Goal: Task Accomplishment & Management: Manage account settings

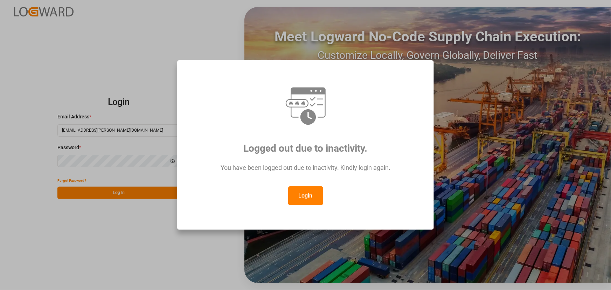
click at [304, 196] on button "Login" at bounding box center [305, 195] width 35 height 19
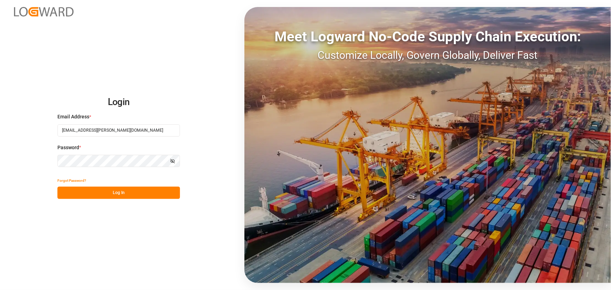
click at [115, 192] on button "Log In" at bounding box center [118, 193] width 122 height 12
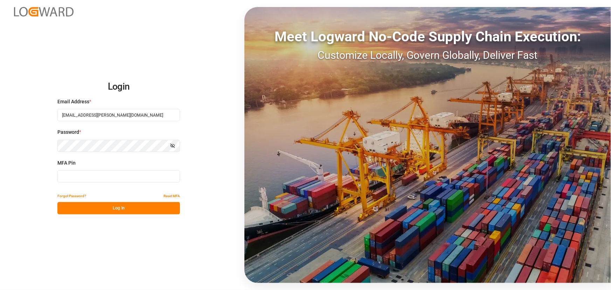
click at [86, 173] on input at bounding box center [118, 176] width 122 height 12
type input "467983"
click at [92, 205] on button "Log In" at bounding box center [118, 208] width 122 height 12
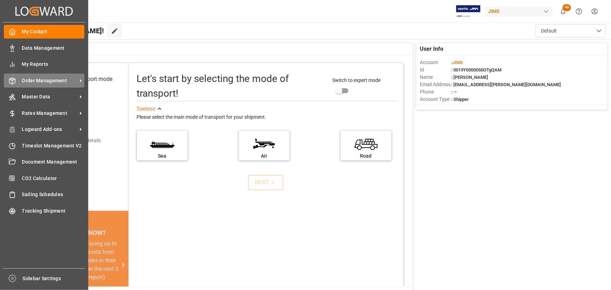
click at [29, 84] on span "Order Management" at bounding box center [49, 80] width 55 height 7
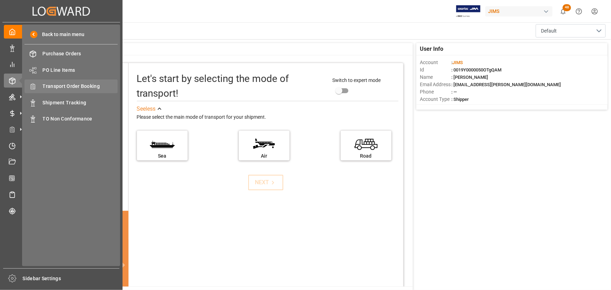
click at [55, 86] on span "Transport Order Booking" at bounding box center [80, 86] width 75 height 7
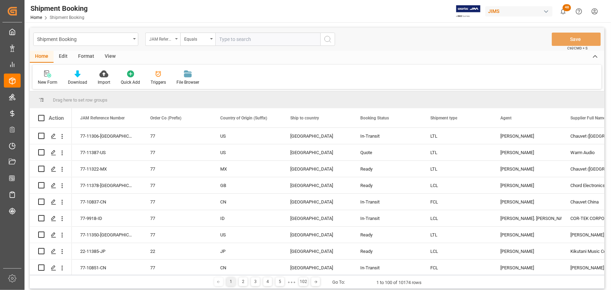
click at [177, 39] on icon "open menu" at bounding box center [176, 38] width 3 height 1
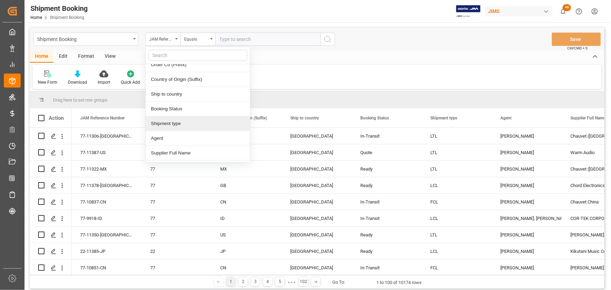
scroll to position [31, 0]
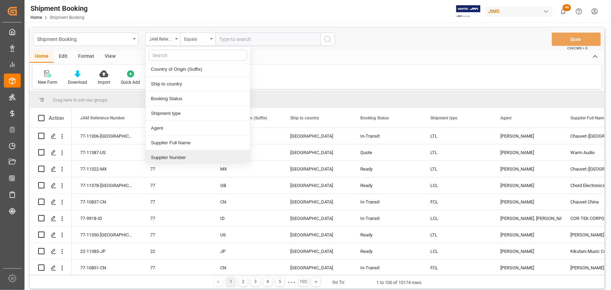
click at [182, 156] on div "Supplier Number" at bounding box center [198, 157] width 104 height 15
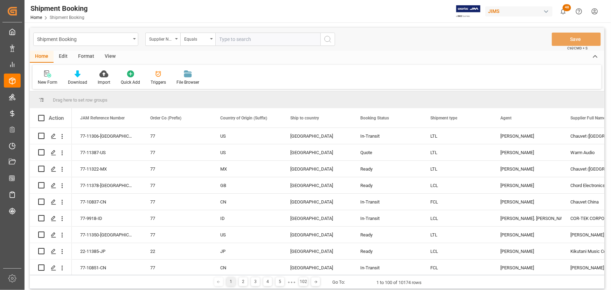
click at [226, 42] on input "text" at bounding box center [267, 39] width 105 height 13
type input "740935"
click at [324, 40] on icon "search button" at bounding box center [327, 39] width 8 height 8
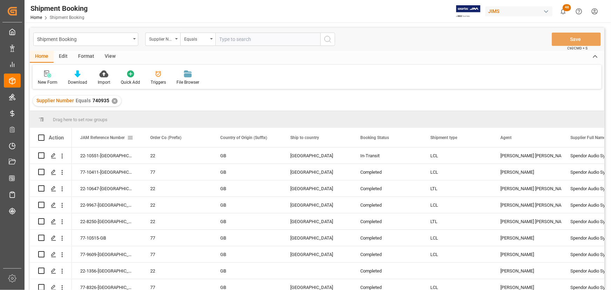
click at [129, 136] on span at bounding box center [130, 137] width 6 height 6
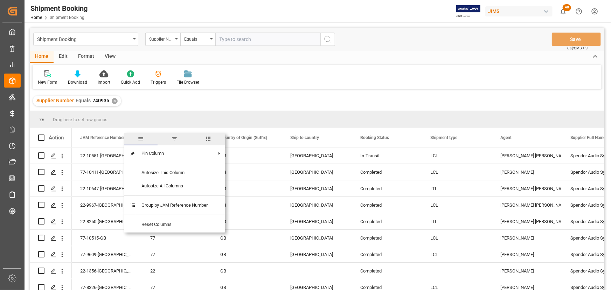
click at [175, 137] on span "filter" at bounding box center [174, 138] width 6 height 6
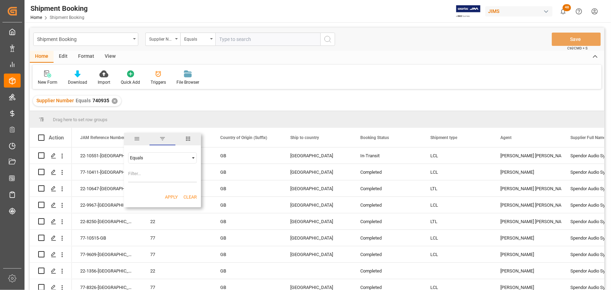
click at [192, 156] on span "Filtering operator" at bounding box center [193, 158] width 6 height 6
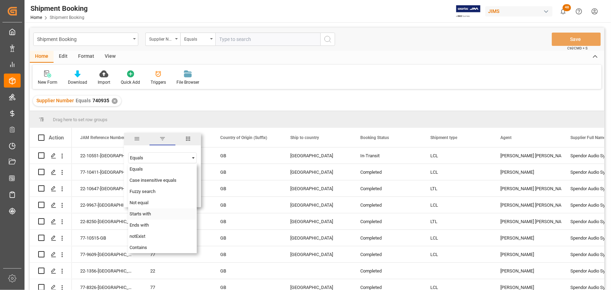
click at [156, 216] on div "Starts with" at bounding box center [162, 213] width 69 height 11
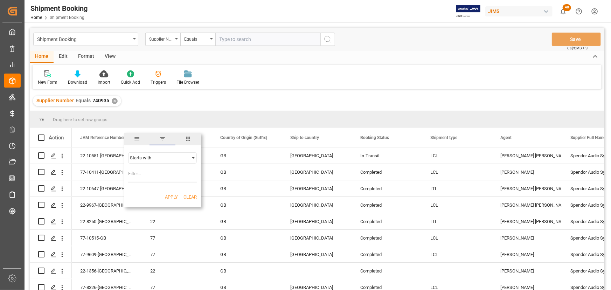
click at [135, 177] on input "Filter Value" at bounding box center [162, 175] width 69 height 14
type input "77"
click at [166, 196] on button "Apply" at bounding box center [171, 197] width 13 height 7
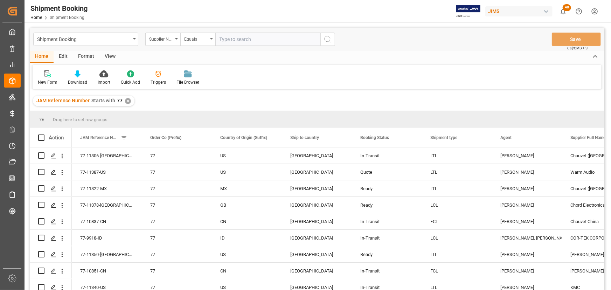
click at [212, 38] on icon "open menu" at bounding box center [211, 38] width 3 height 1
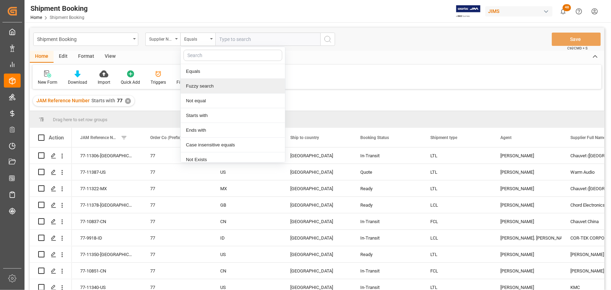
click at [208, 84] on div "Fuzzy search" at bounding box center [233, 86] width 104 height 15
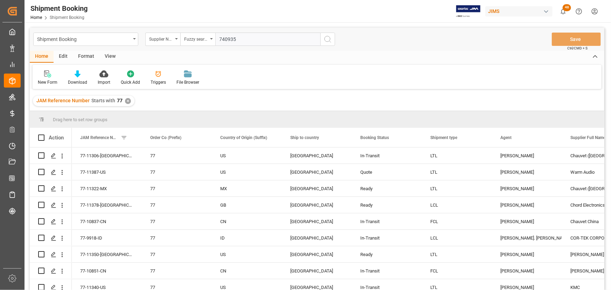
type input "740935"
click at [329, 37] on icon "search button" at bounding box center [327, 39] width 8 height 8
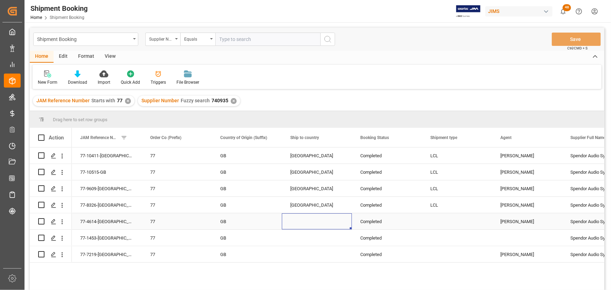
click at [294, 227] on div "Press SPACE to select this row." at bounding box center [317, 221] width 70 height 16
click at [113, 56] on div "View" at bounding box center [109, 57] width 21 height 12
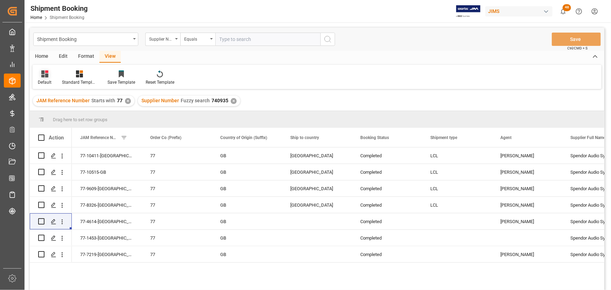
click at [36, 78] on div "Default" at bounding box center [45, 77] width 24 height 15
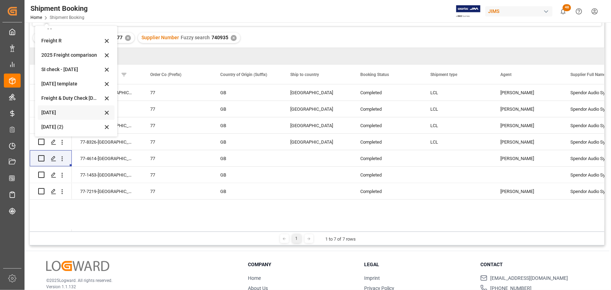
scroll to position [63, 0]
click at [56, 121] on div "Aug 2025 (2)" at bounding box center [76, 126] width 77 height 14
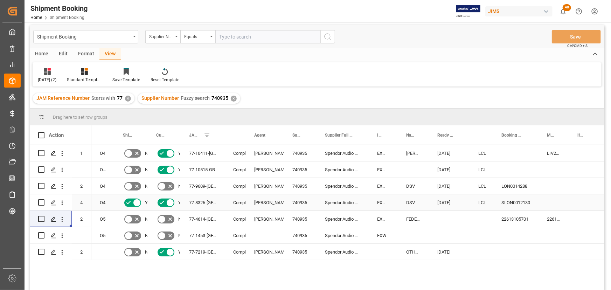
scroll to position [0, 0]
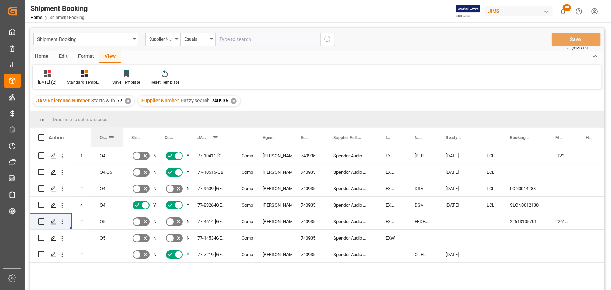
drag, startPoint x: 113, startPoint y: 134, endPoint x: 121, endPoint y: 137, distance: 8.9
click at [121, 137] on div at bounding box center [122, 137] width 3 height 19
click at [209, 174] on div "77-10515-GB" at bounding box center [211, 172] width 44 height 16
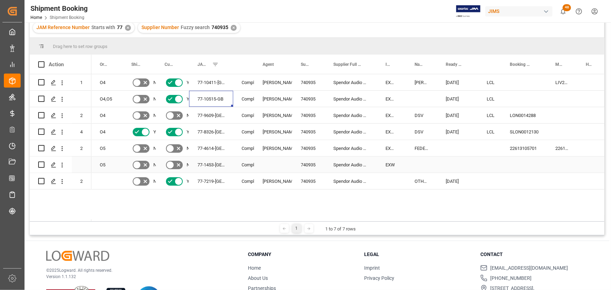
scroll to position [63, 0]
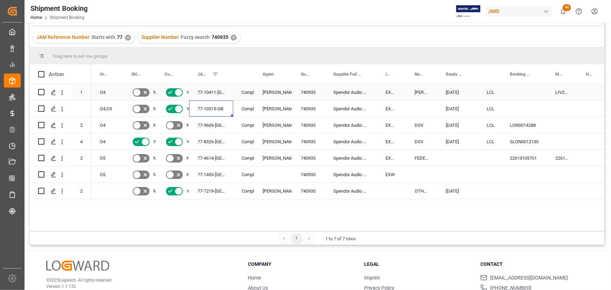
click at [205, 92] on div "77-10411-GB" at bounding box center [211, 92] width 44 height 16
click at [53, 108] on polygon "Press SPACE to select this row." at bounding box center [52, 107] width 3 height 3
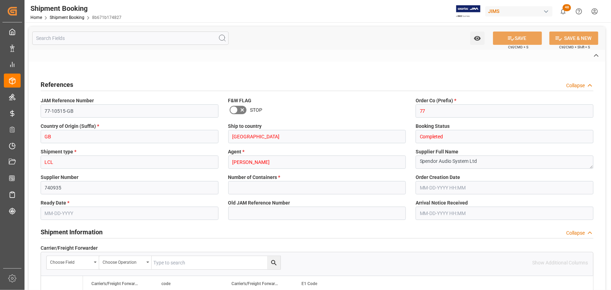
type input "7"
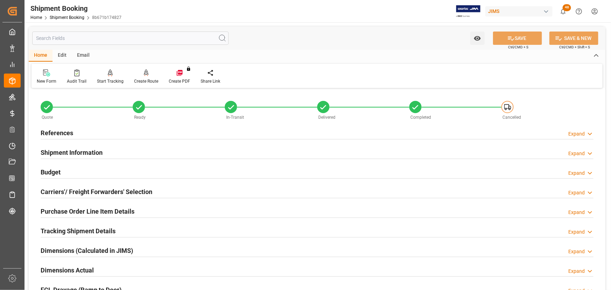
click at [83, 211] on h2 "Purchase Order Line Item Details" at bounding box center [88, 210] width 94 height 9
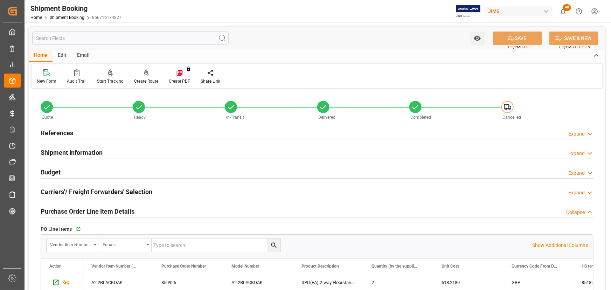
scroll to position [95, 0]
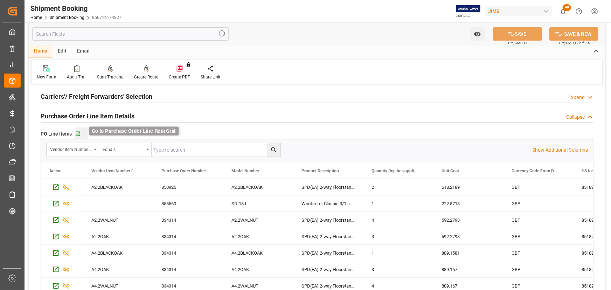
click at [77, 131] on icon "button" at bounding box center [78, 134] width 6 height 6
click at [57, 17] on link "Shipment Booking" at bounding box center [67, 17] width 35 height 5
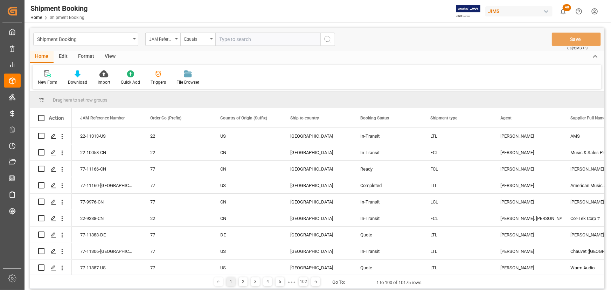
click at [213, 40] on div "Equals" at bounding box center [197, 39] width 35 height 13
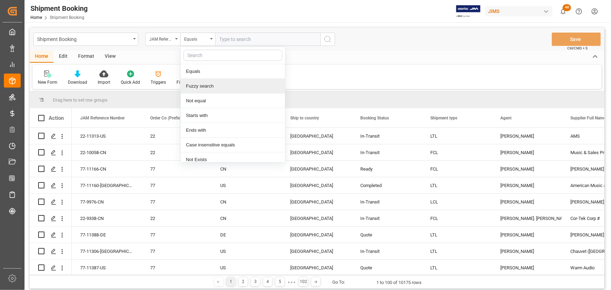
click at [216, 85] on div "Fuzzy search" at bounding box center [233, 86] width 104 height 15
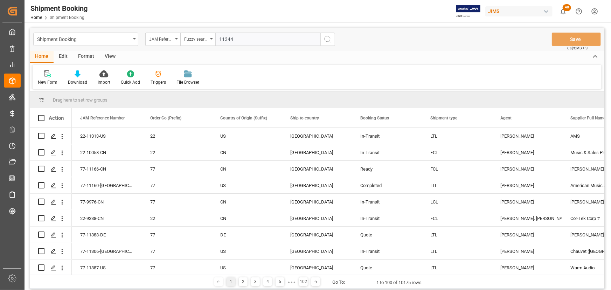
click at [319, 37] on input "11344" at bounding box center [267, 39] width 105 height 13
type input "11344"
click at [328, 38] on icon "search button" at bounding box center [327, 39] width 8 height 8
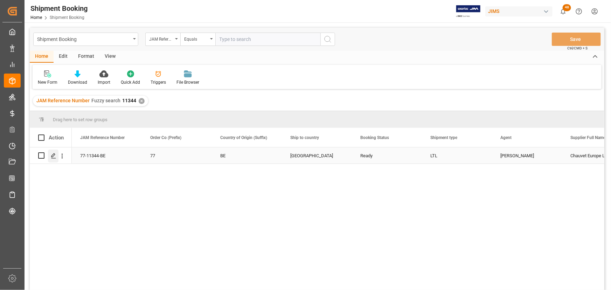
click at [53, 155] on icon "Press SPACE to select this row." at bounding box center [54, 156] width 6 height 6
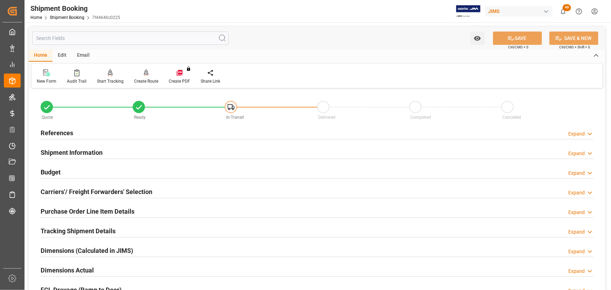
click at [78, 191] on h2 "Carriers'/ Freight Forwarders' Selection" at bounding box center [97, 191] width 112 height 9
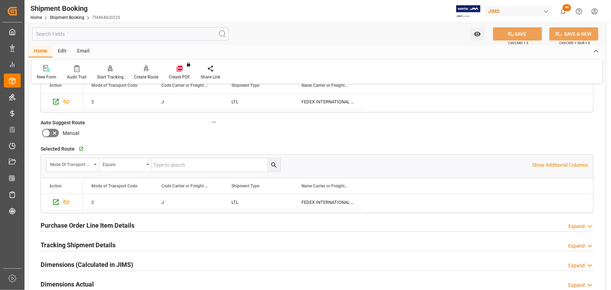
scroll to position [191, 0]
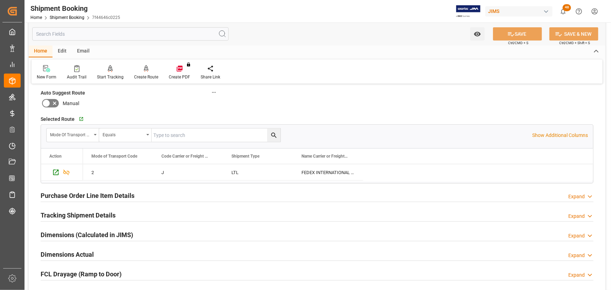
click at [80, 191] on h2 "Purchase Order Line Item Details" at bounding box center [88, 195] width 94 height 9
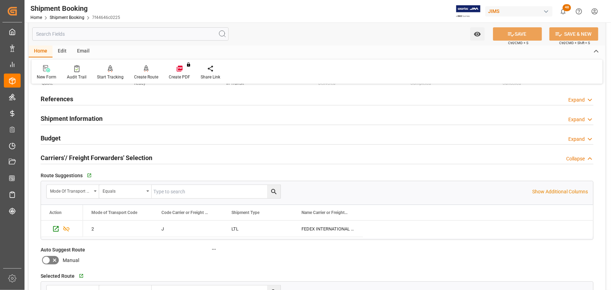
scroll to position [31, 0]
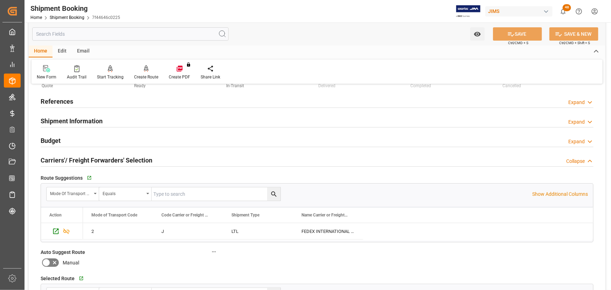
click at [50, 136] on h2 "Budget" at bounding box center [51, 140] width 20 height 9
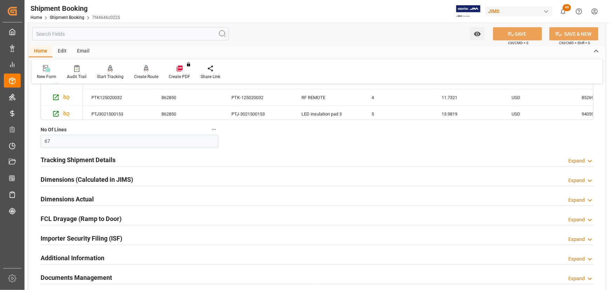
scroll to position [668, 0]
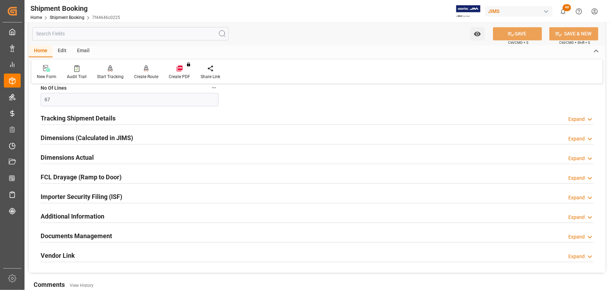
click at [103, 232] on h2 "Documents Management" at bounding box center [76, 235] width 71 height 9
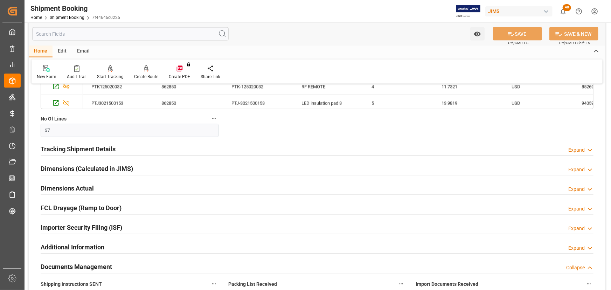
scroll to position [636, 0]
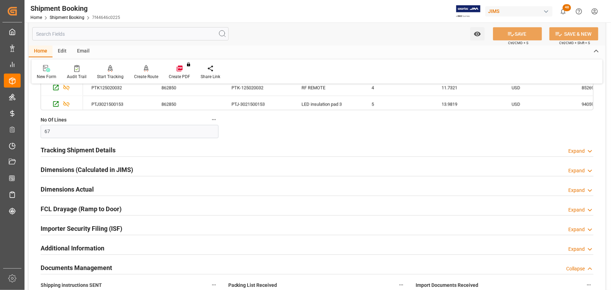
click at [67, 148] on h2 "Tracking Shipment Details" at bounding box center [78, 150] width 75 height 9
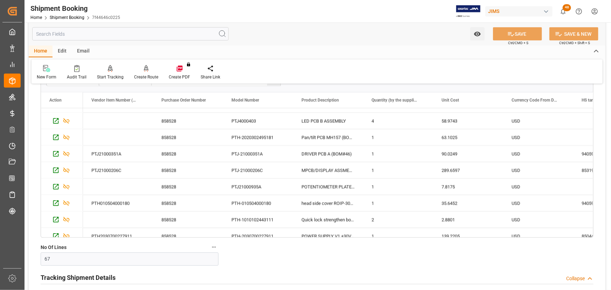
scroll to position [604, 0]
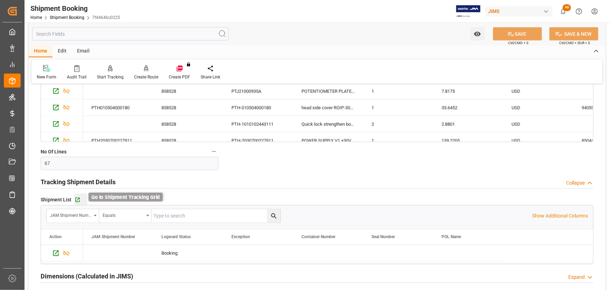
click at [76, 198] on icon "button" at bounding box center [78, 200] width 6 height 6
click at [65, 18] on link "Shipment Booking" at bounding box center [67, 17] width 35 height 5
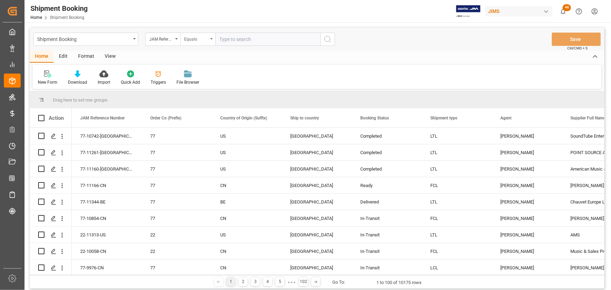
click at [212, 41] on div "Equals" at bounding box center [197, 39] width 35 height 13
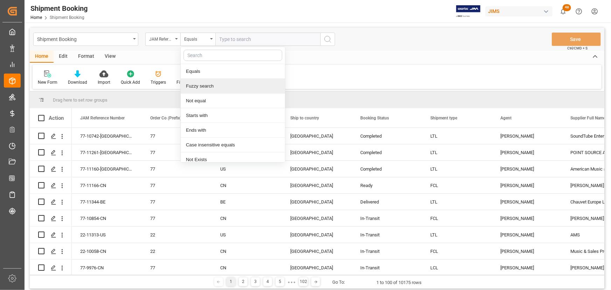
click at [201, 87] on div "Fuzzy search" at bounding box center [233, 86] width 104 height 15
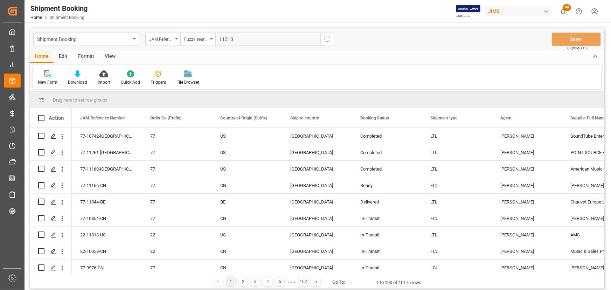
type input "11310"
click at [325, 38] on icon "search button" at bounding box center [327, 39] width 8 height 8
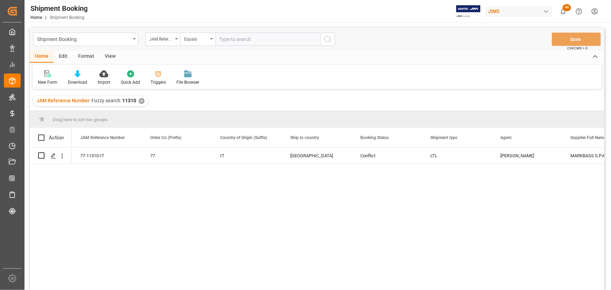
click at [110, 56] on div "View" at bounding box center [109, 57] width 21 height 12
click at [46, 80] on div "Default" at bounding box center [45, 82] width 14 height 6
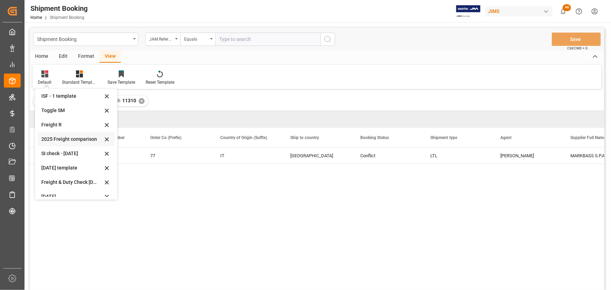
scroll to position [52, 0]
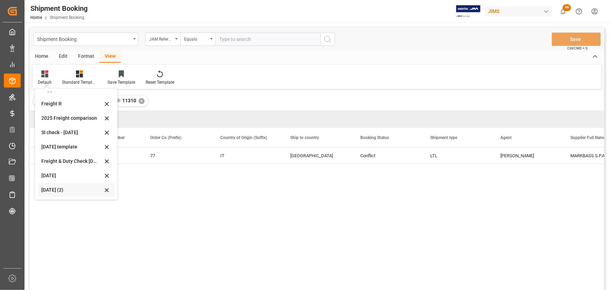
click at [49, 190] on div "Aug 2025 (2)" at bounding box center [71, 189] width 61 height 7
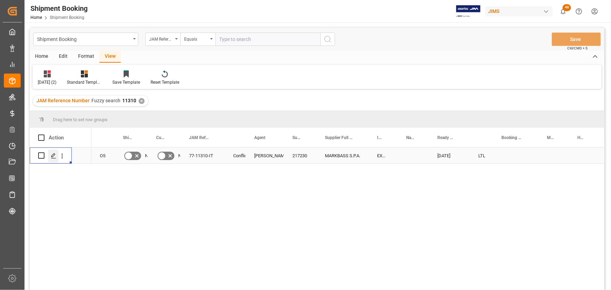
click at [54, 158] on line "Press SPACE to select this row." at bounding box center [53, 158] width 4 height 0
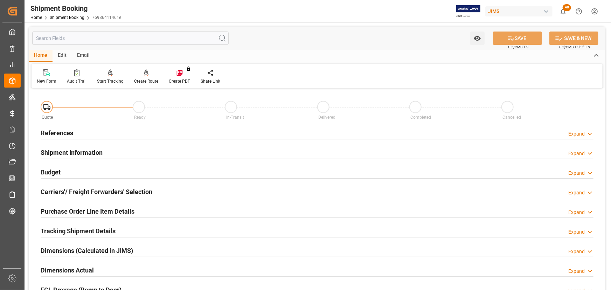
click at [59, 129] on h2 "References" at bounding box center [57, 132] width 33 height 9
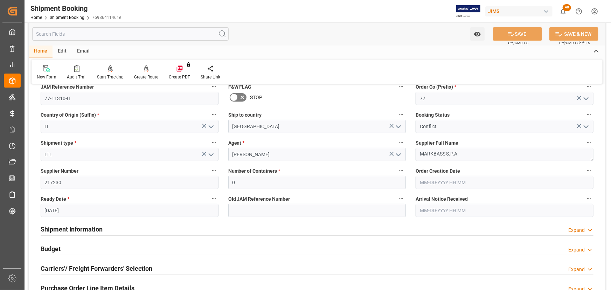
scroll to position [159, 0]
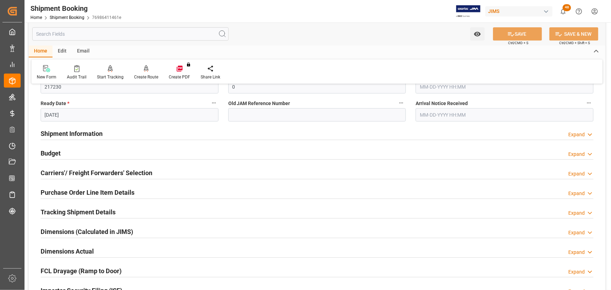
click at [84, 174] on h2 "Carriers'/ Freight Forwarders' Selection" at bounding box center [97, 172] width 112 height 9
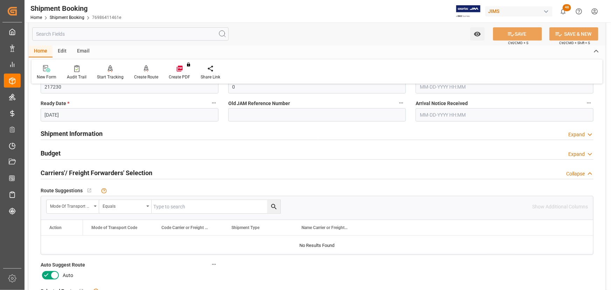
click at [53, 274] on icon at bounding box center [54, 275] width 3 height 3
click at [0, 0] on input "checkbox" at bounding box center [0, 0] width 0 height 0
click at [516, 32] on button "SAVE" at bounding box center [517, 33] width 49 height 13
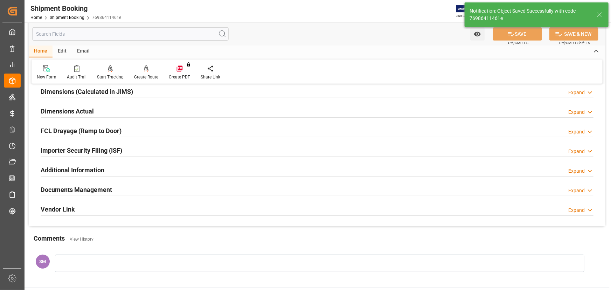
scroll to position [19, 0]
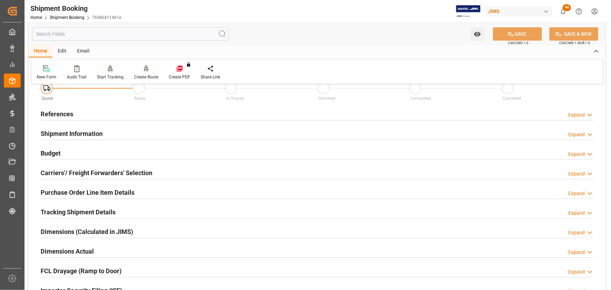
click at [55, 173] on h2 "Carriers'/ Freight Forwarders' Selection" at bounding box center [97, 172] width 112 height 9
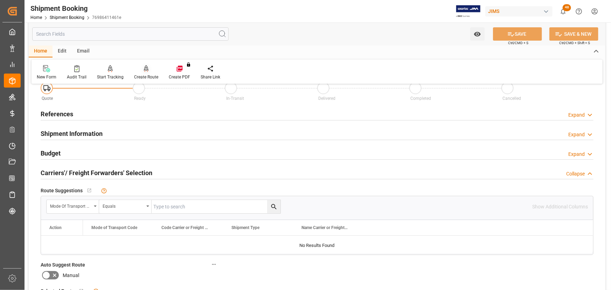
click at [144, 72] on icon at bounding box center [146, 68] width 5 height 7
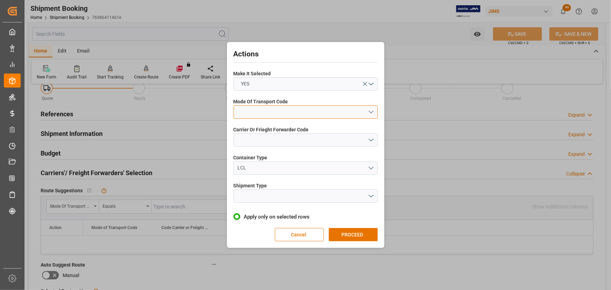
click at [262, 112] on button "open menu" at bounding box center [305, 111] width 144 height 13
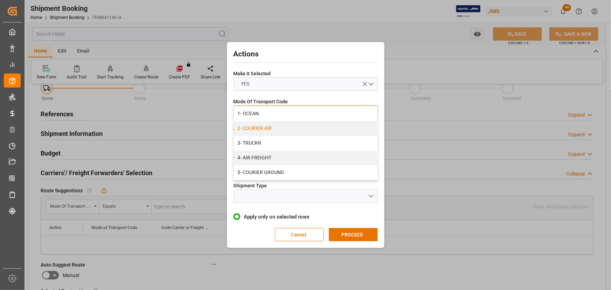
click at [263, 127] on div "2- COURIER AIR" at bounding box center [305, 128] width 143 height 15
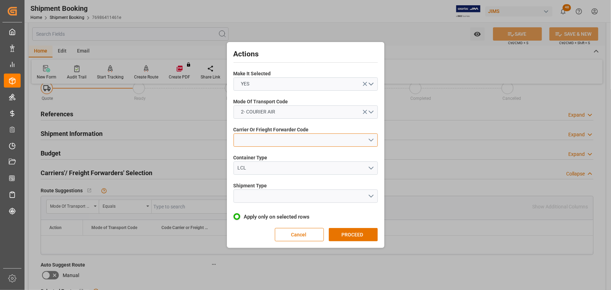
click at [258, 139] on button "open menu" at bounding box center [305, 139] width 144 height 13
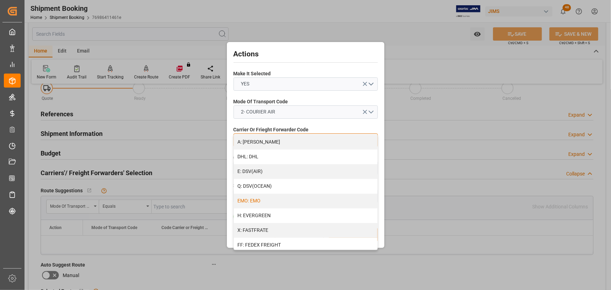
scroll to position [159, 0]
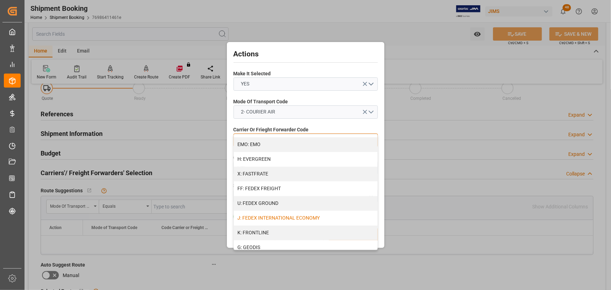
click at [287, 215] on div "J: FEDEX INTERNATIONAL ECONOMY" at bounding box center [305, 218] width 143 height 15
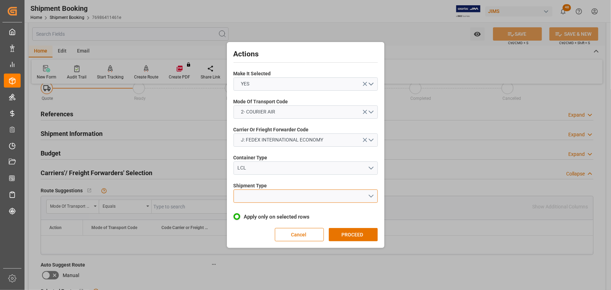
click at [265, 195] on button "open menu" at bounding box center [305, 195] width 144 height 13
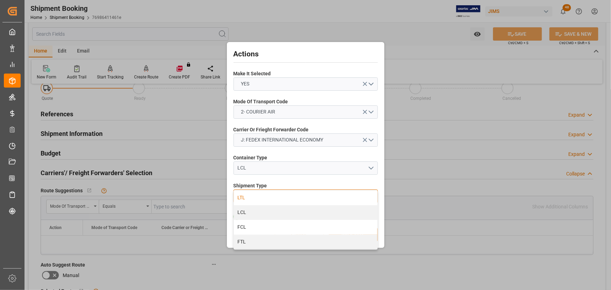
click at [248, 193] on div "LTL" at bounding box center [305, 197] width 143 height 15
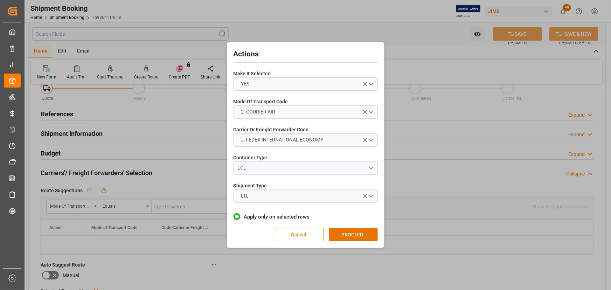
click at [353, 234] on button "PROCEED" at bounding box center [353, 234] width 49 height 13
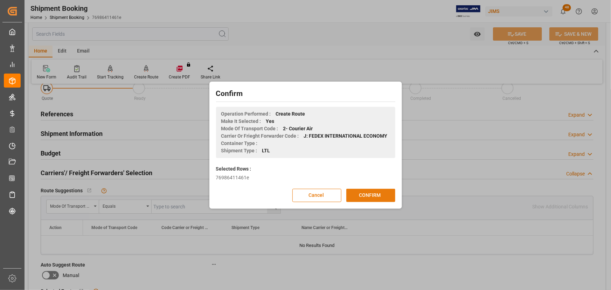
click at [354, 198] on button "CONFIRM" at bounding box center [370, 195] width 49 height 13
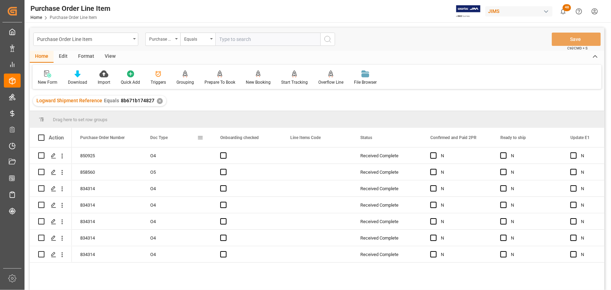
click at [201, 135] on span at bounding box center [200, 137] width 6 height 6
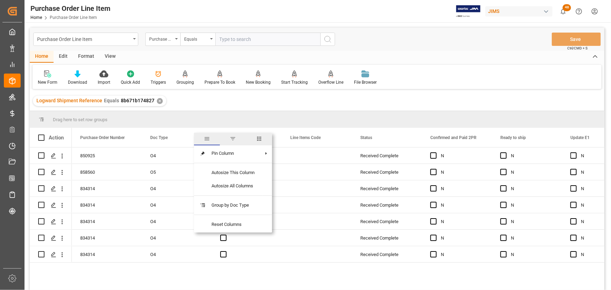
click at [235, 137] on span "filter" at bounding box center [233, 138] width 6 height 6
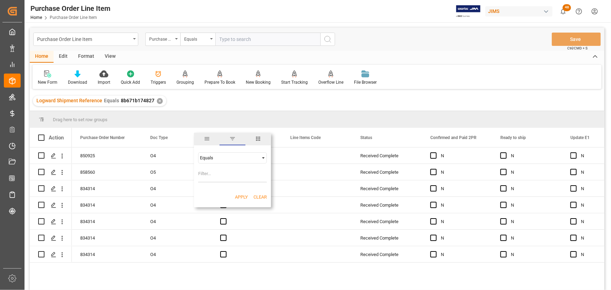
click at [206, 175] on input "Filter Value" at bounding box center [232, 175] width 69 height 14
type input "O5"
click at [237, 196] on button "Apply" at bounding box center [241, 197] width 13 height 7
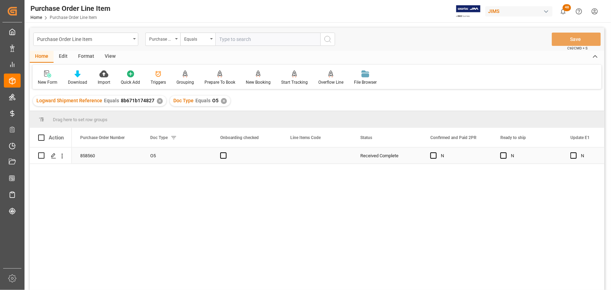
click at [119, 158] on div "858560" at bounding box center [107, 155] width 70 height 16
click at [110, 53] on div "View" at bounding box center [109, 57] width 21 height 12
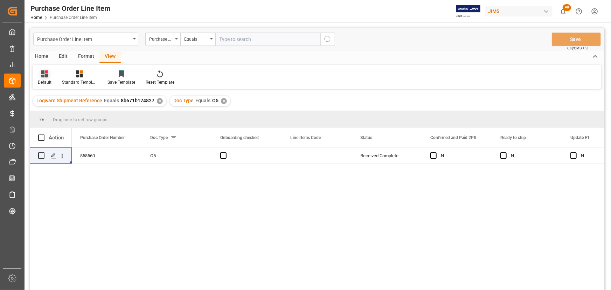
click at [42, 77] on icon at bounding box center [44, 73] width 7 height 7
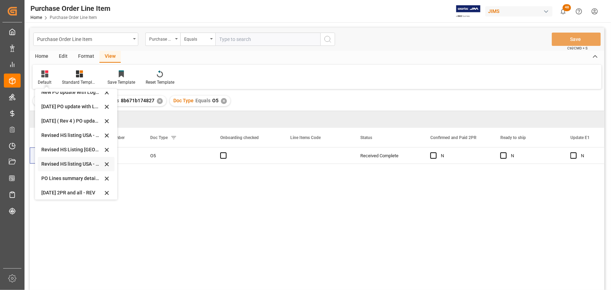
scroll to position [196, 0]
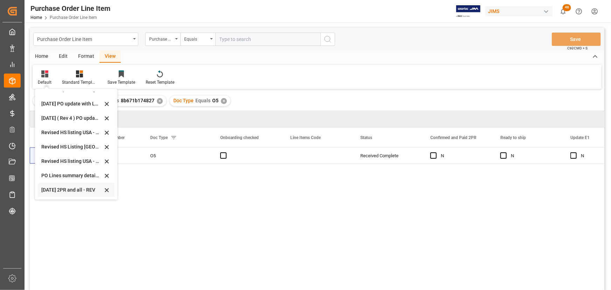
click at [51, 188] on div "Sept 2025 2PR and all - REV" at bounding box center [71, 189] width 61 height 7
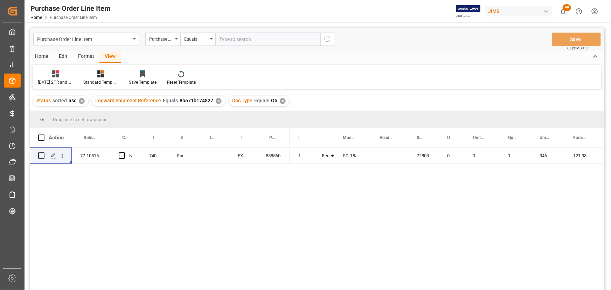
click at [135, 183] on div "77-10515-GB N 740935 Spendor Audio System Ltd EXW East Sussex 858560 1 Received…" at bounding box center [317, 219] width 574 height 145
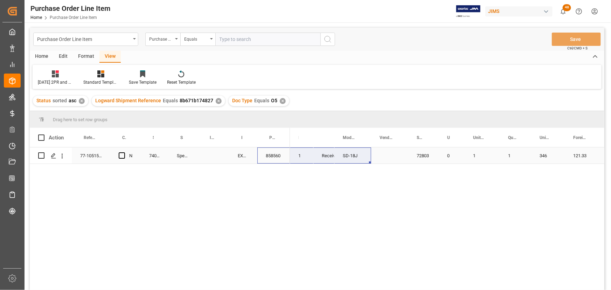
drag, startPoint x: 273, startPoint y: 154, endPoint x: 359, endPoint y: 155, distance: 86.1
click at [359, 155] on div "77-10515-GB N 740935 Spendor Audio System Ltd EXW East Sussex 858560 1 Received…" at bounding box center [317, 219] width 574 height 145
click at [93, 155] on div "77-10515-GB" at bounding box center [91, 155] width 38 height 16
click at [269, 194] on div "77-10515-GB N 740935 Spendor Audio System Ltd EXW East Sussex 858560 1 Received…" at bounding box center [317, 219] width 574 height 145
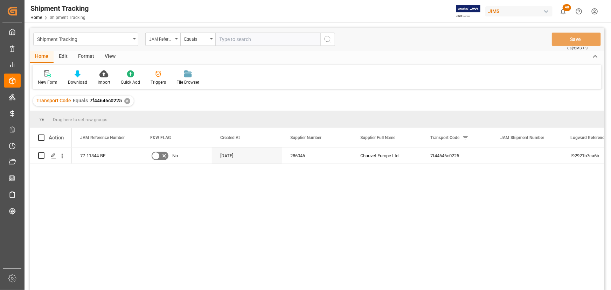
click at [103, 54] on div "View" at bounding box center [109, 57] width 21 height 12
click at [104, 55] on div "View" at bounding box center [109, 57] width 21 height 12
click at [49, 78] on div "Default" at bounding box center [45, 77] width 24 height 15
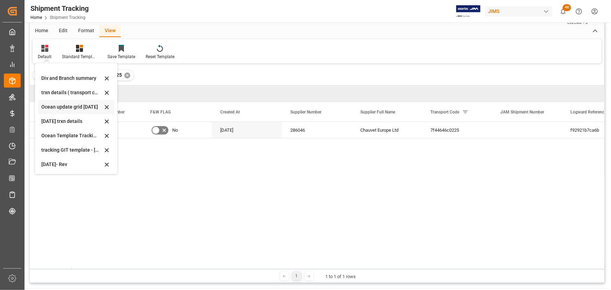
scroll to position [63, 0]
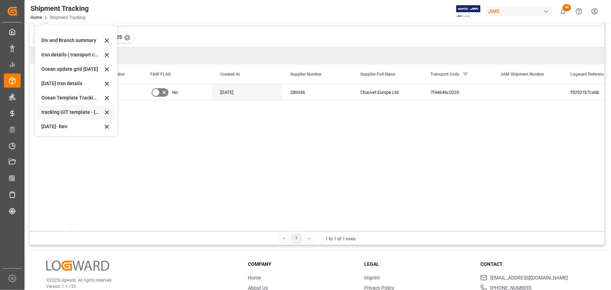
click at [49, 107] on div "tracking GIT template - [DATE] - R" at bounding box center [76, 112] width 77 height 14
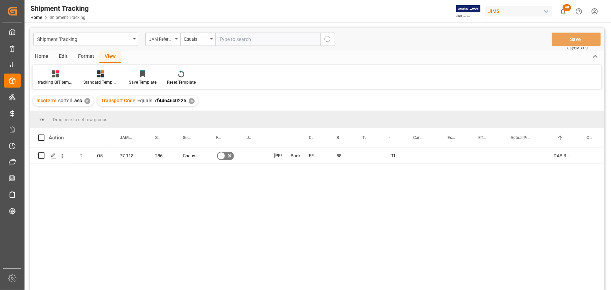
click at [189, 102] on div "✕" at bounding box center [192, 101] width 6 height 6
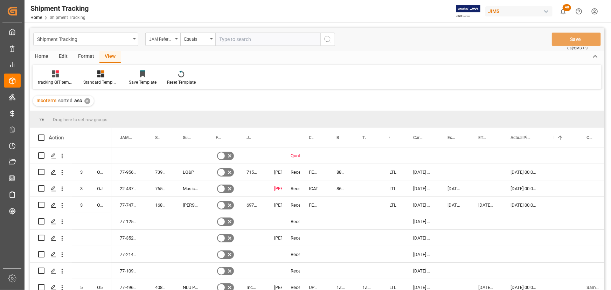
click at [111, 56] on div "View" at bounding box center [109, 57] width 21 height 12
click at [39, 57] on div "Home" at bounding box center [42, 57] width 24 height 12
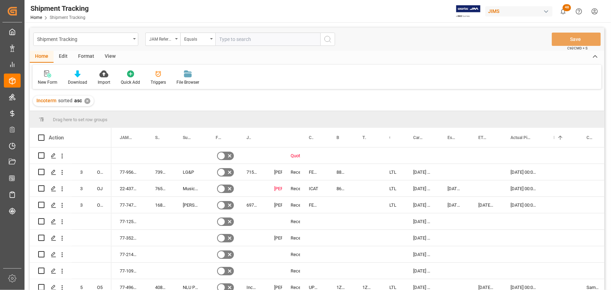
click at [105, 57] on div "View" at bounding box center [109, 57] width 21 height 12
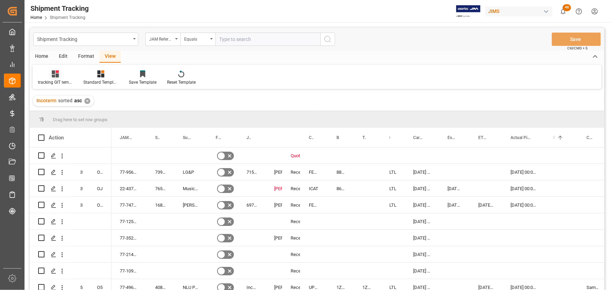
click at [52, 77] on div "tracking GIT template - [DATE] - R" at bounding box center [55, 77] width 45 height 15
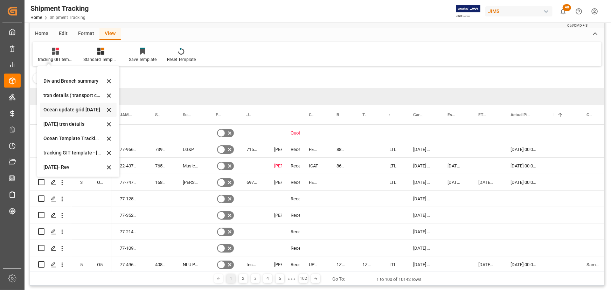
scroll to position [31, 0]
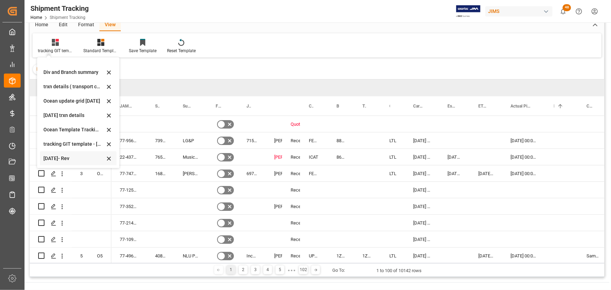
click at [59, 156] on div "[DATE]- Rev" at bounding box center [73, 158] width 61 height 7
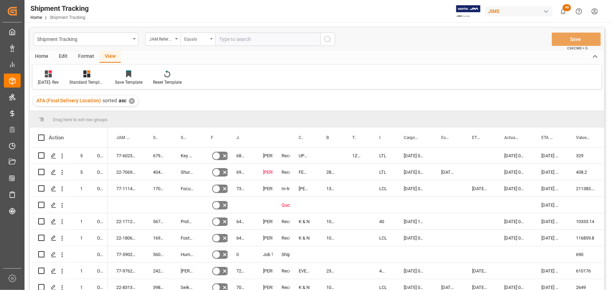
click at [210, 41] on div "Equals" at bounding box center [197, 39] width 35 height 13
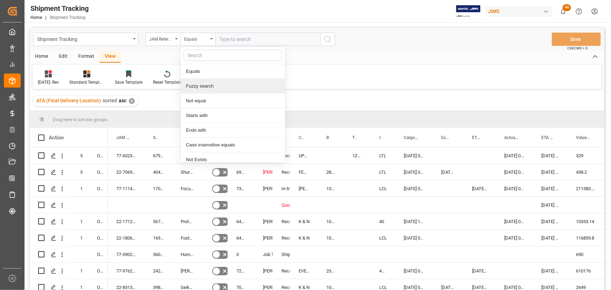
click at [196, 87] on div "Fuzzy search" at bounding box center [233, 86] width 104 height 15
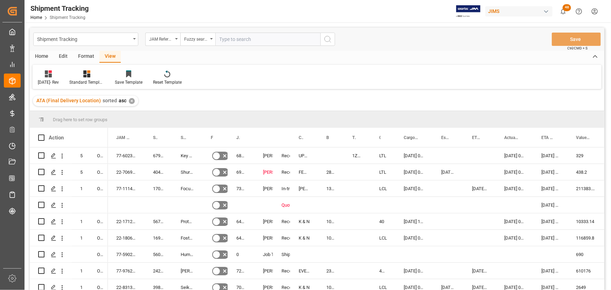
click at [239, 42] on input "text" at bounding box center [267, 39] width 105 height 13
type input "11344"
click at [327, 39] on icon "search button" at bounding box center [327, 39] width 8 height 8
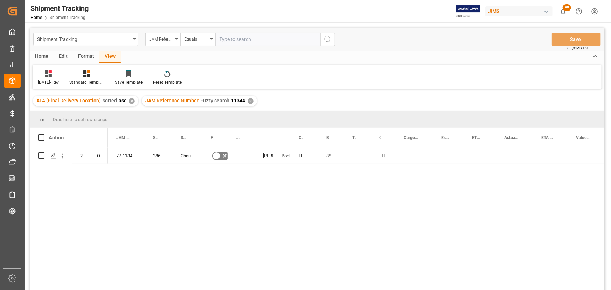
click at [108, 54] on div "View" at bounding box center [109, 57] width 21 height 12
click at [56, 79] on div "[DATE]- Rev" at bounding box center [48, 82] width 21 height 6
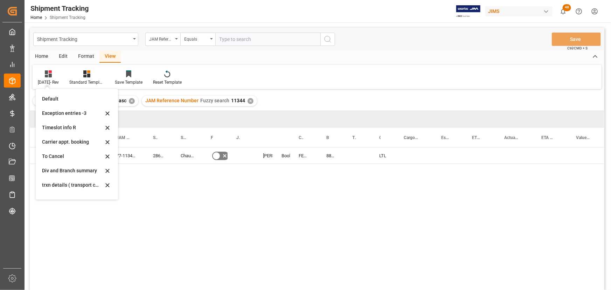
click at [227, 194] on div "77-11344-BE 286046 Chauvet Europe Ltd No Shyamala Mantha Booking FEDEX INTERNAT…" at bounding box center [356, 220] width 496 height 147
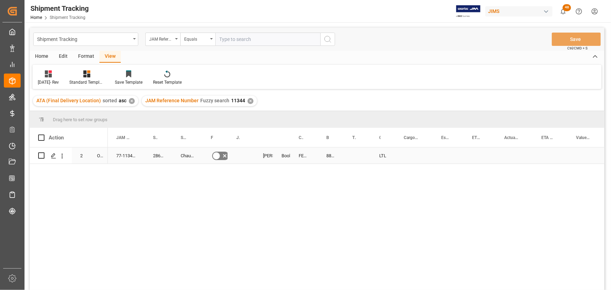
click at [331, 156] on div "884745238774" at bounding box center [331, 155] width 26 height 16
drag, startPoint x: 341, startPoint y: 161, endPoint x: 362, endPoint y: 161, distance: 20.6
click at [398, 152] on div "Press SPACE to select this row." at bounding box center [413, 155] width 37 height 16
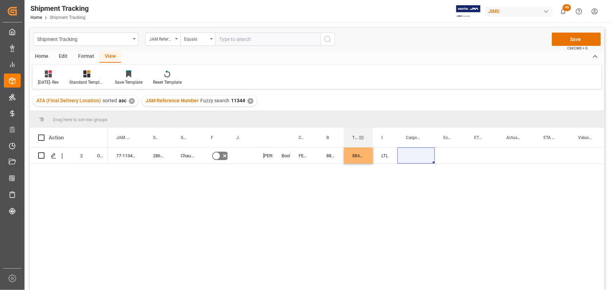
drag, startPoint x: 370, startPoint y: 134, endPoint x: 372, endPoint y: 138, distance: 4.0
click at [372, 138] on div at bounding box center [372, 137] width 3 height 19
click at [406, 155] on div "Press SPACE to select this row." at bounding box center [416, 155] width 37 height 16
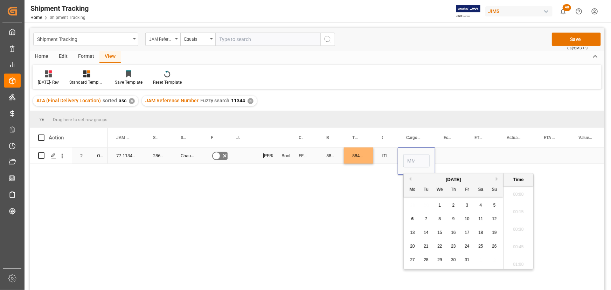
scroll to position [1139, 0]
click at [409, 178] on button "Previous Month" at bounding box center [409, 179] width 4 height 4
click at [410, 259] on span "29" at bounding box center [412, 259] width 5 height 5
type input "09-29-2025 00:00"
click at [445, 154] on div "Press SPACE to select this row." at bounding box center [450, 155] width 31 height 16
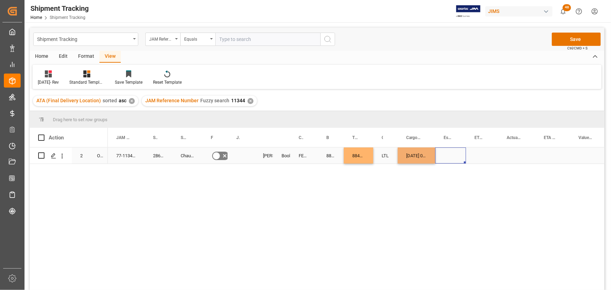
click at [424, 156] on div "09-29-2025 00:00:00" at bounding box center [416, 155] width 37 height 16
drag, startPoint x: 434, startPoint y: 162, endPoint x: 498, endPoint y: 161, distance: 64.0
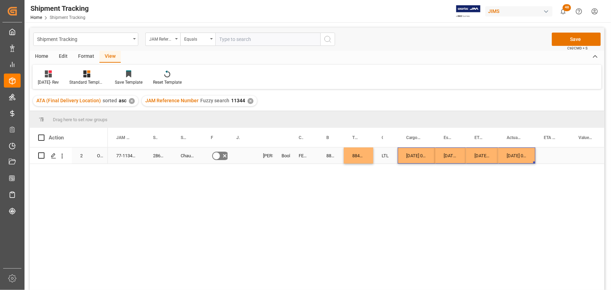
click at [550, 150] on div "Press SPACE to select this row." at bounding box center [552, 155] width 35 height 16
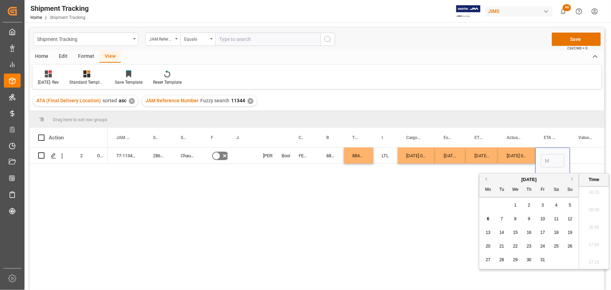
click at [542, 205] on span "3" at bounding box center [542, 205] width 2 height 5
type input "10-03-2025 00:00"
click at [586, 152] on div "Press SPACE to select this row." at bounding box center [588, 155] width 37 height 16
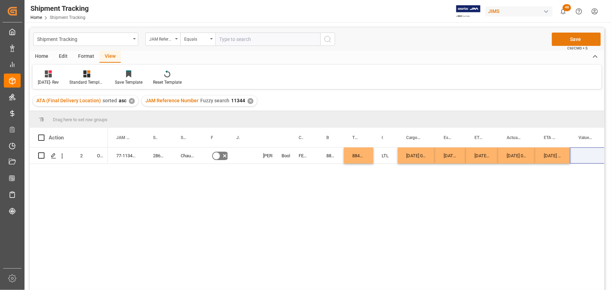
click at [579, 34] on button "Save" at bounding box center [576, 39] width 49 height 13
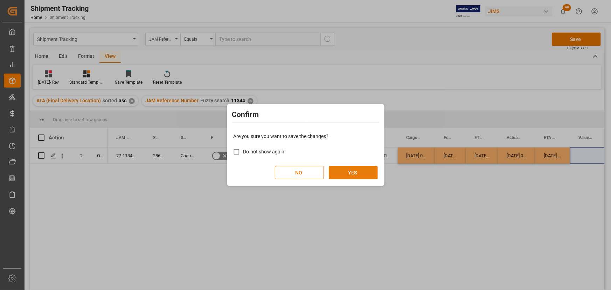
click at [371, 171] on button "YES" at bounding box center [353, 172] width 49 height 13
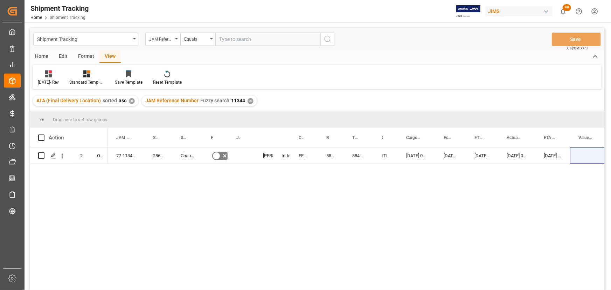
click at [136, 244] on div "77-11344-BE 286046 Chauvet Europe Ltd No Shyamala Mantha In-transit FEDEX INTER…" at bounding box center [356, 220] width 496 height 147
click at [142, 160] on div "77-11344-BE" at bounding box center [126, 155] width 37 height 16
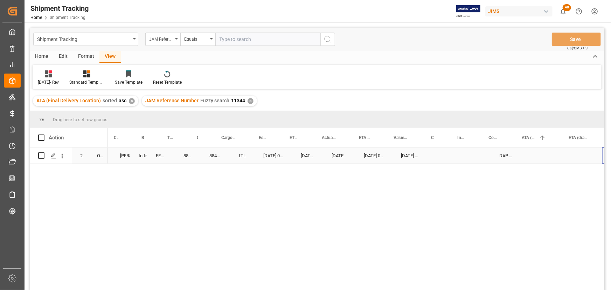
scroll to position [0, 185]
click at [404, 155] on div "Press SPACE to select this row." at bounding box center [403, 155] width 37 height 16
click at [405, 158] on input "Press SPACE to select this row." at bounding box center [404, 159] width 26 height 13
type input "4351.14"
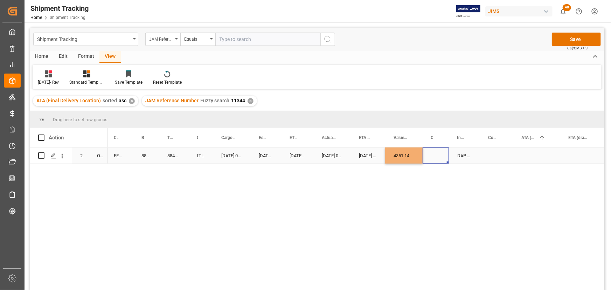
click at [436, 154] on div "Press SPACE to select this row." at bounding box center [435, 155] width 26 height 16
click at [428, 157] on div "Press SPACE to select this row." at bounding box center [435, 155] width 26 height 16
click at [431, 158] on input "Press SPACE to select this row." at bounding box center [435, 159] width 15 height 13
click at [441, 159] on input "Press SPACE to select this row." at bounding box center [435, 159] width 15 height 13
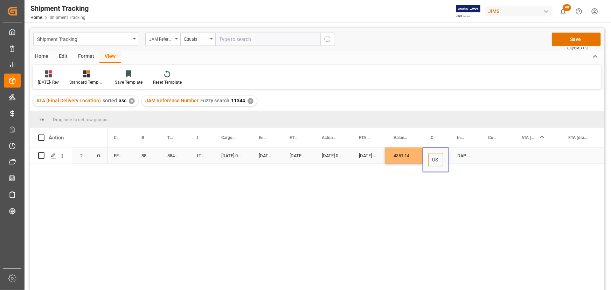
type input "USD"
click at [478, 154] on div "DAP Baie d'urfe." at bounding box center [464, 155] width 31 height 16
click at [562, 36] on button "Save" at bounding box center [576, 39] width 49 height 13
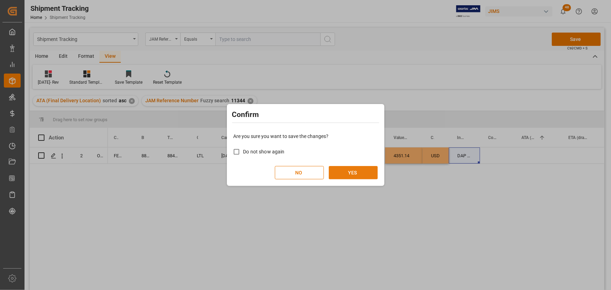
click at [357, 174] on button "YES" at bounding box center [353, 172] width 49 height 13
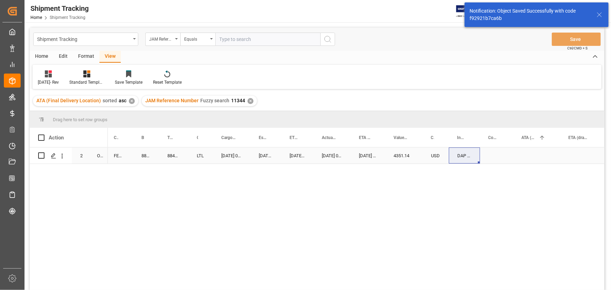
click at [474, 157] on div "DAP Baie d'urfe." at bounding box center [464, 155] width 31 height 16
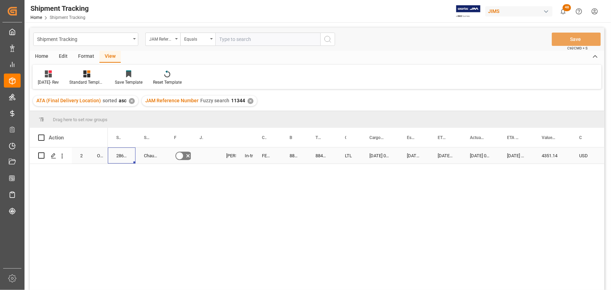
scroll to position [0, 0]
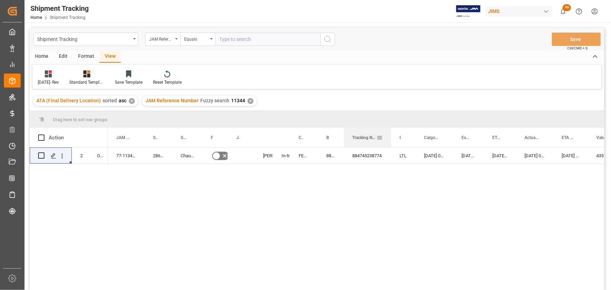
drag, startPoint x: 373, startPoint y: 139, endPoint x: 391, endPoint y: 139, distance: 17.9
click at [391, 139] on div at bounding box center [390, 137] width 3 height 19
click at [338, 160] on div "884745238774" at bounding box center [331, 155] width 26 height 16
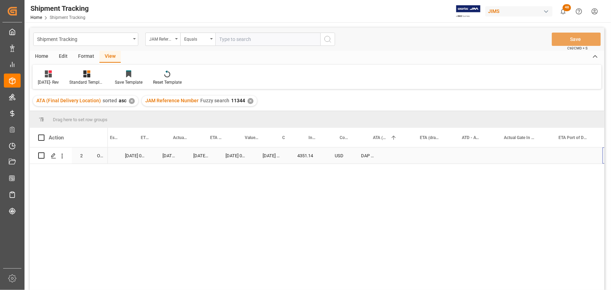
scroll to position [0, 351]
click at [217, 155] on div "10-03-2025 00:00:00" at bounding box center [219, 155] width 35 height 16
click at [379, 154] on div "Press SPACE to select this row." at bounding box center [388, 155] width 47 height 16
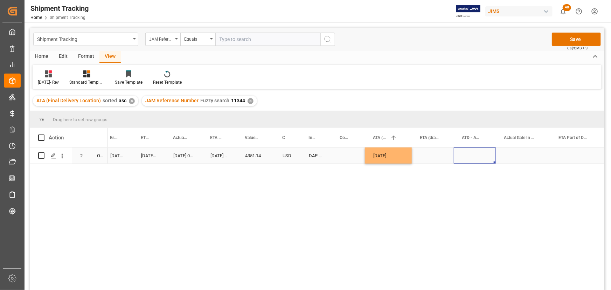
click at [458, 153] on div "Press SPACE to select this row." at bounding box center [475, 155] width 42 height 16
click at [328, 154] on div "DAP Baie d'urfe." at bounding box center [315, 155] width 31 height 16
click at [581, 35] on button "Save" at bounding box center [576, 39] width 49 height 13
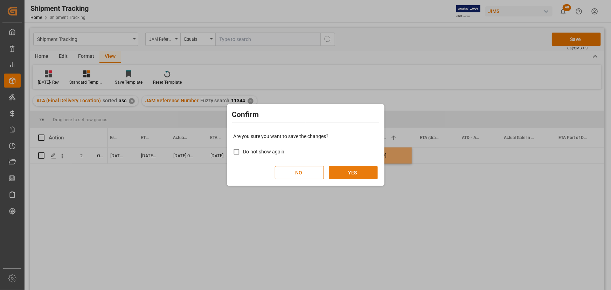
click at [359, 174] on button "YES" at bounding box center [353, 172] width 49 height 13
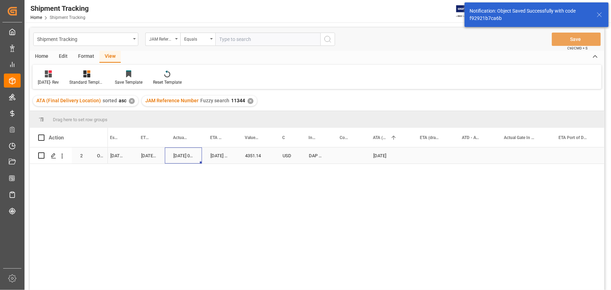
click at [166, 158] on div "09-29-2025 00:00:00" at bounding box center [183, 155] width 37 height 16
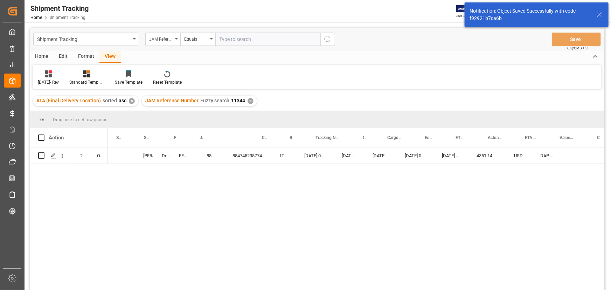
scroll to position [0, 0]
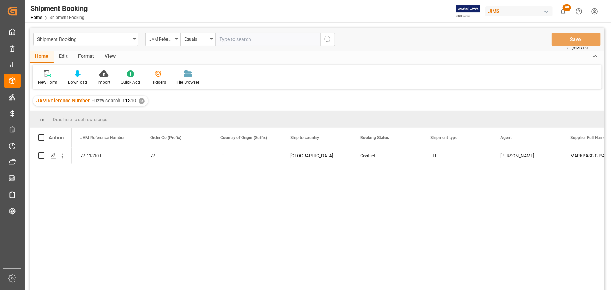
click at [109, 54] on div "View" at bounding box center [109, 57] width 21 height 12
drag, startPoint x: 45, startPoint y: 80, endPoint x: 52, endPoint y: 85, distance: 8.0
click at [47, 80] on div "Default" at bounding box center [45, 82] width 14 height 6
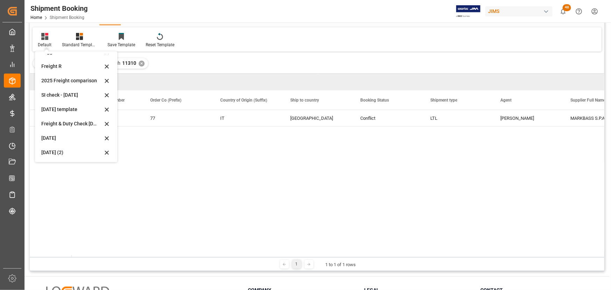
scroll to position [95, 0]
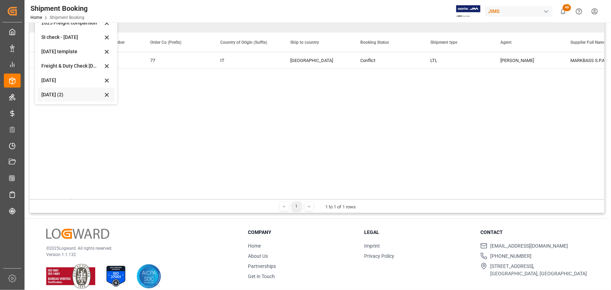
click at [57, 94] on div "Aug 2025 (2)" at bounding box center [71, 94] width 61 height 7
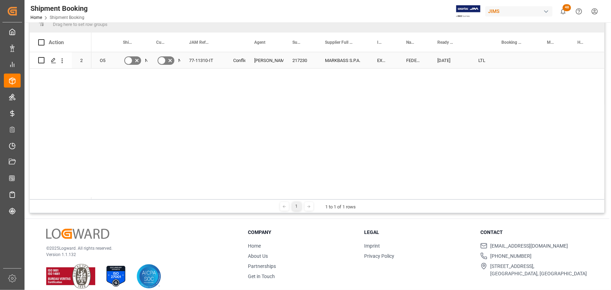
click at [501, 56] on div "Press SPACE to select this row." at bounding box center [515, 60] width 45 height 16
drag, startPoint x: 502, startPoint y: 57, endPoint x: 507, endPoint y: 61, distance: 6.5
click at [507, 61] on input "Press SPACE to select this row." at bounding box center [515, 64] width 34 height 13
paste input "884876619808"
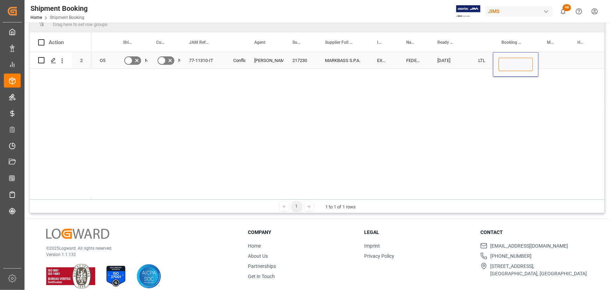
type input "884876619808"
click at [551, 61] on div "Press SPACE to select this row." at bounding box center [553, 60] width 30 height 16
click at [518, 59] on div "884876619808" at bounding box center [515, 60] width 45 height 16
drag, startPoint x: 536, startPoint y: 67, endPoint x: 568, endPoint y: 62, distance: 31.9
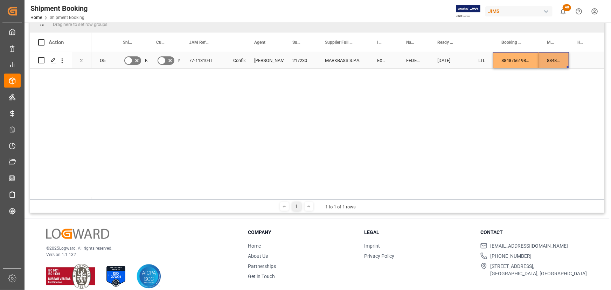
click at [481, 59] on div "LTL" at bounding box center [481, 60] width 6 height 16
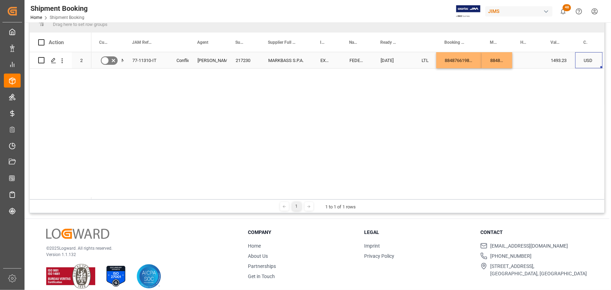
scroll to position [0, 86]
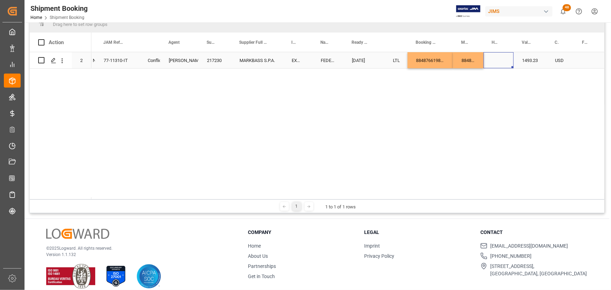
click at [491, 60] on div "Press SPACE to select this row." at bounding box center [498, 60] width 30 height 16
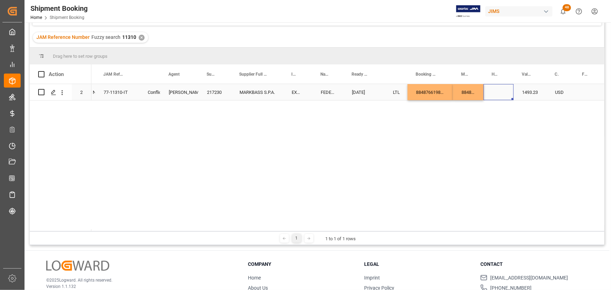
click at [486, 92] on div "Press SPACE to select this row." at bounding box center [498, 92] width 30 height 16
click at [574, 91] on div "Press SPACE to select this row." at bounding box center [588, 92] width 29 height 16
click at [501, 91] on div "Press SPACE to select this row." at bounding box center [498, 92] width 30 height 16
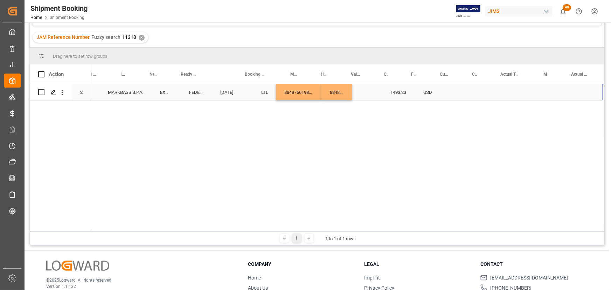
scroll to position [0, 256]
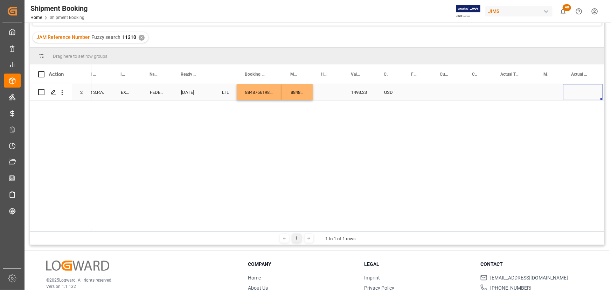
click at [440, 86] on div "Press SPACE to select this row." at bounding box center [447, 92] width 32 height 16
drag, startPoint x: 473, startPoint y: 90, endPoint x: 522, endPoint y: 91, distance: 48.7
click at [474, 91] on div "Press SPACE to select this row." at bounding box center [478, 92] width 28 height 16
click at [507, 89] on div "Press SPACE to select this row." at bounding box center [513, 92] width 43 height 16
click at [507, 90] on div "Press SPACE to select this row." at bounding box center [513, 92] width 43 height 16
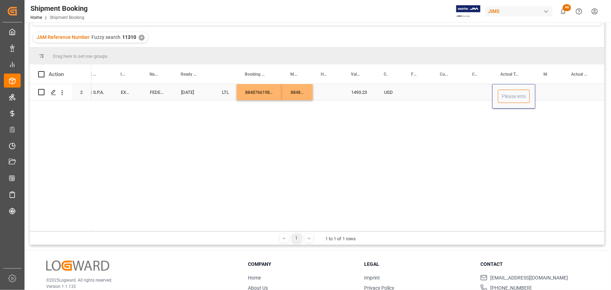
click at [507, 97] on input "Press SPACE to select this row." at bounding box center [514, 96] width 32 height 13
type input "15"
click at [546, 92] on div "Press SPACE to select this row." at bounding box center [549, 92] width 28 height 16
click at [546, 91] on div "Press SPACE to select this row." at bounding box center [549, 92] width 28 height 16
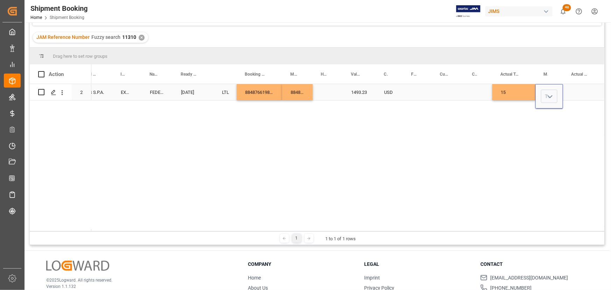
click at [548, 96] on polyline "open menu" at bounding box center [550, 97] width 4 height 2
click at [548, 118] on div "KG" at bounding box center [549, 116] width 16 height 24
type input "KG"
click at [570, 92] on div "Press SPACE to select this row." at bounding box center [583, 92] width 40 height 16
click at [573, 92] on div "Press SPACE to select this row." at bounding box center [583, 92] width 40 height 16
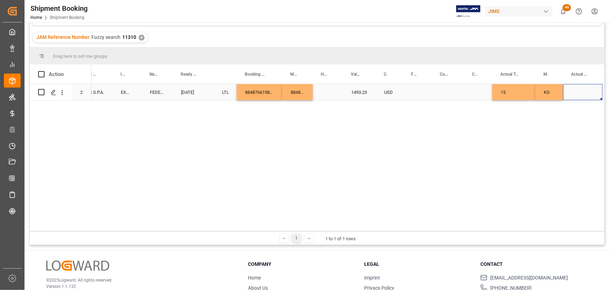
click at [573, 92] on div "Press SPACE to select this row." at bounding box center [583, 92] width 40 height 16
click at [576, 96] on input "Press SPACE to select this row." at bounding box center [582, 96] width 28 height 13
type input "3"
click at [410, 93] on div "Press SPACE to select this row." at bounding box center [417, 92] width 29 height 16
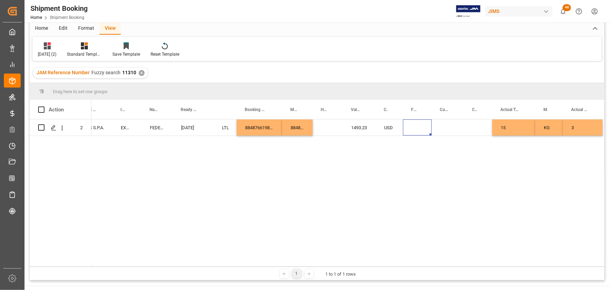
scroll to position [0, 0]
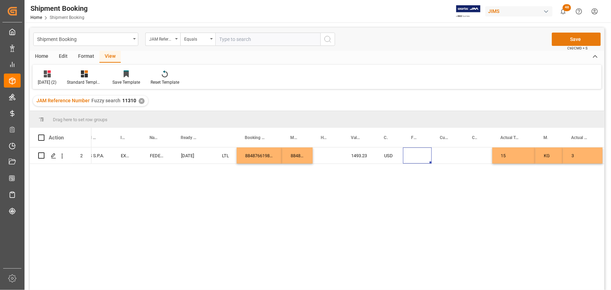
click at [574, 37] on button "Save" at bounding box center [576, 39] width 49 height 13
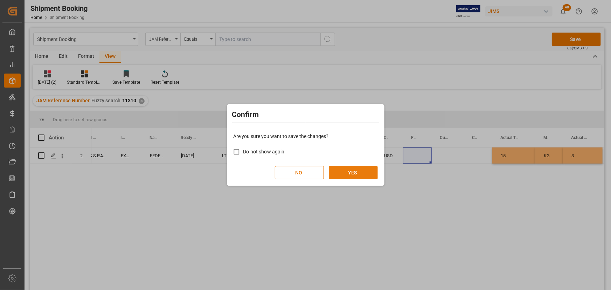
click at [344, 172] on button "YES" at bounding box center [353, 172] width 49 height 13
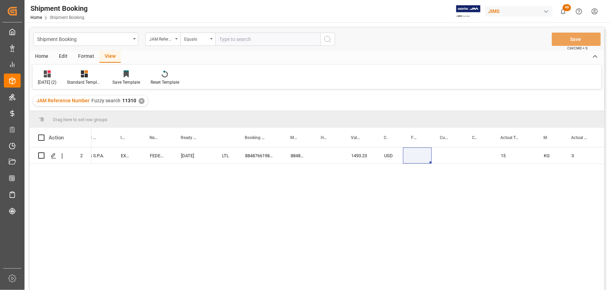
drag, startPoint x: 151, startPoint y: 208, endPoint x: 151, endPoint y: 200, distance: 8.0
click at [151, 208] on div "Shyamala Mantha 217230 MARKBASS S.P.A. EXW Genoa Liguria IT FEDEX INTERNATIONAL…" at bounding box center [347, 220] width 513 height 147
click at [49, 157] on div "Press SPACE to select this row." at bounding box center [53, 155] width 10 height 13
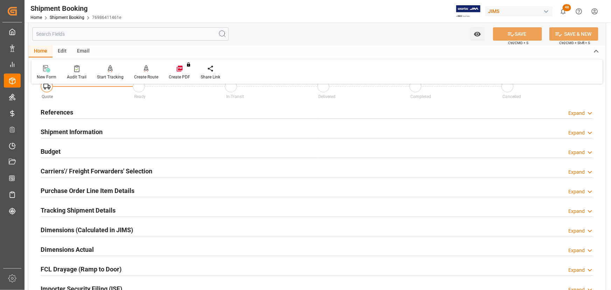
scroll to position [31, 0]
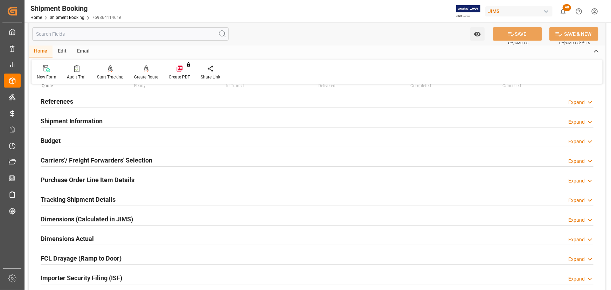
click at [68, 159] on h2 "Carriers'/ Freight Forwarders' Selection" at bounding box center [97, 159] width 112 height 9
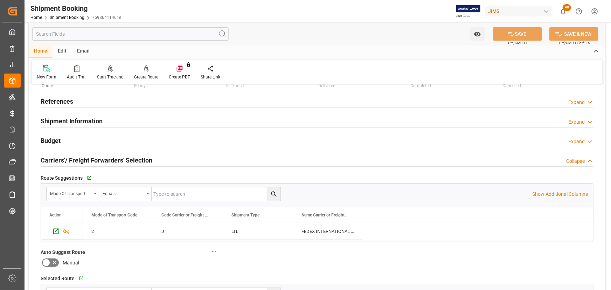
click at [68, 159] on h2 "Carriers'/ Freight Forwarders' Selection" at bounding box center [97, 159] width 112 height 9
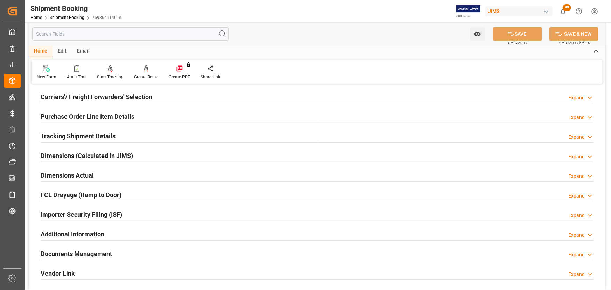
scroll to position [95, 0]
click at [65, 136] on h2 "Tracking Shipment Details" at bounding box center [78, 135] width 75 height 9
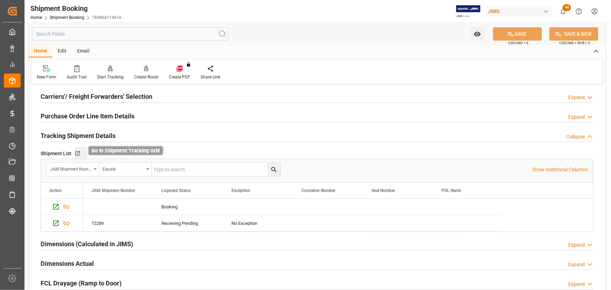
click at [77, 152] on icon "button" at bounding box center [78, 153] width 6 height 6
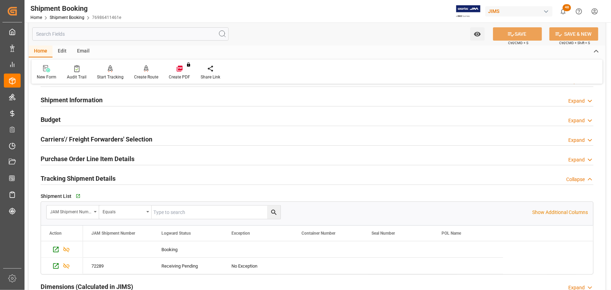
scroll to position [0, 0]
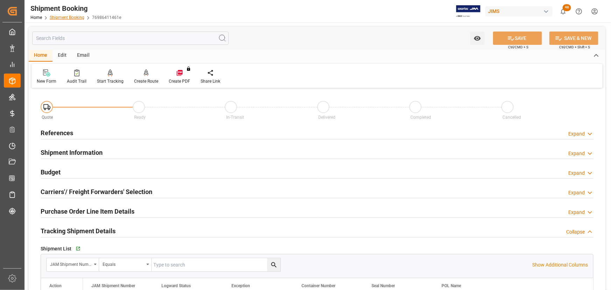
click at [77, 17] on link "Shipment Booking" at bounding box center [67, 17] width 35 height 5
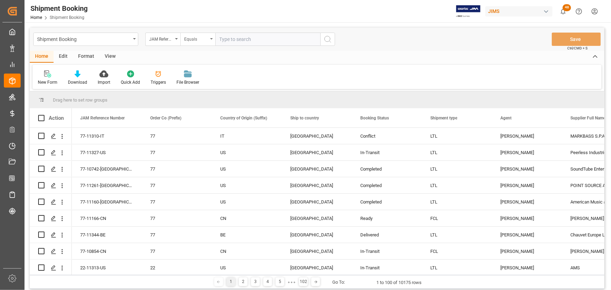
click at [212, 39] on div "Equals" at bounding box center [197, 39] width 35 height 13
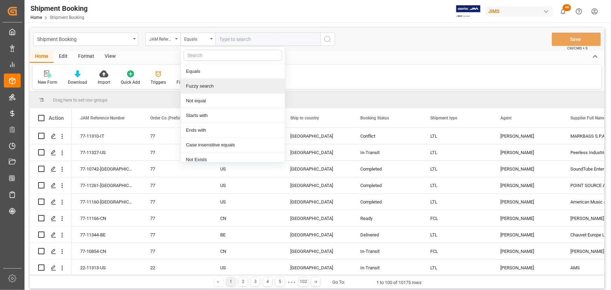
click at [202, 87] on div "Fuzzy search" at bounding box center [233, 86] width 104 height 15
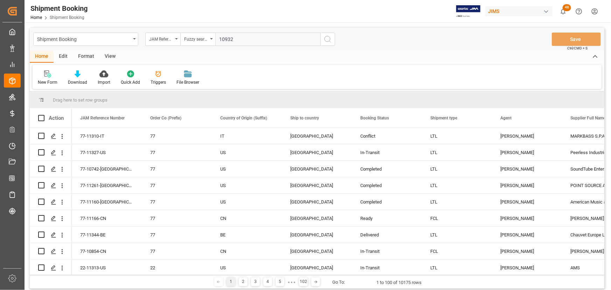
type input "10932"
click at [328, 40] on icon "search button" at bounding box center [327, 39] width 8 height 8
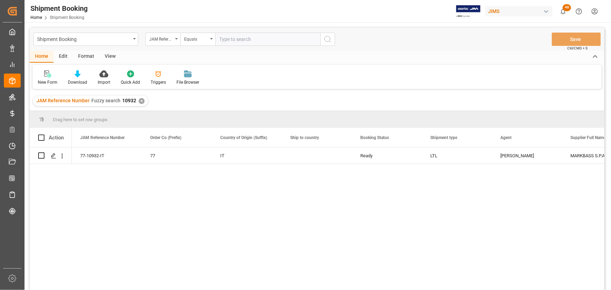
click at [108, 55] on div "View" at bounding box center [109, 57] width 21 height 12
click at [50, 79] on div "Default" at bounding box center [45, 77] width 24 height 15
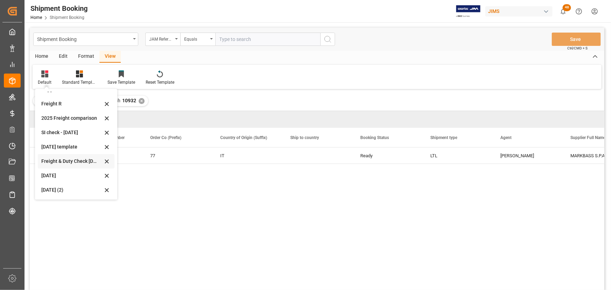
scroll to position [63, 0]
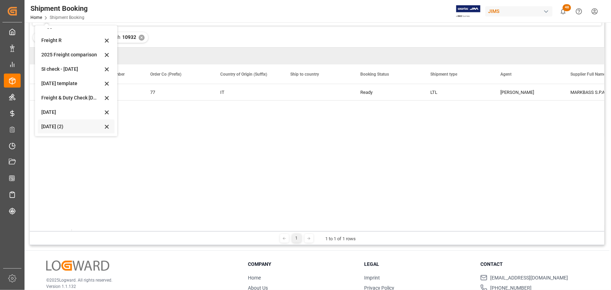
click at [55, 126] on div "Aug 2025 (2)" at bounding box center [71, 126] width 61 height 7
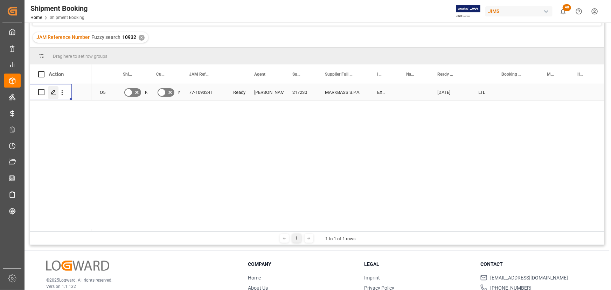
click at [54, 91] on icon "Press SPACE to select this row." at bounding box center [54, 93] width 6 height 6
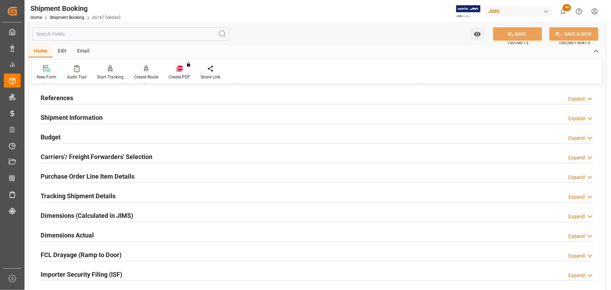
scroll to position [95, 0]
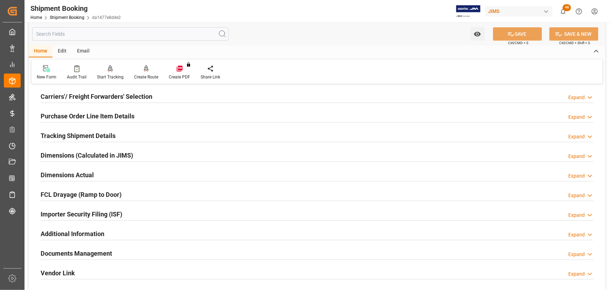
click at [79, 96] on h2 "Carriers'/ Freight Forwarders' Selection" at bounding box center [97, 96] width 112 height 9
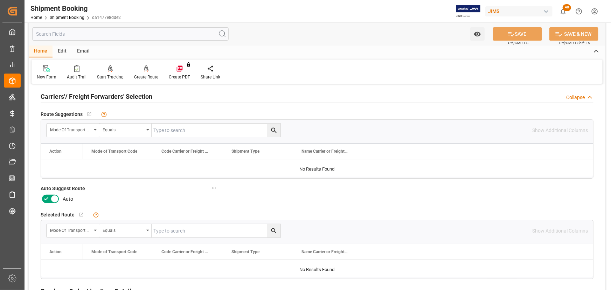
click at [51, 200] on icon at bounding box center [54, 199] width 8 height 8
click at [0, 0] on input "checkbox" at bounding box center [0, 0] width 0 height 0
click at [497, 31] on button "SAVE" at bounding box center [517, 33] width 49 height 13
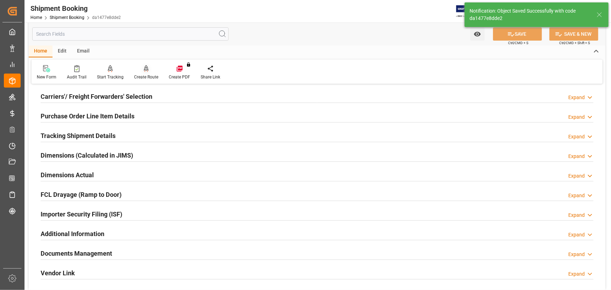
click at [150, 76] on div "Create Route" at bounding box center [146, 77] width 24 height 6
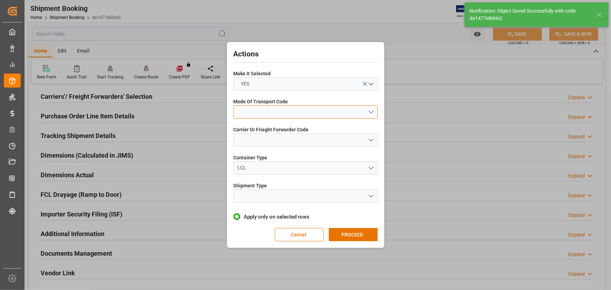
click at [254, 113] on button "open menu" at bounding box center [305, 111] width 144 height 13
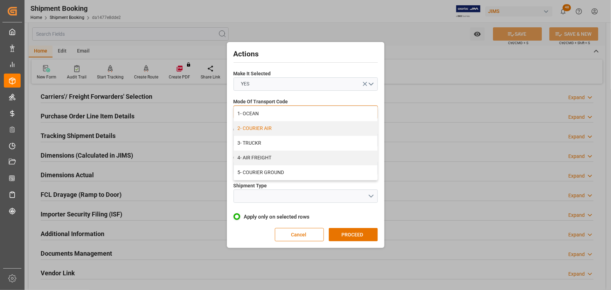
click at [258, 129] on div "2- COURIER AIR" at bounding box center [305, 128] width 143 height 15
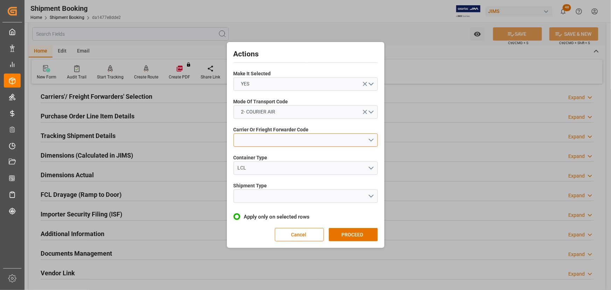
click at [258, 141] on button "open menu" at bounding box center [305, 139] width 144 height 13
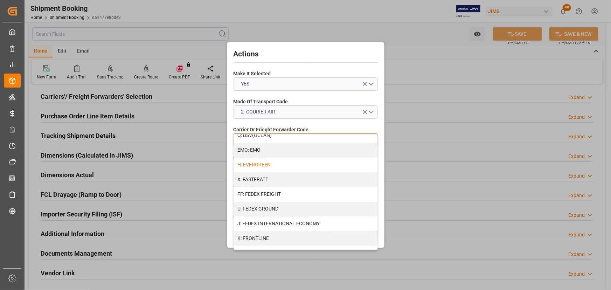
scroll to position [191, 0]
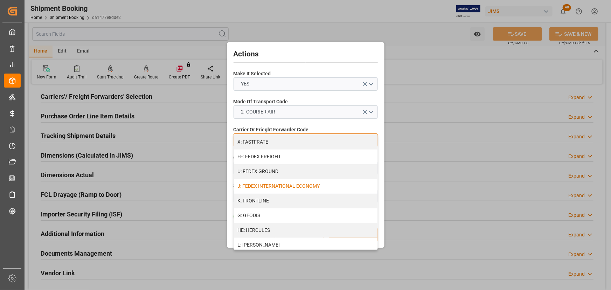
click at [269, 185] on div "J: FEDEX INTERNATIONAL ECONOMY" at bounding box center [305, 186] width 143 height 15
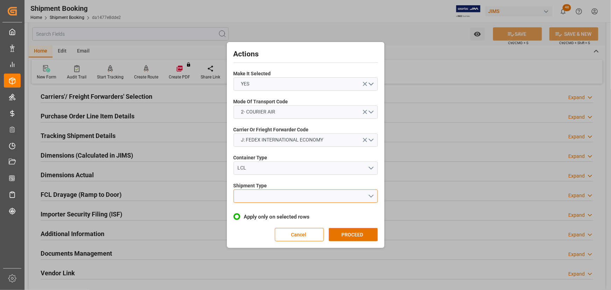
click at [252, 196] on button "open menu" at bounding box center [305, 195] width 144 height 13
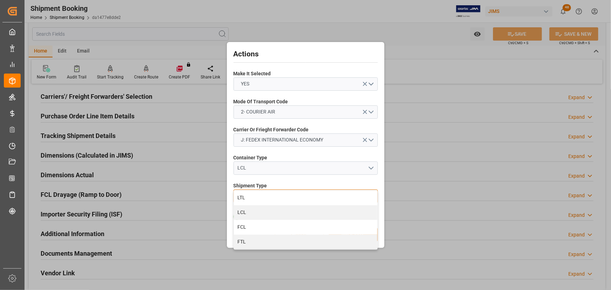
click at [245, 198] on div "LTL" at bounding box center [305, 197] width 143 height 15
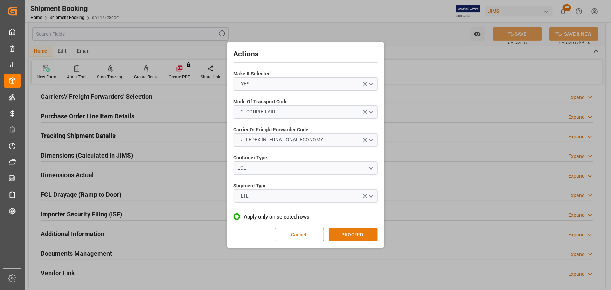
click at [344, 231] on button "PROCEED" at bounding box center [353, 234] width 49 height 13
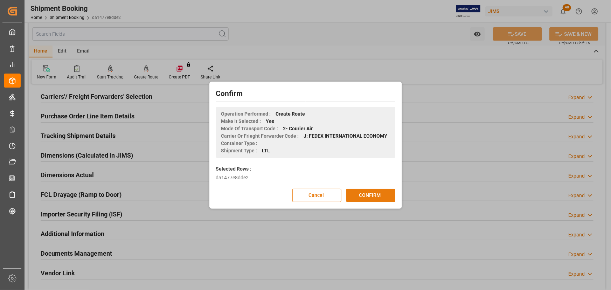
click at [371, 194] on button "CONFIRM" at bounding box center [370, 195] width 49 height 13
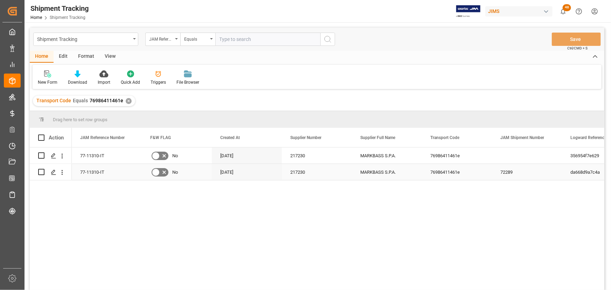
click at [122, 173] on div "77-11310-IT" at bounding box center [107, 172] width 70 height 16
click at [107, 52] on div "View" at bounding box center [109, 57] width 21 height 12
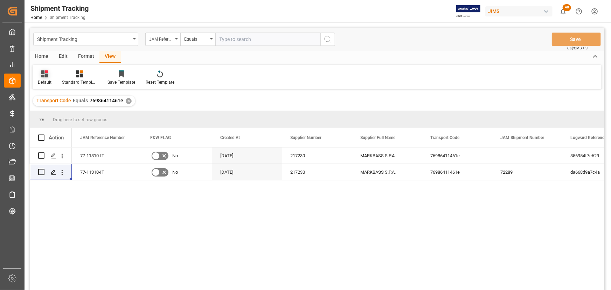
click at [42, 78] on div "Default" at bounding box center [45, 77] width 24 height 15
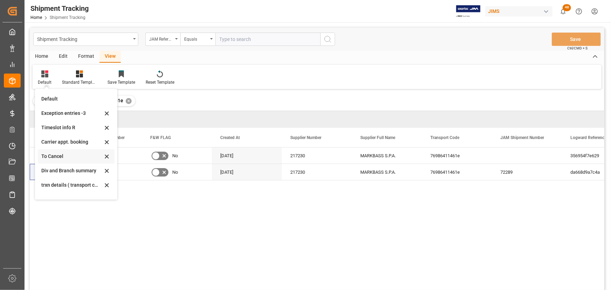
click at [58, 156] on div "To Cancel" at bounding box center [71, 156] width 61 height 7
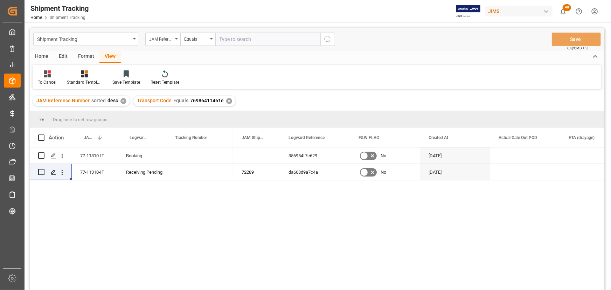
click at [216, 184] on div "77-11310-IT Booking 77-11310-IT Receiving Pending 356954f7e629 No 09-30-2025 72…" at bounding box center [317, 219] width 574 height 145
click at [186, 175] on div "Press SPACE to select this row." at bounding box center [198, 172] width 70 height 16
click at [99, 193] on div "77-11310-IT Booking 77-11310-IT Receiving Pending 356954f7e629 No 09-30-2025 72…" at bounding box center [317, 219] width 574 height 145
click at [136, 238] on div "77-11310-IT Booking 77-11310-IT Receiving Pending 356954f7e629 No 09-30-2025 72…" at bounding box center [317, 219] width 574 height 145
drag, startPoint x: 323, startPoint y: 173, endPoint x: 289, endPoint y: 169, distance: 33.8
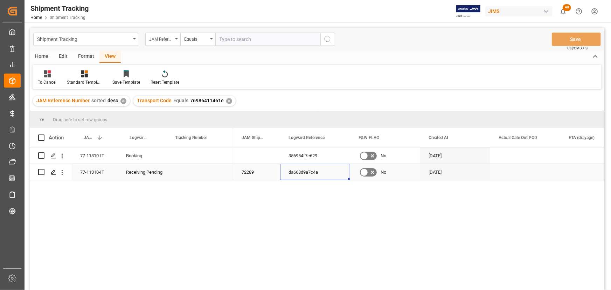
click at [289, 169] on div "da668d9a7c4a" at bounding box center [315, 172] width 70 height 16
drag, startPoint x: 323, startPoint y: 171, endPoint x: 314, endPoint y: 171, distance: 9.1
click at [323, 171] on div "da668d9a7c4a" at bounding box center [315, 172] width 70 height 16
click at [314, 171] on div "da668d9a7c4a" at bounding box center [315, 172] width 70 height 16
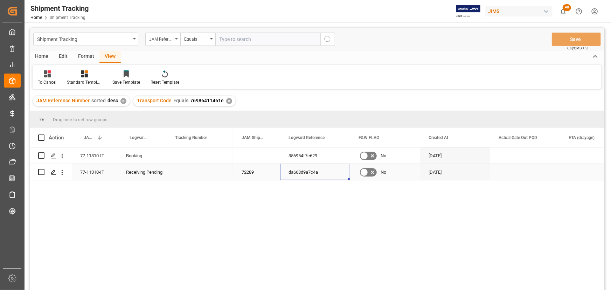
click at [314, 171] on div "da668d9a7c4a" at bounding box center [315, 172] width 70 height 16
click at [315, 192] on div "356954f7e629 No 09-30-2025 72289 da668d9a7c4a No 07-24-2025" at bounding box center [418, 220] width 371 height 147
click at [295, 171] on div "da668d9a7c4a" at bounding box center [315, 172] width 70 height 16
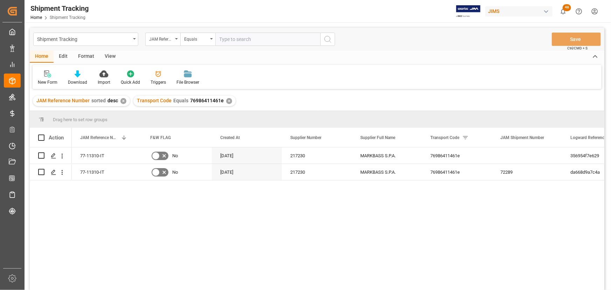
click at [106, 56] on div "View" at bounding box center [109, 57] width 21 height 12
click at [42, 79] on div "Default" at bounding box center [45, 82] width 14 height 6
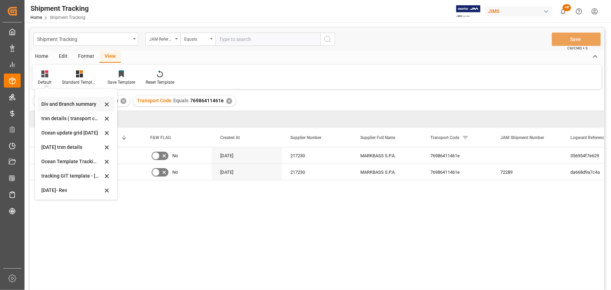
scroll to position [67, 0]
click at [61, 188] on div "[DATE]- Rev" at bounding box center [71, 189] width 61 height 7
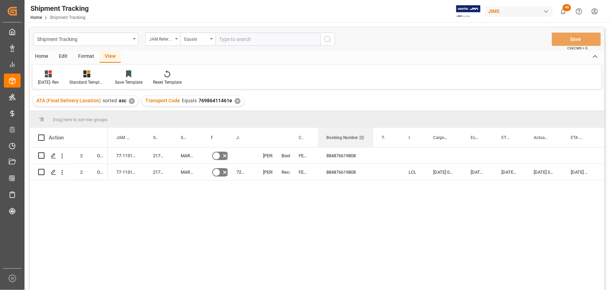
drag, startPoint x: 342, startPoint y: 135, endPoint x: 371, endPoint y: 145, distance: 30.6
click at [372, 145] on div at bounding box center [373, 137] width 3 height 19
click at [338, 201] on div "77-11310-IT 217230 MARKBASS S.P.A. No [PERSON_NAME] Booking FEDEX INTERNATIONAL…" at bounding box center [356, 220] width 496 height 147
click at [346, 156] on div "884876619808" at bounding box center [345, 155] width 55 height 16
drag, startPoint x: 372, startPoint y: 162, endPoint x: 390, endPoint y: 162, distance: 18.2
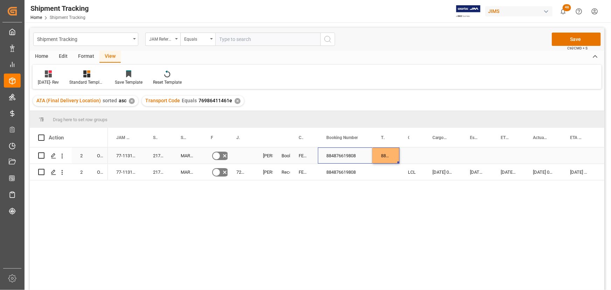
click at [434, 152] on div "Press SPACE to select this row." at bounding box center [442, 155] width 37 height 16
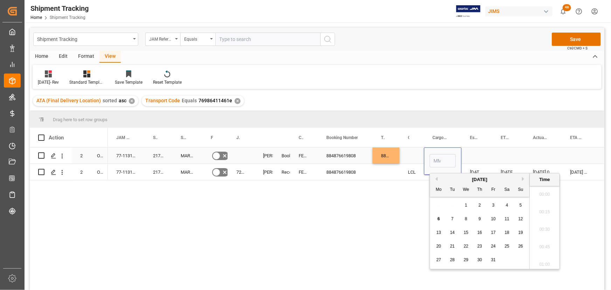
scroll to position [1174, 0]
click at [281, 234] on div "77-11310-IT 217230 MARKBASS S.P.A. No [PERSON_NAME] Booking FEDEX INTERNATIONAL…" at bounding box center [356, 220] width 496 height 147
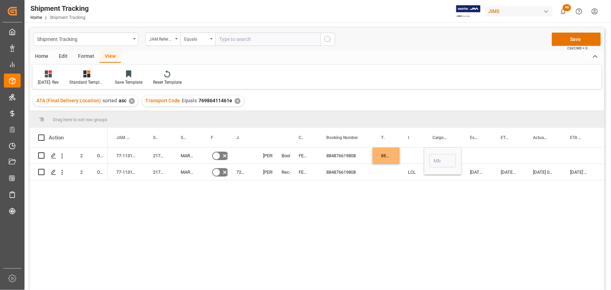
click at [389, 188] on div "77-11310-IT 217230 MARKBASS S.P.A. No [PERSON_NAME] Booking FEDEX INTERNATIONAL…" at bounding box center [356, 220] width 496 height 147
click at [391, 154] on div "884876619808" at bounding box center [385, 155] width 27 height 16
click at [391, 157] on div "884876619808" at bounding box center [385, 155] width 27 height 16
click at [410, 154] on div "Press SPACE to select this row." at bounding box center [411, 155] width 24 height 16
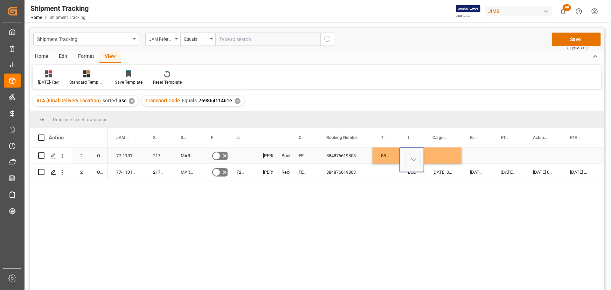
click at [413, 159] on button "Select" at bounding box center [412, 159] width 15 height 13
click at [413, 271] on div "LTL" at bounding box center [414, 271] width 11 height 7
click at [430, 152] on div "Press SPACE to select this row." at bounding box center [442, 155] width 37 height 16
click at [432, 152] on div "Press SPACE to select this row." at bounding box center [442, 155] width 37 height 16
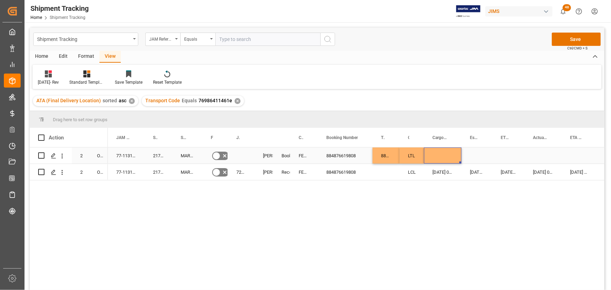
click at [432, 152] on div "Press SPACE to select this row." at bounding box center [442, 155] width 37 height 16
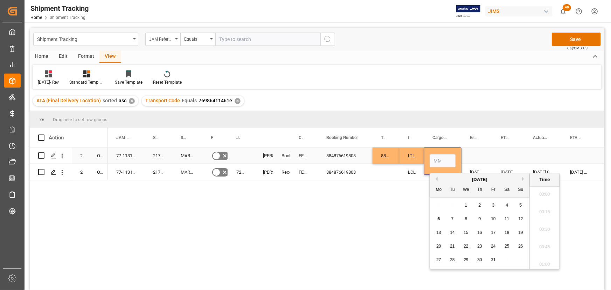
scroll to position [1174, 0]
click at [435, 178] on button "Previous Month" at bounding box center [435, 179] width 4 height 4
click at [452, 259] on span "30" at bounding box center [452, 259] width 5 height 5
type input "[DATE] 00:00"
click at [469, 154] on div "Press SPACE to select this row." at bounding box center [476, 155] width 31 height 16
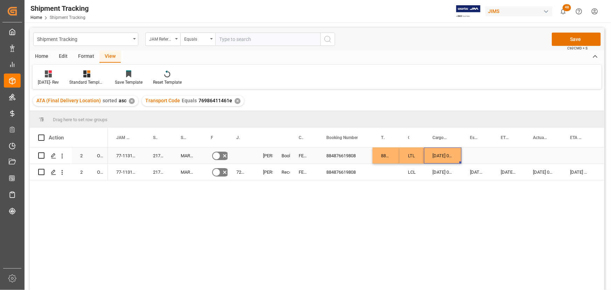
click at [447, 157] on div "[DATE] 00:00:00" at bounding box center [442, 155] width 37 height 16
drag, startPoint x: 459, startPoint y: 161, endPoint x: 503, endPoint y: 157, distance: 43.2
click at [446, 157] on div "[DATE] 00:00:00" at bounding box center [442, 155] width 37 height 16
drag, startPoint x: 461, startPoint y: 161, endPoint x: 495, endPoint y: 159, distance: 34.4
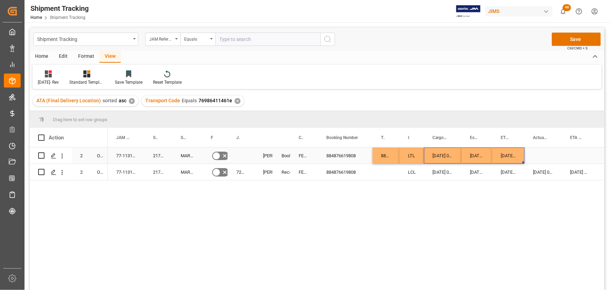
click at [535, 152] on div "Press SPACE to select this row." at bounding box center [542, 155] width 37 height 16
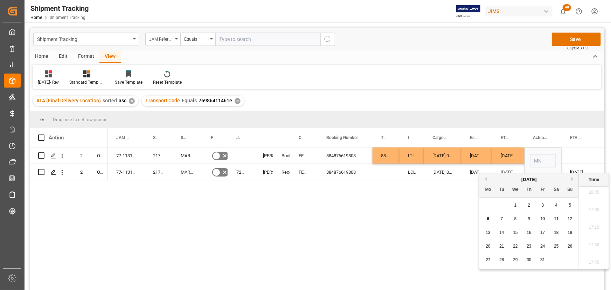
click at [540, 204] on div "3" at bounding box center [542, 205] width 9 height 8
type input "[DATE] 00:00"
click at [572, 156] on div "Press SPACE to select this row." at bounding box center [578, 155] width 35 height 16
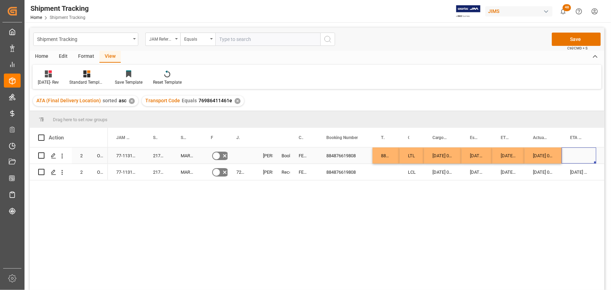
click at [574, 155] on div "Press SPACE to select this row." at bounding box center [578, 155] width 35 height 16
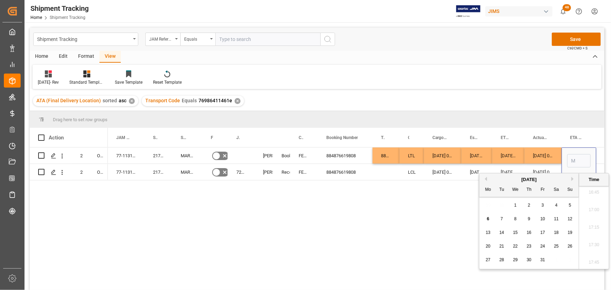
click at [527, 218] on div "9" at bounding box center [529, 219] width 9 height 8
type input "[DATE] 00:00"
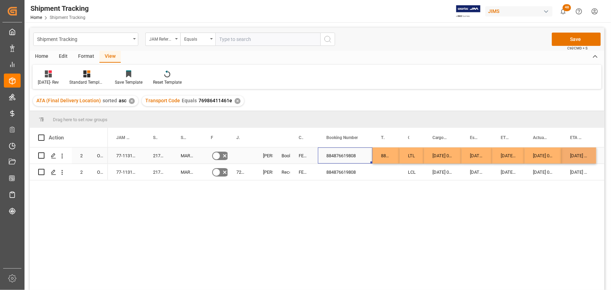
click at [362, 156] on div "884876619808" at bounding box center [345, 155] width 55 height 16
click at [576, 39] on button "Save" at bounding box center [576, 39] width 49 height 13
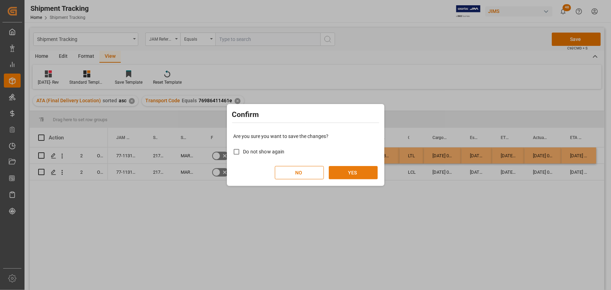
click at [350, 174] on button "YES" at bounding box center [353, 172] width 49 height 13
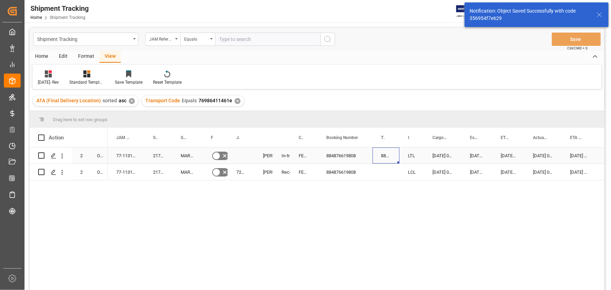
click at [377, 157] on div "884876619808" at bounding box center [385, 155] width 27 height 16
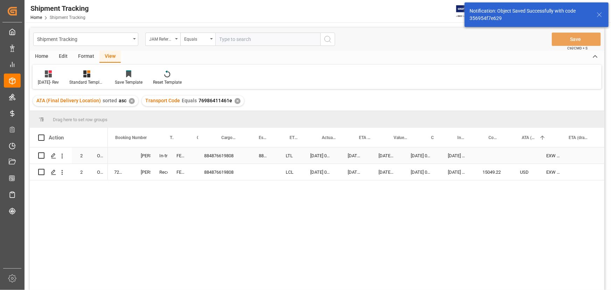
scroll to position [0, 253]
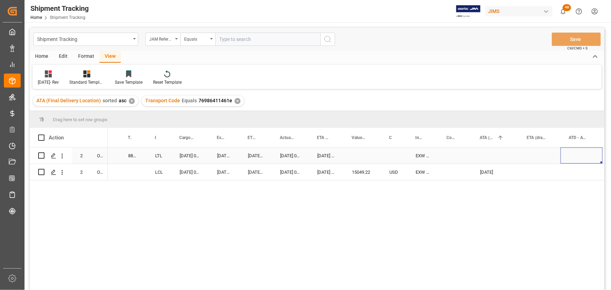
click at [350, 151] on div "Press SPACE to select this row." at bounding box center [361, 155] width 37 height 16
click at [350, 155] on div "Press SPACE to select this row." at bounding box center [361, 155] width 37 height 16
click at [354, 157] on input "Press SPACE to select this row." at bounding box center [362, 159] width 26 height 13
type input "1273.84"
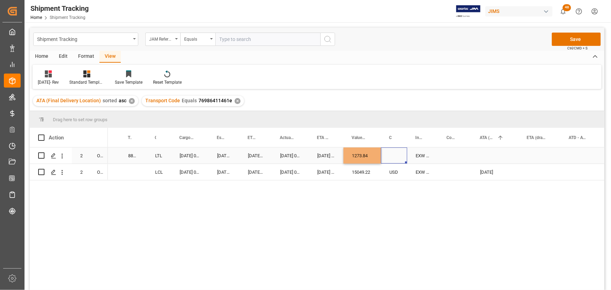
click at [392, 153] on div "Press SPACE to select this row." at bounding box center [394, 155] width 26 height 16
click at [399, 153] on div "Press SPACE to select this row." at bounding box center [394, 155] width 26 height 16
click at [396, 156] on input "Press SPACE to select this row." at bounding box center [393, 159] width 15 height 13
type input "USD"
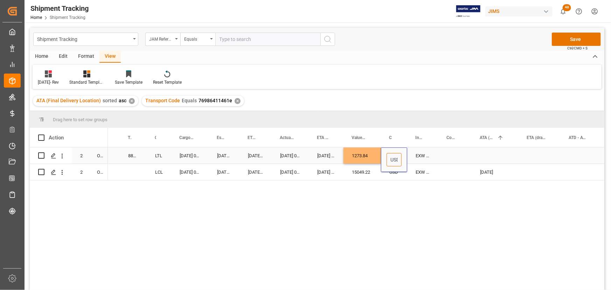
scroll to position [0, 2]
click at [463, 150] on div "Press SPACE to select this row." at bounding box center [454, 155] width 33 height 16
click at [587, 38] on button "Save" at bounding box center [576, 39] width 49 height 13
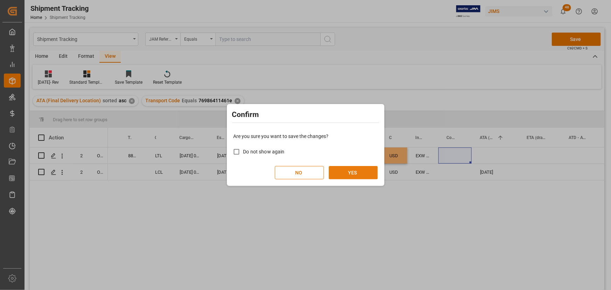
drag, startPoint x: 360, startPoint y: 178, endPoint x: 358, endPoint y: 171, distance: 7.4
click at [360, 176] on button "YES" at bounding box center [353, 172] width 49 height 13
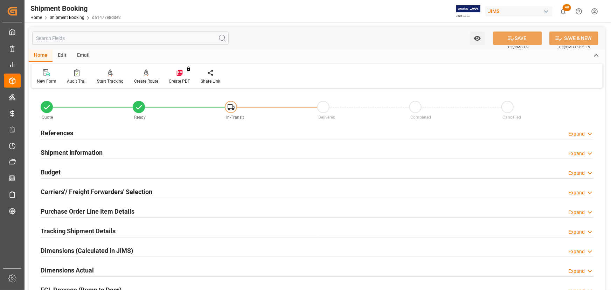
click at [53, 168] on h2 "Budget" at bounding box center [51, 171] width 20 height 9
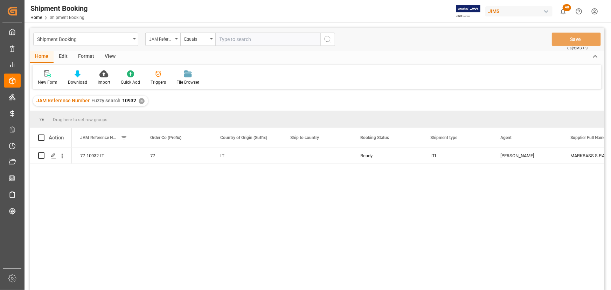
click at [113, 56] on div "View" at bounding box center [109, 57] width 21 height 12
click at [41, 81] on div "Default" at bounding box center [45, 82] width 14 height 6
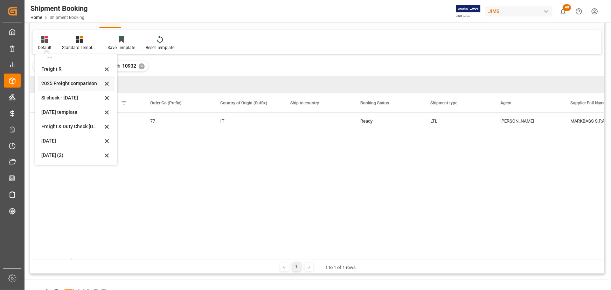
scroll to position [95, 0]
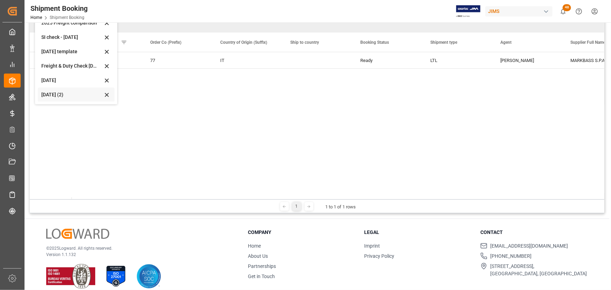
click at [49, 94] on div "[DATE] (2)" at bounding box center [71, 94] width 61 height 7
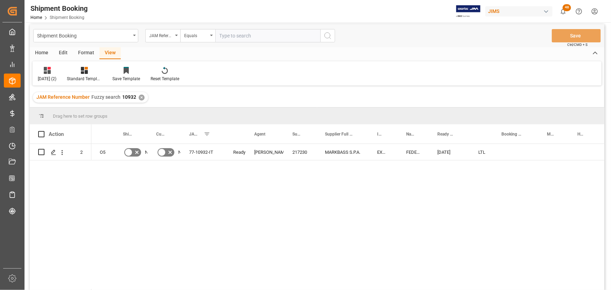
scroll to position [0, 0]
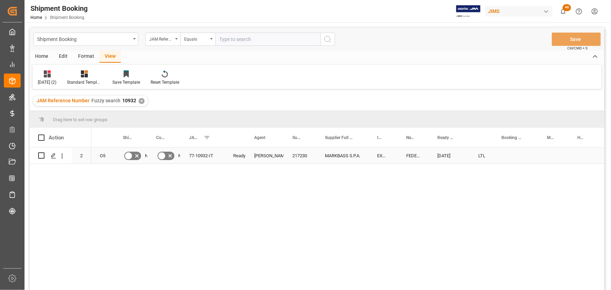
click at [508, 155] on div "Press SPACE to select this row." at bounding box center [515, 155] width 45 height 16
click at [507, 154] on div "Press SPACE to select this row." at bounding box center [515, 155] width 45 height 16
click at [508, 155] on input "Press SPACE to select this row." at bounding box center [515, 159] width 34 height 13
paste input "884848559750"
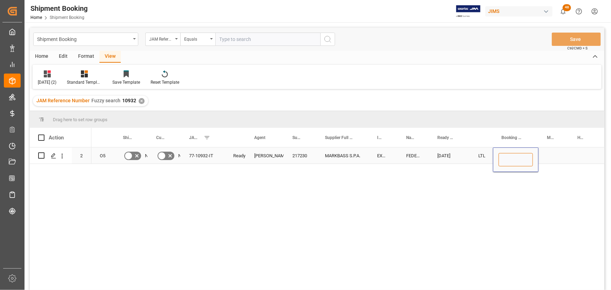
type input "884848559750"
click at [550, 159] on div "Press SPACE to select this row." at bounding box center [553, 155] width 30 height 16
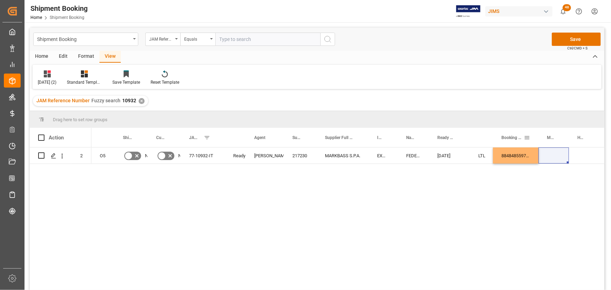
click at [536, 133] on div "Booking Number" at bounding box center [515, 137] width 45 height 19
drag, startPoint x: 537, startPoint y: 134, endPoint x: 548, endPoint y: 134, distance: 10.5
click at [548, 134] on div at bounding box center [548, 137] width 3 height 19
drag, startPoint x: 532, startPoint y: 156, endPoint x: 540, endPoint y: 160, distance: 8.6
click at [533, 156] on div "884848559750" at bounding box center [521, 155] width 56 height 16
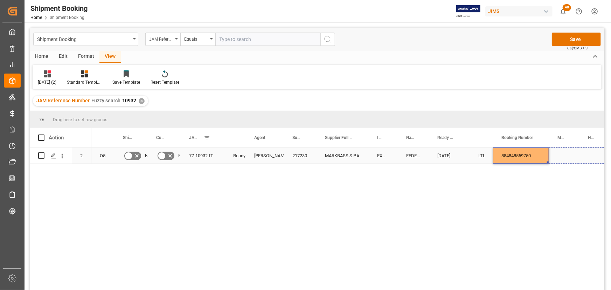
drag, startPoint x: 548, startPoint y: 163, endPoint x: 586, endPoint y: 157, distance: 38.3
click at [576, 37] on button "Save" at bounding box center [576, 39] width 49 height 13
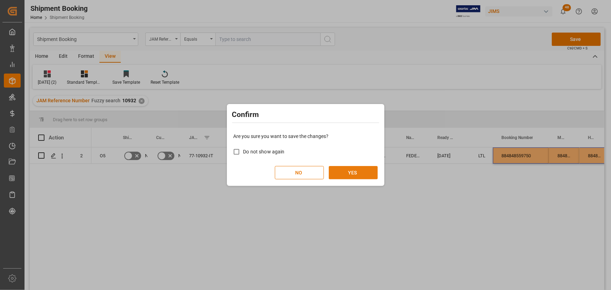
click at [357, 170] on button "YES" at bounding box center [353, 172] width 49 height 13
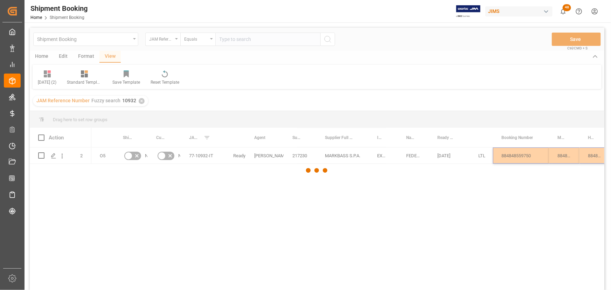
click at [469, 158] on div at bounding box center [317, 171] width 574 height 286
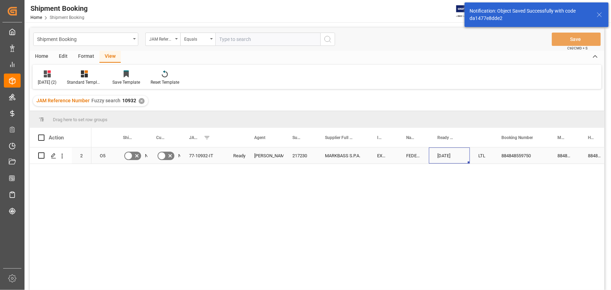
click at [459, 153] on div "[DATE]" at bounding box center [449, 155] width 41 height 16
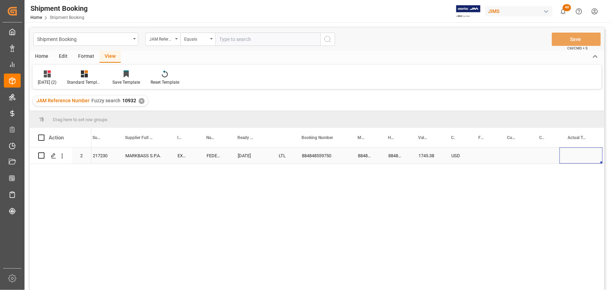
scroll to position [0, 227]
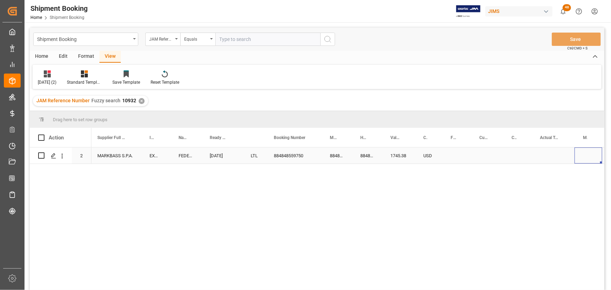
click at [546, 155] on div "Press SPACE to select this row." at bounding box center [552, 155] width 43 height 16
click at [547, 155] on div "Press SPACE to select this row." at bounding box center [552, 155] width 43 height 16
click at [556, 159] on input "Press SPACE to select this row." at bounding box center [553, 159] width 32 height 13
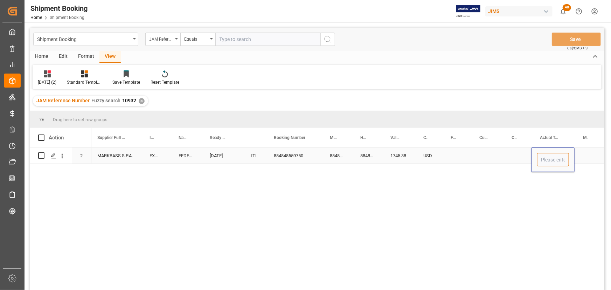
type input "8"
click at [514, 150] on div "Press SPACE to select this row." at bounding box center [517, 155] width 28 height 16
click at [566, 156] on div "8" at bounding box center [552, 155] width 43 height 16
click at [581, 155] on div "Press SPACE to select this row." at bounding box center [588, 155] width 28 height 16
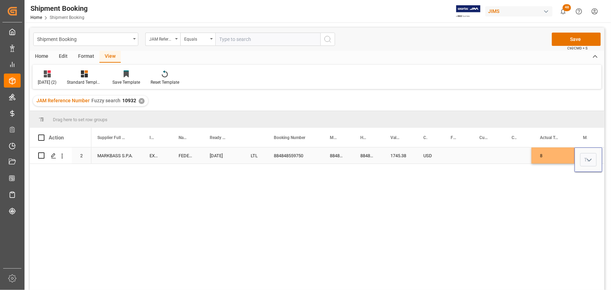
click at [587, 160] on icon "open menu" at bounding box center [589, 160] width 8 height 8
click at [587, 182] on div "KG" at bounding box center [588, 179] width 16 height 24
type input "KG"
click at [511, 157] on div "Press SPACE to select this row." at bounding box center [517, 155] width 28 height 16
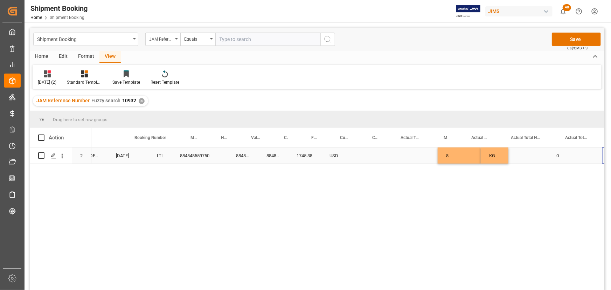
scroll to position [0, 367]
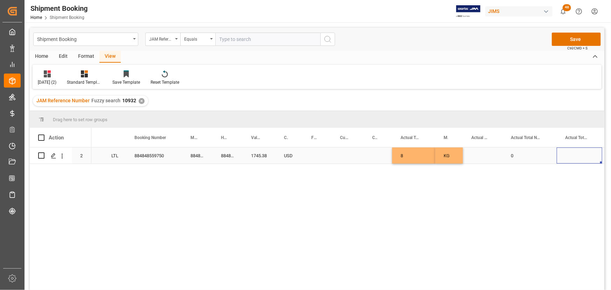
click at [471, 152] on div "Press SPACE to select this row." at bounding box center [483, 155] width 40 height 16
click at [472, 153] on div "Press SPACE to select this row." at bounding box center [483, 155] width 40 height 16
click at [475, 157] on input "Press SPACE to select this row." at bounding box center [482, 159] width 28 height 13
type input "2"
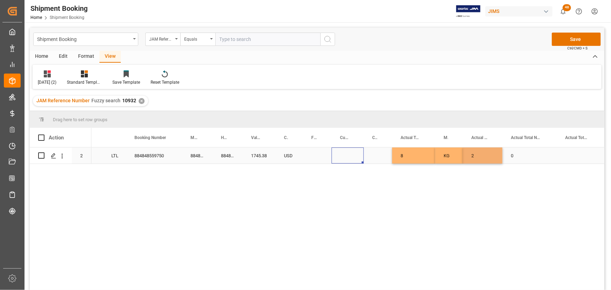
click at [356, 156] on div "Press SPACE to select this row." at bounding box center [347, 155] width 32 height 16
click at [574, 35] on button "Save" at bounding box center [576, 39] width 49 height 13
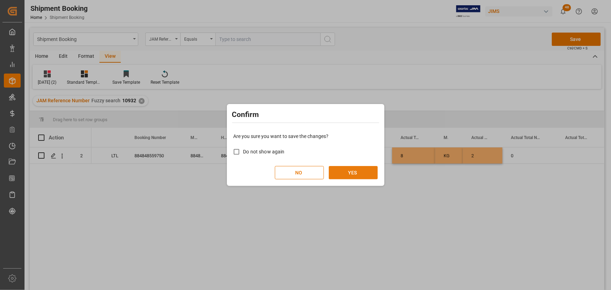
click at [357, 173] on button "YES" at bounding box center [353, 172] width 49 height 13
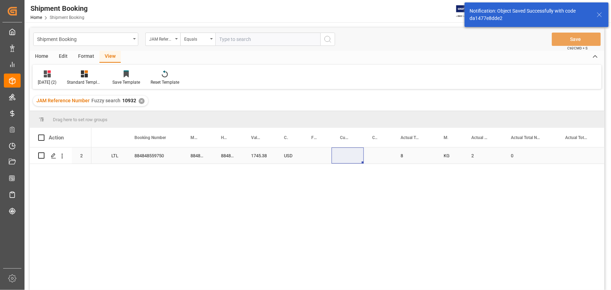
click at [311, 158] on div "Press SPACE to select this row." at bounding box center [317, 155] width 29 height 16
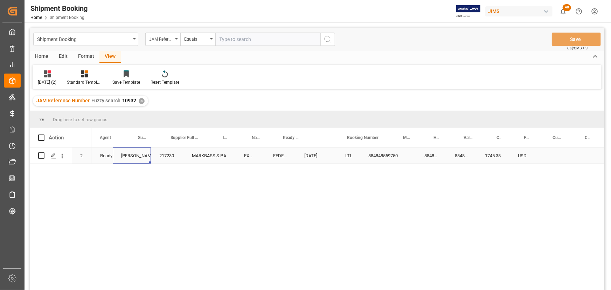
scroll to position [0, 0]
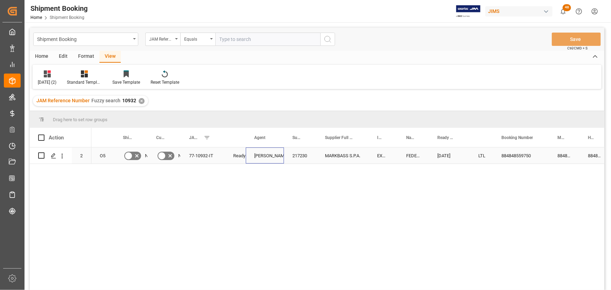
click at [262, 155] on div "[PERSON_NAME]" at bounding box center [264, 156] width 21 height 16
click at [271, 157] on icon "open menu" at bounding box center [271, 160] width 8 height 8
click at [269, 264] on div "[PERSON_NAME]" at bounding box center [291, 266] width 78 height 24
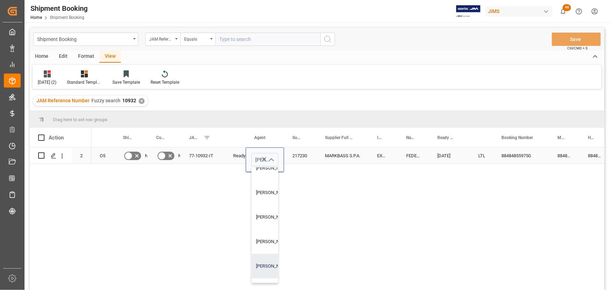
type input "[PERSON_NAME]"
click at [316, 155] on div "MARKBASS S.P.A." at bounding box center [342, 155] width 52 height 16
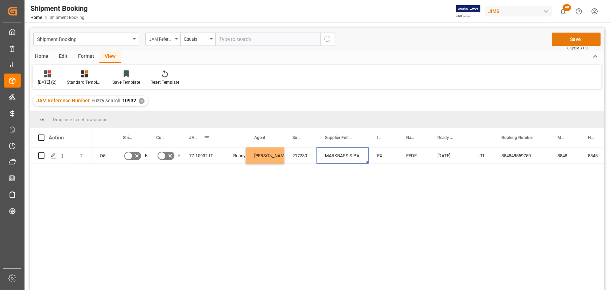
click at [575, 38] on button "Save" at bounding box center [576, 39] width 49 height 13
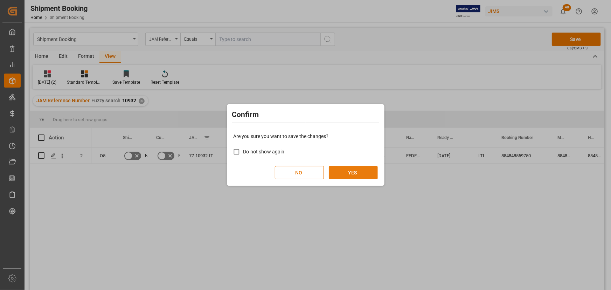
click at [359, 174] on button "YES" at bounding box center [353, 172] width 49 height 13
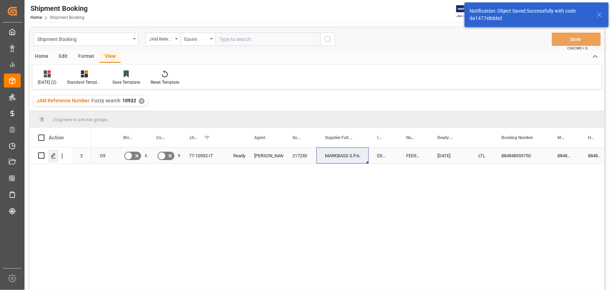
click at [54, 156] on icon "Press SPACE to select this row." at bounding box center [54, 156] width 6 height 6
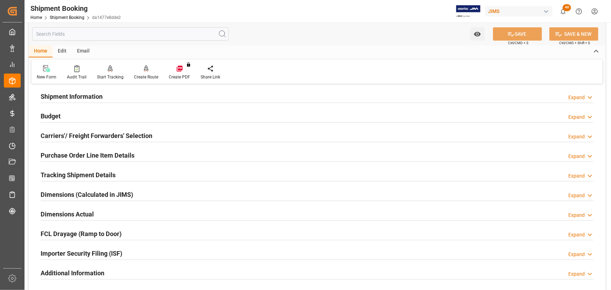
scroll to position [63, 0]
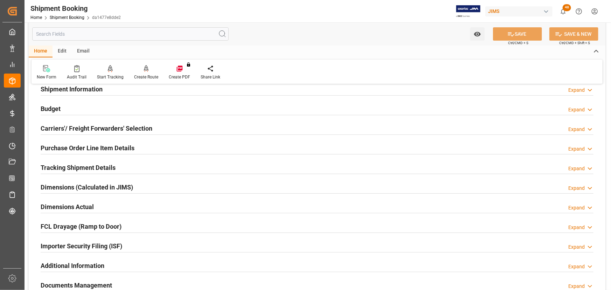
click at [65, 165] on h2 "Tracking Shipment Details" at bounding box center [78, 167] width 75 height 9
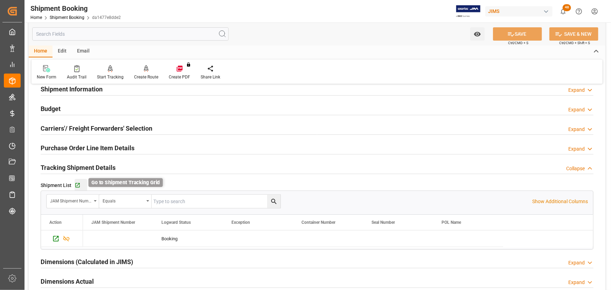
click at [78, 184] on icon "button" at bounding box center [78, 185] width 6 height 6
click at [77, 17] on link "Shipment Booking" at bounding box center [67, 17] width 35 height 5
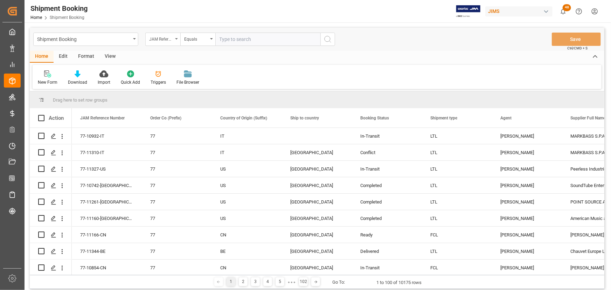
click at [177, 40] on div "JAM Reference Number" at bounding box center [162, 39] width 35 height 13
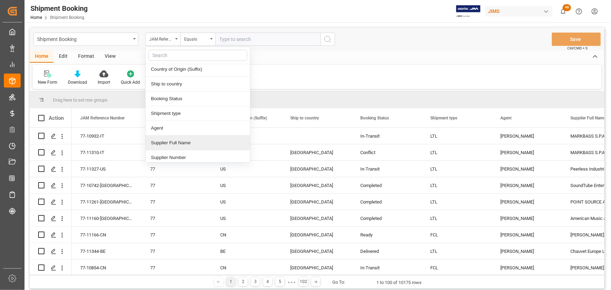
scroll to position [63, 0]
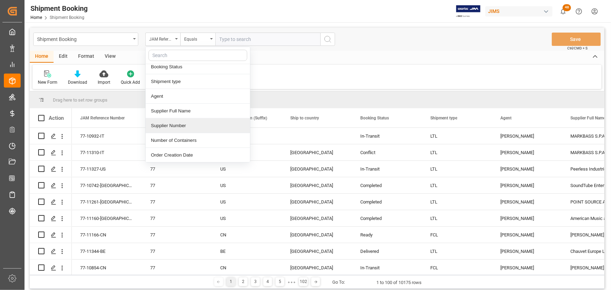
click at [171, 127] on div "Supplier Number" at bounding box center [198, 125] width 104 height 15
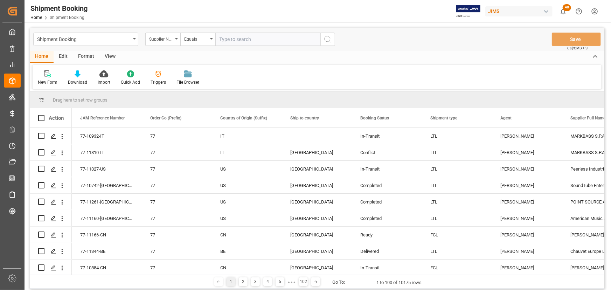
click at [226, 37] on input "text" at bounding box center [267, 39] width 105 height 13
paste input "217230"
type input "217230"
click at [325, 38] on icon "search button" at bounding box center [327, 39] width 8 height 8
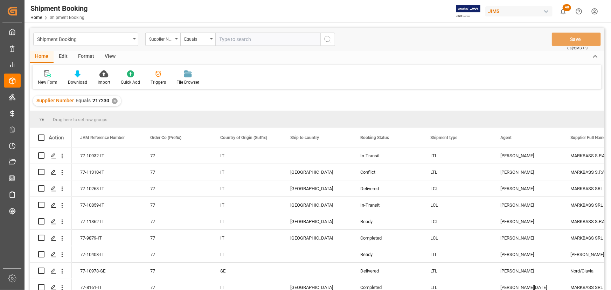
click at [110, 55] on div "View" at bounding box center [109, 57] width 21 height 12
click at [47, 82] on div "Default" at bounding box center [45, 82] width 14 height 6
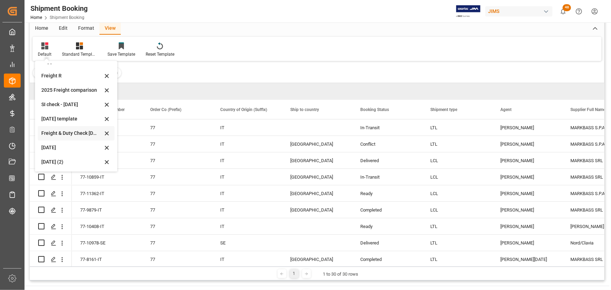
scroll to position [63, 0]
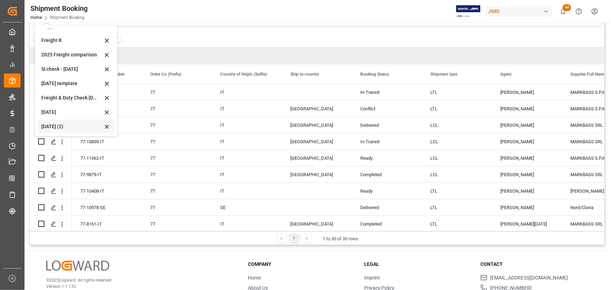
click at [54, 123] on div "Aug 2025 (2)" at bounding box center [71, 126] width 61 height 7
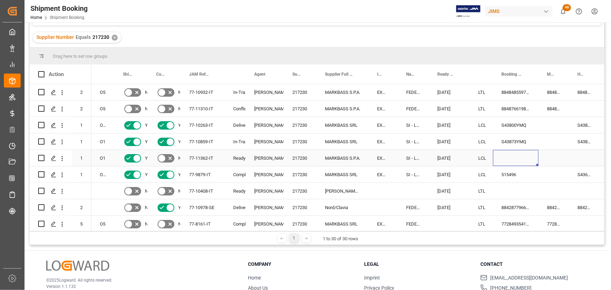
click at [531, 161] on div "Press SPACE to select this row." at bounding box center [515, 158] width 45 height 16
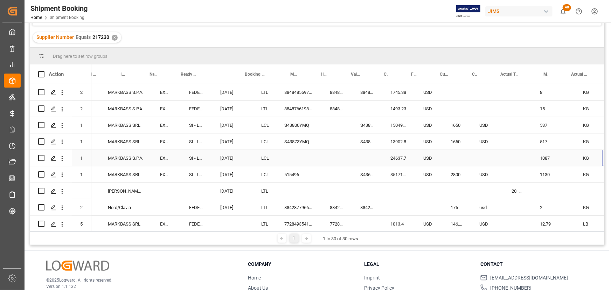
scroll to position [0, 0]
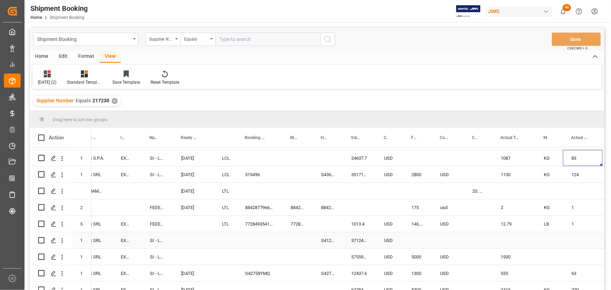
click at [289, 242] on div "Press SPACE to select this row." at bounding box center [297, 240] width 30 height 16
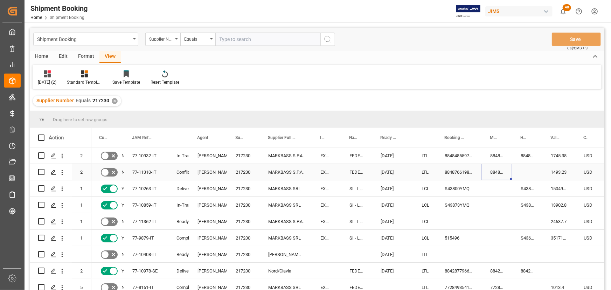
click at [492, 171] on div "884876619808" at bounding box center [497, 172] width 30 height 16
click at [494, 171] on div "884876619808" at bounding box center [497, 172] width 30 height 16
drag, startPoint x: 511, startPoint y: 176, endPoint x: 517, endPoint y: 176, distance: 6.3
drag, startPoint x: 488, startPoint y: 170, endPoint x: 508, endPoint y: 170, distance: 20.3
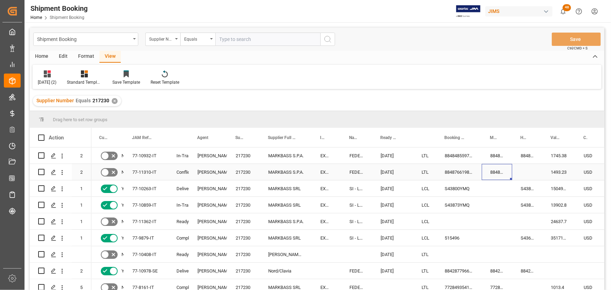
click at [490, 171] on div "884876619808" at bounding box center [497, 172] width 30 height 16
drag, startPoint x: 511, startPoint y: 177, endPoint x: 525, endPoint y: 173, distance: 14.8
click at [504, 171] on div "884876619808" at bounding box center [497, 172] width 30 height 16
drag, startPoint x: 511, startPoint y: 177, endPoint x: 499, endPoint y: 178, distance: 12.3
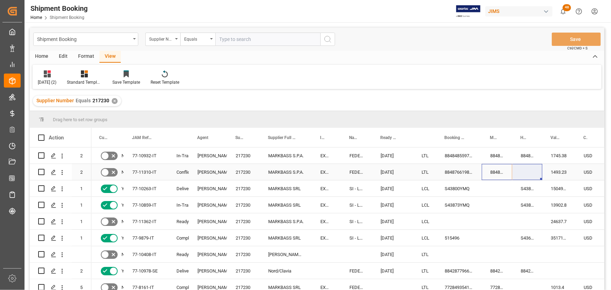
drag, startPoint x: 497, startPoint y: 171, endPoint x: 507, endPoint y: 178, distance: 12.8
click at [497, 171] on div "884876619808" at bounding box center [497, 172] width 30 height 16
drag, startPoint x: 510, startPoint y: 179, endPoint x: 532, endPoint y: 171, distance: 23.6
click at [572, 37] on button "Save" at bounding box center [576, 39] width 49 height 13
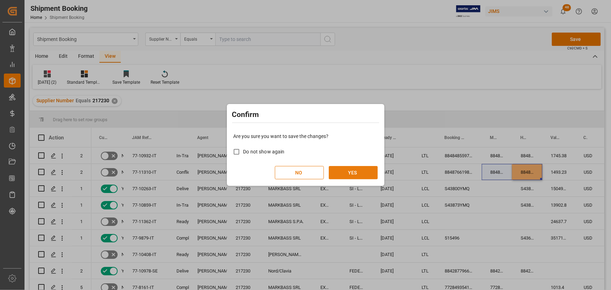
click at [361, 175] on button "YES" at bounding box center [353, 172] width 49 height 13
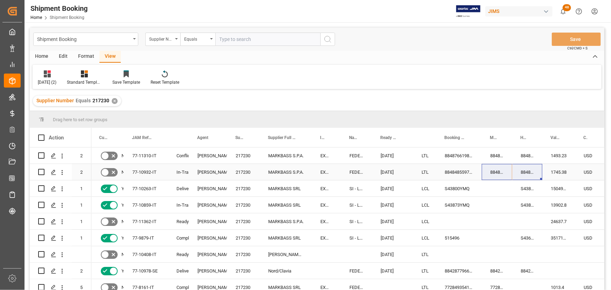
click at [489, 175] on div "884848559750" at bounding box center [497, 172] width 30 height 16
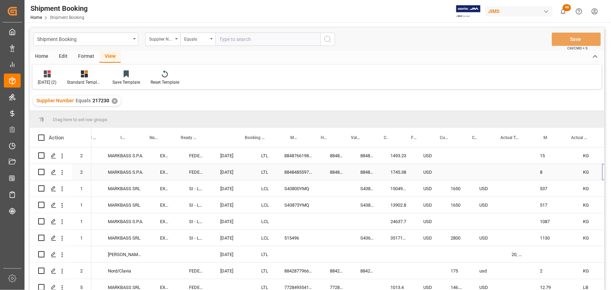
scroll to position [0, 256]
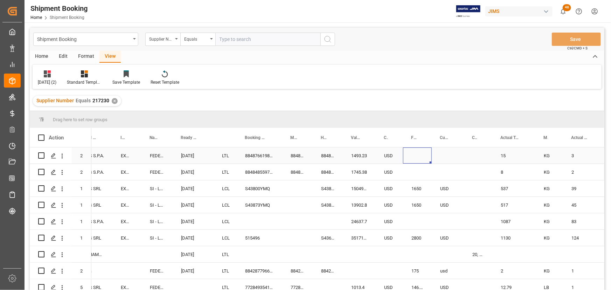
click at [417, 154] on div "Press SPACE to select this row." at bounding box center [417, 155] width 29 height 16
click at [414, 160] on input "Press SPACE to select this row." at bounding box center [416, 159] width 17 height 13
type input "290"
click at [441, 153] on div "Press SPACE to select this row." at bounding box center [447, 155] width 32 height 16
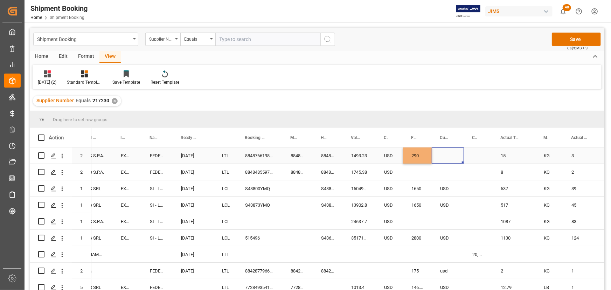
click at [443, 155] on div "Press SPACE to select this row." at bounding box center [447, 155] width 32 height 16
click at [443, 156] on div "Press SPACE to select this row." at bounding box center [447, 155] width 32 height 16
click at [443, 156] on input "Press SPACE to select this row." at bounding box center [447, 159] width 21 height 13
type input "USD"
click at [472, 155] on div "Press SPACE to select this row." at bounding box center [478, 155] width 28 height 16
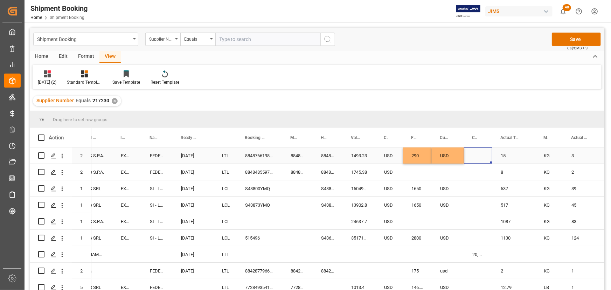
click at [477, 155] on div "Press SPACE to select this row." at bounding box center [478, 155] width 28 height 16
click at [451, 168] on div "Press SPACE to select this row." at bounding box center [447, 172] width 32 height 16
click at [585, 38] on button "Save" at bounding box center [576, 39] width 49 height 13
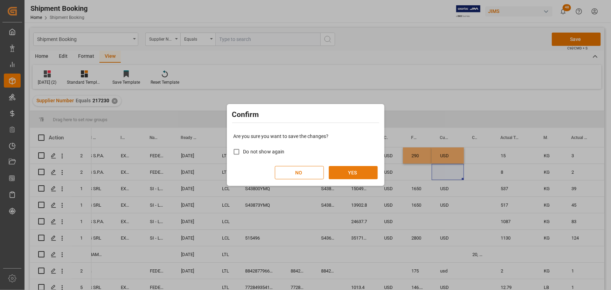
click at [366, 169] on button "YES" at bounding box center [353, 172] width 49 height 13
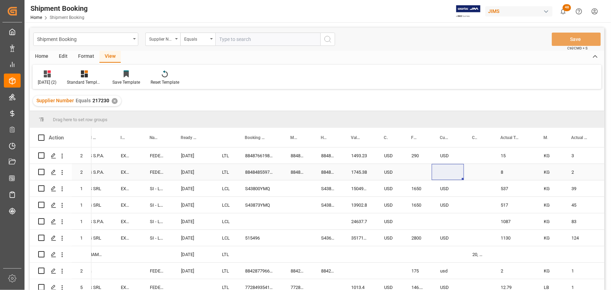
click at [411, 168] on div "Press SPACE to select this row." at bounding box center [417, 172] width 29 height 16
click at [411, 169] on div "Press SPACE to select this row." at bounding box center [417, 172] width 29 height 16
click at [297, 170] on div "884848559750" at bounding box center [297, 172] width 30 height 16
click at [412, 166] on div "Press SPACE to select this row." at bounding box center [417, 172] width 29 height 16
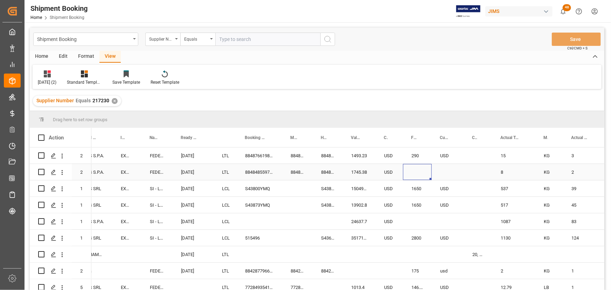
click at [412, 166] on div "Press SPACE to select this row." at bounding box center [417, 172] width 29 height 16
click at [416, 172] on input "Press SPACE to select this row." at bounding box center [416, 175] width 17 height 13
type input "200"
click at [441, 169] on div "Press SPACE to select this row." at bounding box center [447, 172] width 32 height 16
click at [421, 174] on div "200" at bounding box center [417, 172] width 29 height 16
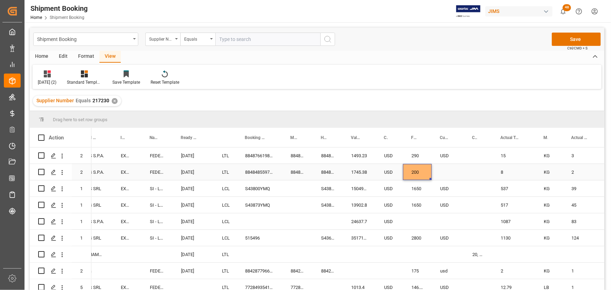
click at [446, 171] on div "Press SPACE to select this row." at bounding box center [447, 172] width 32 height 16
click at [441, 155] on div "USD" at bounding box center [447, 155] width 32 height 16
drag, startPoint x: 462, startPoint y: 161, endPoint x: 462, endPoint y: 169, distance: 7.3
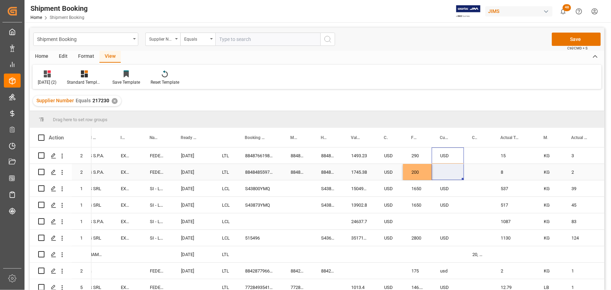
click at [475, 172] on div "Press SPACE to select this row." at bounding box center [478, 172] width 28 height 16
click at [442, 158] on div "USD" at bounding box center [447, 155] width 32 height 16
drag, startPoint x: 462, startPoint y: 162, endPoint x: 462, endPoint y: 171, distance: 9.8
click at [483, 171] on div "Press SPACE to select this row." at bounding box center [478, 172] width 28 height 16
click at [575, 35] on button "Save" at bounding box center [576, 39] width 49 height 13
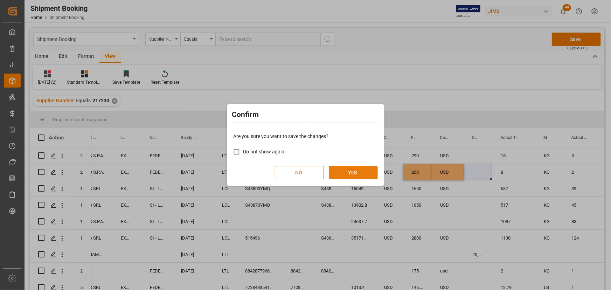
click at [352, 171] on button "YES" at bounding box center [353, 172] width 49 height 13
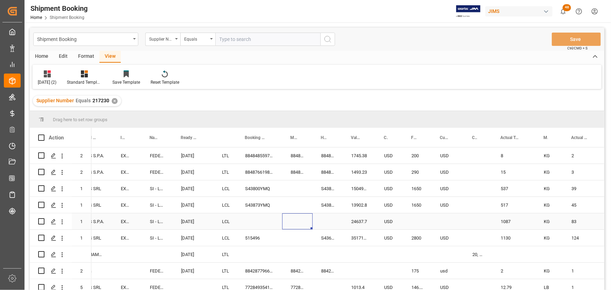
click at [299, 229] on div "Press SPACE to select this row." at bounding box center [297, 221] width 30 height 16
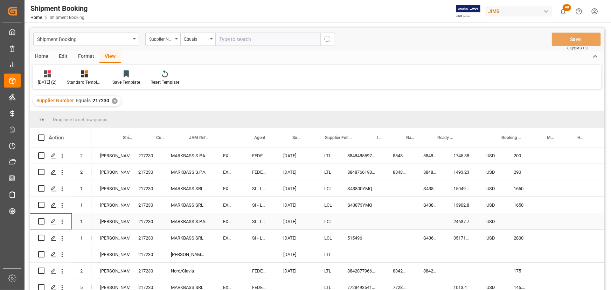
scroll to position [0, 0]
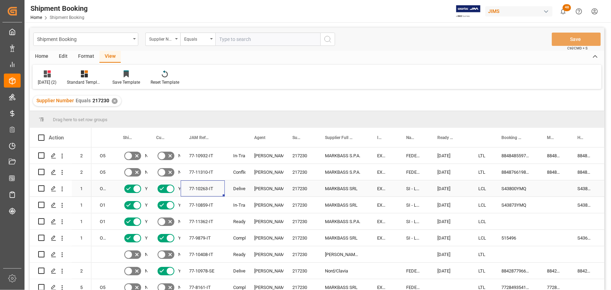
click at [224, 183] on div "77-10263-IT" at bounding box center [203, 188] width 44 height 16
click at [221, 185] on div "77-10263-IT" at bounding box center [203, 188] width 44 height 16
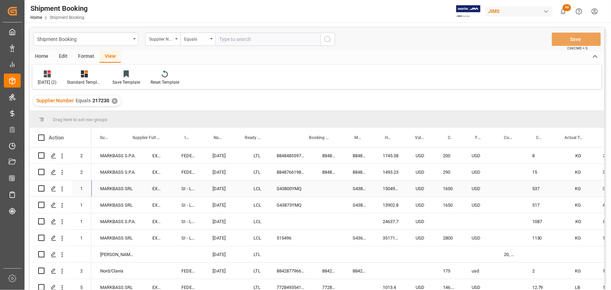
scroll to position [0, 192]
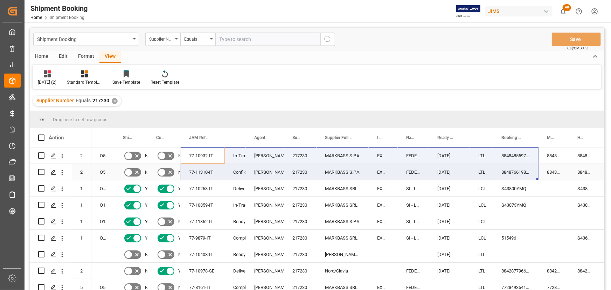
drag, startPoint x: 196, startPoint y: 154, endPoint x: 502, endPoint y: 168, distance: 306.2
click at [517, 154] on div "884848559750" at bounding box center [515, 155] width 45 height 16
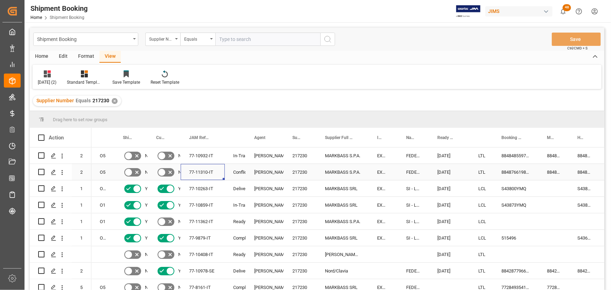
click at [202, 170] on div "77-11310-IT" at bounding box center [203, 172] width 44 height 16
click at [334, 167] on div "MARKBASS S.P.A." at bounding box center [342, 172] width 52 height 16
click at [507, 172] on div "884876619808" at bounding box center [515, 172] width 45 height 16
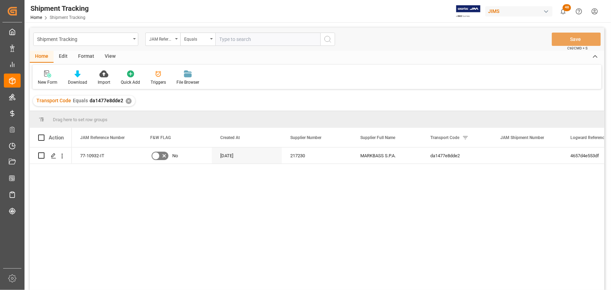
click at [109, 55] on div "View" at bounding box center [109, 57] width 21 height 12
click at [39, 81] on div "Default" at bounding box center [45, 82] width 14 height 6
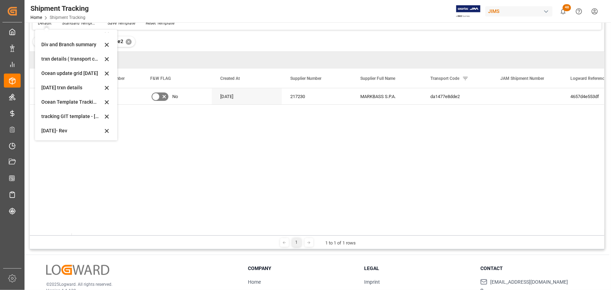
scroll to position [63, 0]
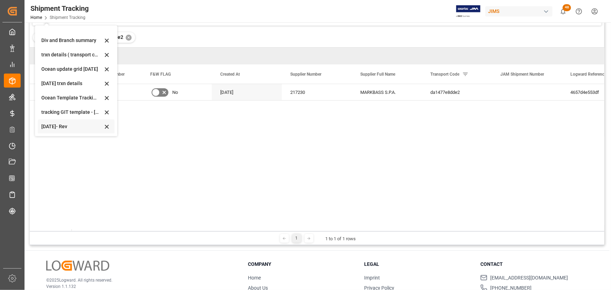
click at [49, 126] on div "[DATE]- Rev" at bounding box center [71, 126] width 61 height 7
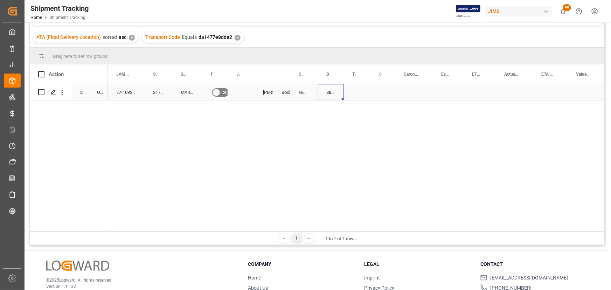
click at [323, 92] on div "884848559750" at bounding box center [331, 92] width 26 height 16
drag, startPoint x: 342, startPoint y: 98, endPoint x: 359, endPoint y: 98, distance: 17.1
click at [389, 89] on div "Press SPACE to select this row." at bounding box center [383, 92] width 24 height 16
click at [385, 89] on div "Press SPACE to select this row." at bounding box center [383, 92] width 24 height 16
click at [385, 90] on div "Press SPACE to select this row." at bounding box center [383, 92] width 24 height 16
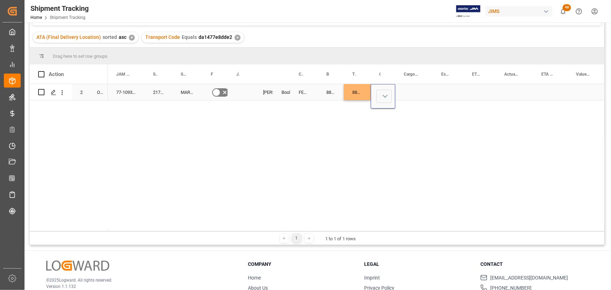
click at [384, 95] on button "Select" at bounding box center [383, 96] width 15 height 13
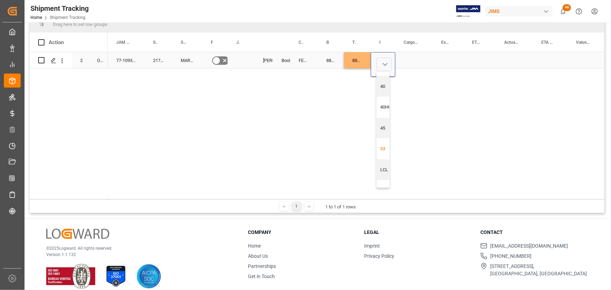
scroll to position [32, 0]
click at [384, 175] on div "LTL" at bounding box center [385, 176] width 11 height 7
click at [408, 63] on div "Press SPACE to select this row." at bounding box center [413, 60] width 37 height 16
click at [405, 59] on div "Press SPACE to select this row." at bounding box center [413, 60] width 37 height 16
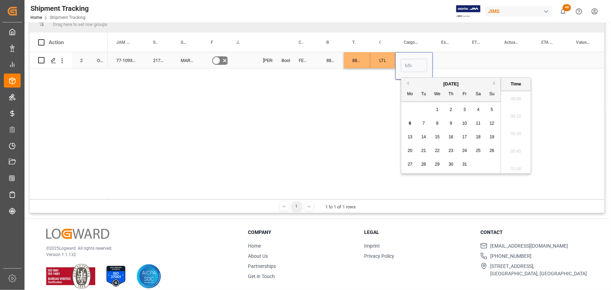
scroll to position [1192, 0]
click at [407, 82] on button "Previous Month" at bounding box center [407, 83] width 4 height 4
click at [409, 136] on span "15" at bounding box center [409, 136] width 5 height 5
type input "[DATE] 00:00"
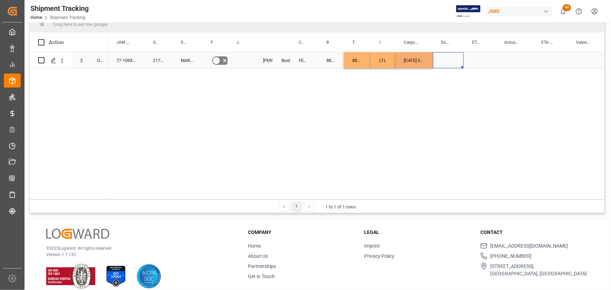
click at [439, 55] on div "Press SPACE to select this row." at bounding box center [448, 60] width 31 height 16
click at [409, 58] on div "[DATE] 00:00:00" at bounding box center [413, 60] width 37 height 16
drag, startPoint x: 431, startPoint y: 65, endPoint x: 467, endPoint y: 65, distance: 36.0
click at [432, 87] on div "77-10932-IT 217230 MARKBASS S.P.A. No [PERSON_NAME] Booking FEDEX INTERNATIONAL…" at bounding box center [356, 125] width 496 height 147
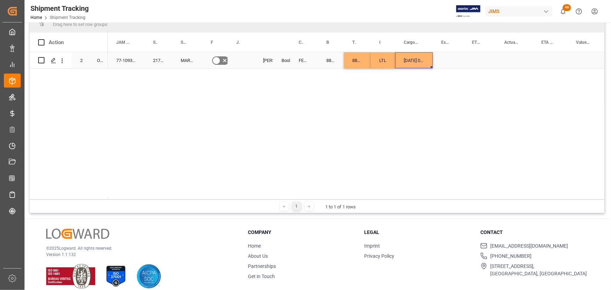
click at [418, 61] on div "[DATE] 00:00:00" at bounding box center [413, 60] width 37 height 16
drag, startPoint x: 430, startPoint y: 67, endPoint x: 463, endPoint y: 66, distance: 32.6
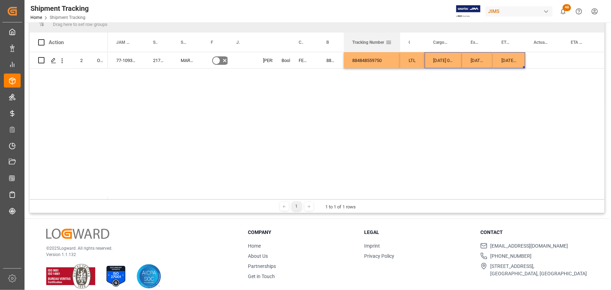
drag, startPoint x: 370, startPoint y: 40, endPoint x: 400, endPoint y: 49, distance: 30.8
click at [400, 49] on div at bounding box center [400, 42] width 3 height 19
click at [536, 58] on div "Press SPACE to select this row." at bounding box center [543, 60] width 37 height 16
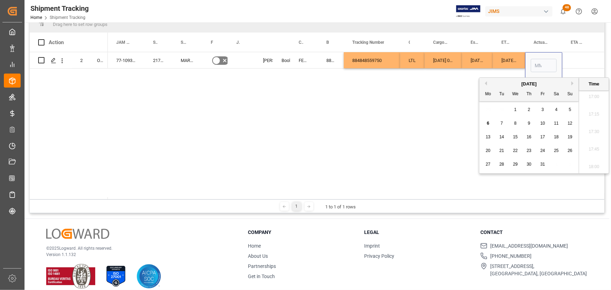
click at [527, 107] on div "2" at bounding box center [529, 110] width 9 height 8
type input "[DATE] 00:00"
click at [575, 58] on div "Press SPACE to select this row." at bounding box center [579, 60] width 35 height 16
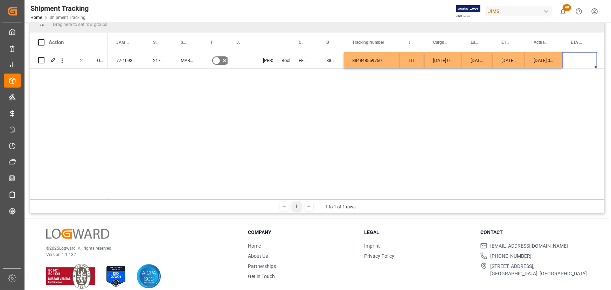
scroll to position [0, 0]
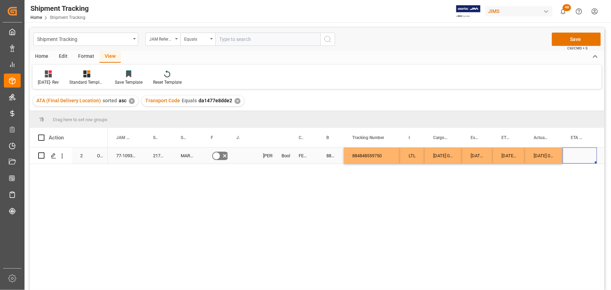
click at [578, 151] on div "Press SPACE to select this row." at bounding box center [579, 155] width 35 height 16
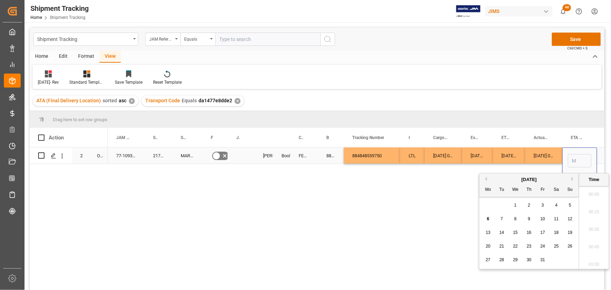
scroll to position [1192, 0]
click at [514, 220] on span "8" at bounding box center [515, 218] width 2 height 5
type input "[DATE] 00:00"
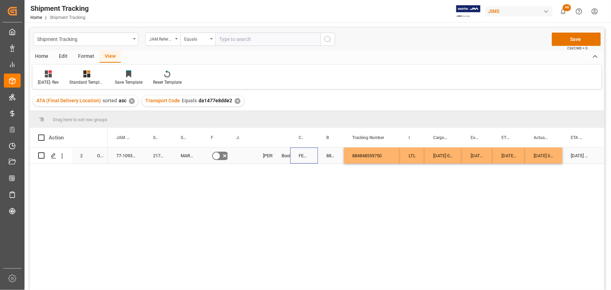
click at [313, 157] on div "FEDEX INTERNATIONAL ECONOMY" at bounding box center [304, 155] width 28 height 16
click at [577, 40] on button "Save" at bounding box center [576, 39] width 49 height 13
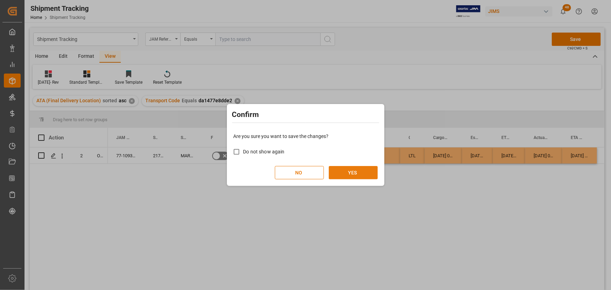
click at [344, 174] on button "YES" at bounding box center [353, 172] width 49 height 13
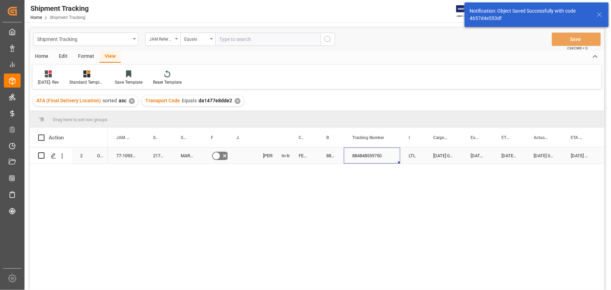
click at [387, 156] on div "884848559750" at bounding box center [372, 155] width 56 height 16
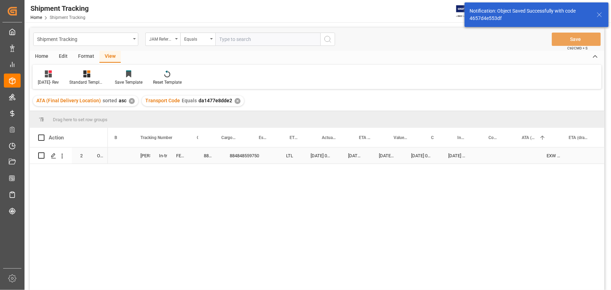
scroll to position [0, 212]
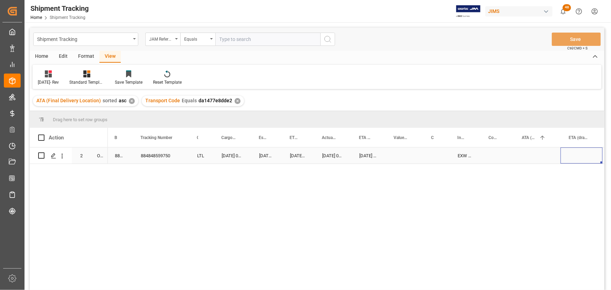
click at [394, 153] on div "Press SPACE to select this row." at bounding box center [403, 155] width 37 height 16
click at [397, 157] on input "Press SPACE to select this row." at bounding box center [404, 159] width 26 height 13
type input "1674.20"
click at [435, 155] on div "Press SPACE to select this row." at bounding box center [436, 155] width 26 height 16
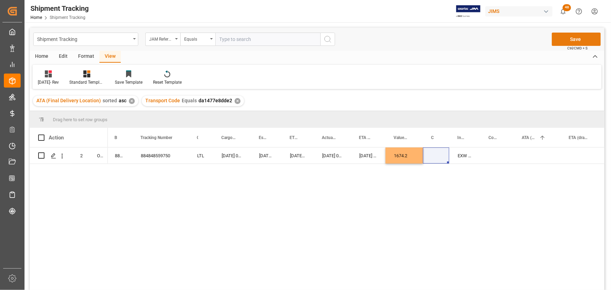
click at [570, 37] on button "Save" at bounding box center [576, 39] width 49 height 13
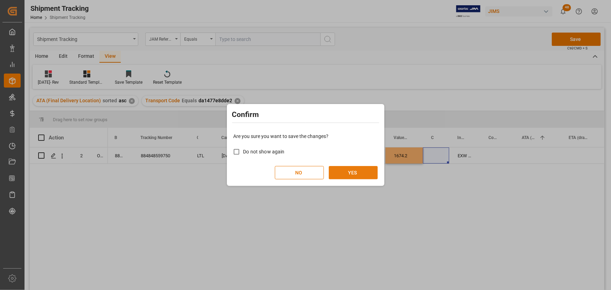
click at [357, 176] on button "YES" at bounding box center [353, 172] width 49 height 13
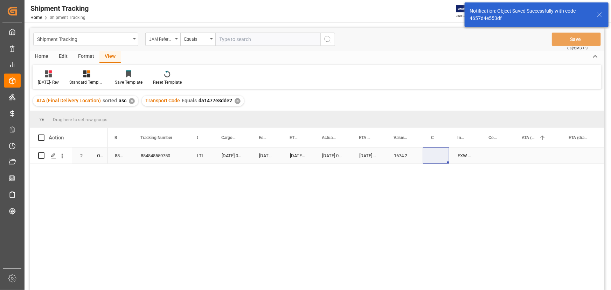
click at [432, 156] on div "Press SPACE to select this row." at bounding box center [436, 155] width 26 height 16
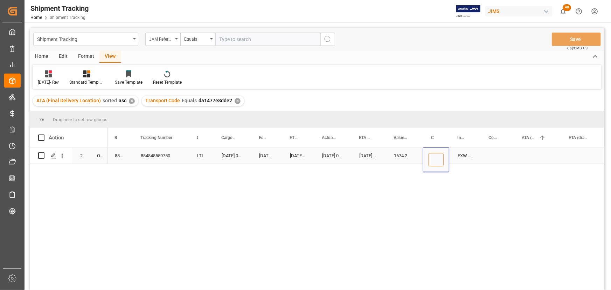
click at [434, 160] on input "Press SPACE to select this row." at bounding box center [435, 159] width 15 height 13
type input "USD"
click at [358, 157] on div "[DATE] 00:00:00" at bounding box center [368, 155] width 35 height 16
click at [567, 38] on button "Save" at bounding box center [576, 39] width 49 height 13
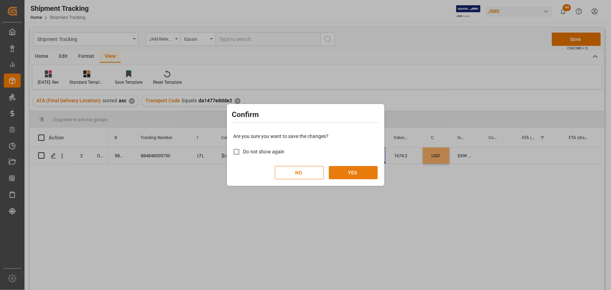
click at [353, 173] on button "YES" at bounding box center [353, 172] width 49 height 13
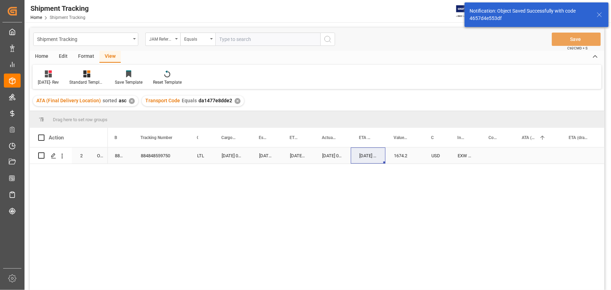
click at [196, 154] on div "LTL" at bounding box center [201, 155] width 24 height 16
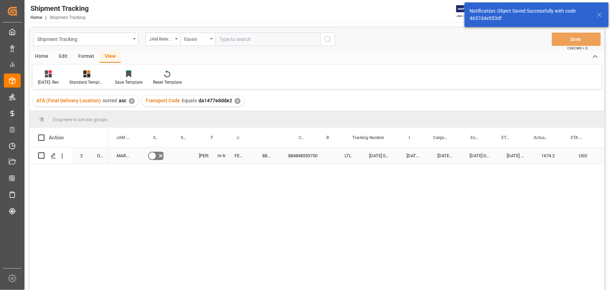
scroll to position [0, 0]
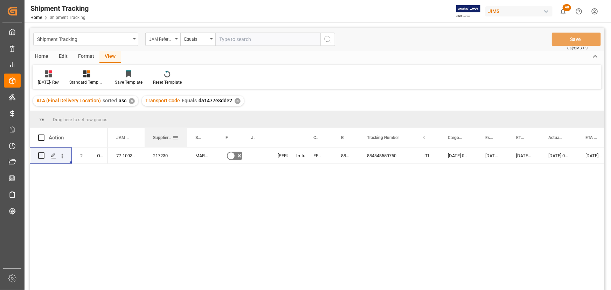
drag, startPoint x: 171, startPoint y: 135, endPoint x: 185, endPoint y: 138, distance: 14.9
click at [185, 138] on div at bounding box center [186, 137] width 3 height 19
click at [161, 155] on div "217230" at bounding box center [166, 155] width 42 height 16
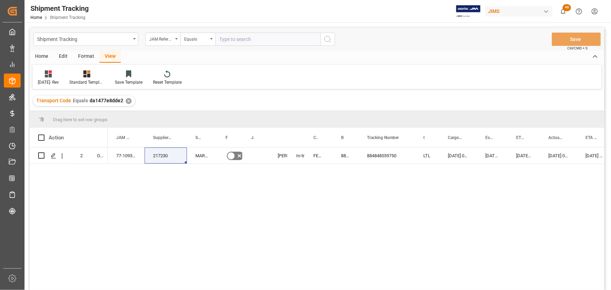
click at [127, 100] on div "✕" at bounding box center [129, 101] width 6 height 6
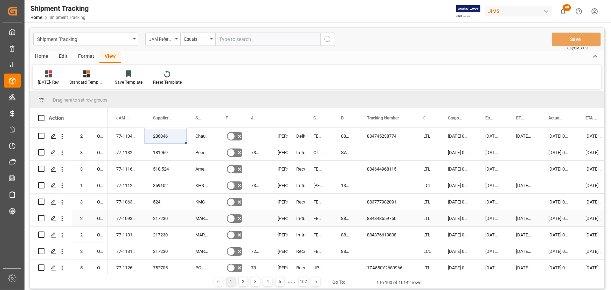
click at [162, 219] on div "217230" at bounding box center [166, 218] width 42 height 16
click at [279, 135] on div "[PERSON_NAME]" at bounding box center [279, 136] width 2 height 16
click at [175, 38] on icon "open menu" at bounding box center [176, 38] width 3 height 1
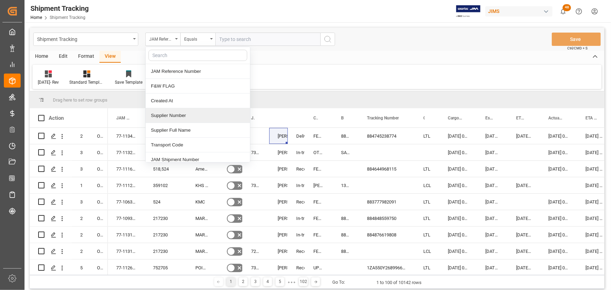
click at [182, 117] on div "Supplier Number" at bounding box center [198, 115] width 104 height 15
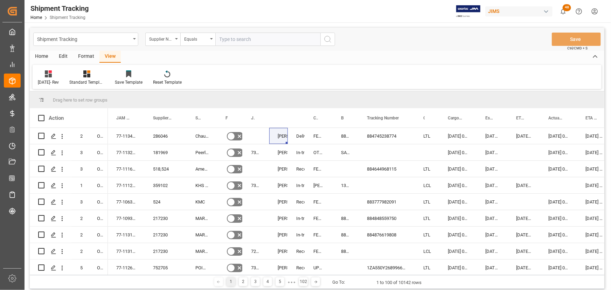
click at [231, 39] on input "text" at bounding box center [267, 39] width 105 height 13
paste input "217230"
type input "217230"
click at [329, 38] on icon "search button" at bounding box center [327, 39] width 8 height 8
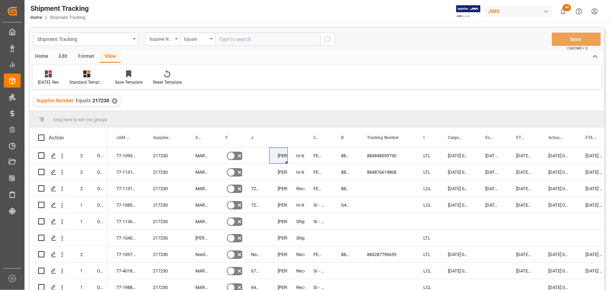
click at [111, 54] on div "View" at bounding box center [109, 57] width 21 height 12
click at [52, 72] on icon at bounding box center [50, 71] width 3 height 3
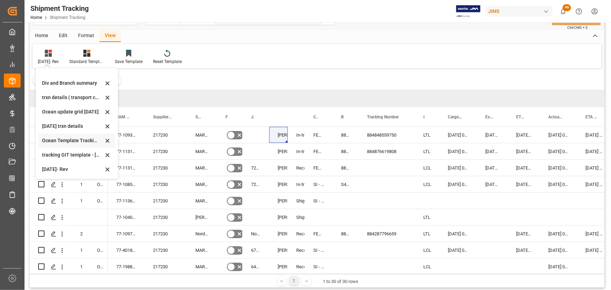
scroll to position [31, 0]
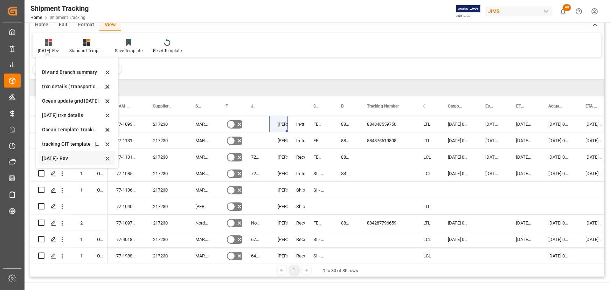
click at [56, 155] on div "Oct 2025- Rev" at bounding box center [72, 158] width 61 height 7
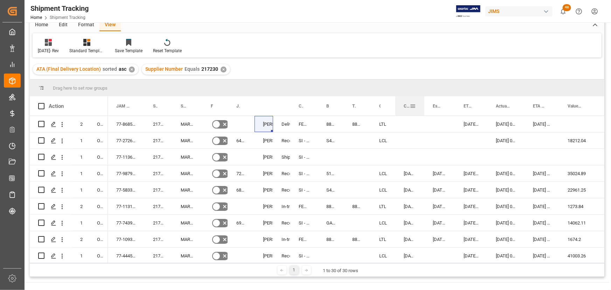
drag, startPoint x: 431, startPoint y: 103, endPoint x: 423, endPoint y: 111, distance: 11.4
click at [423, 111] on div at bounding box center [424, 105] width 3 height 19
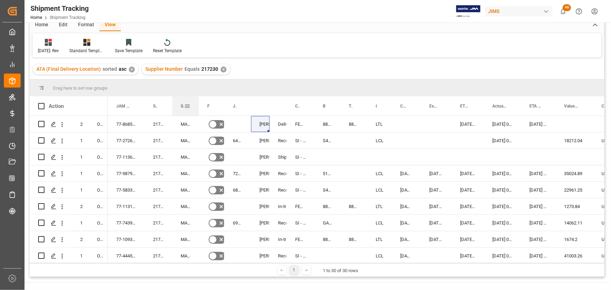
drag, startPoint x: 202, startPoint y: 103, endPoint x: 198, endPoint y: 106, distance: 4.7
click at [198, 106] on div at bounding box center [198, 105] width 3 height 19
click at [437, 148] on div "Press SPACE to select this row." at bounding box center [436, 140] width 31 height 16
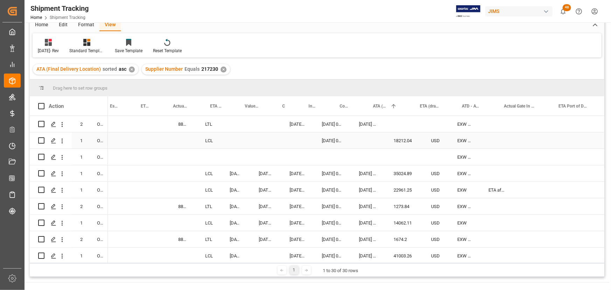
scroll to position [0, 319]
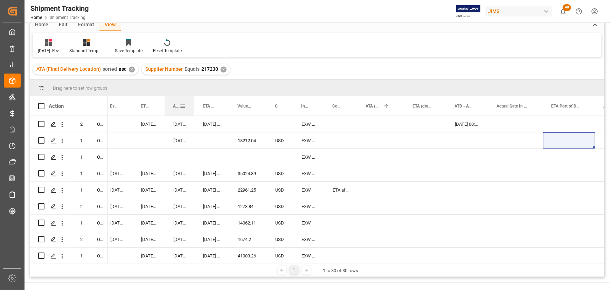
drag, startPoint x: 201, startPoint y: 101, endPoint x: 194, endPoint y: 110, distance: 12.0
click at [194, 110] on div at bounding box center [194, 105] width 3 height 19
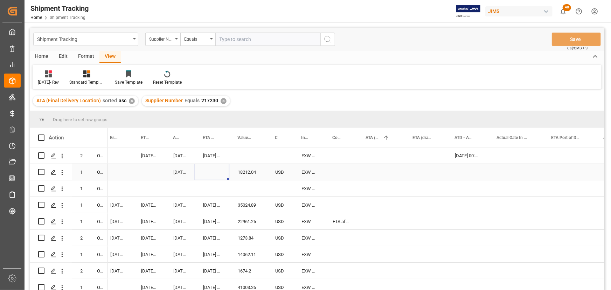
click at [215, 175] on div "Press SPACE to select this row." at bounding box center [212, 172] width 35 height 16
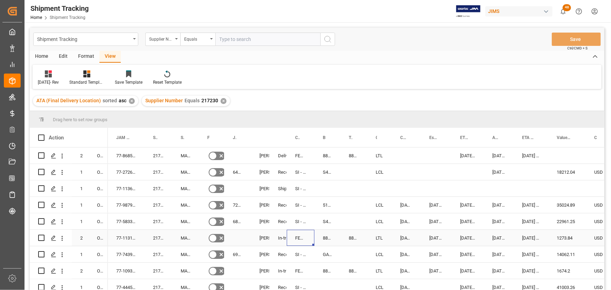
click at [305, 241] on div "FEDEX INTERNATIONAL ECONOMY" at bounding box center [301, 238] width 28 height 16
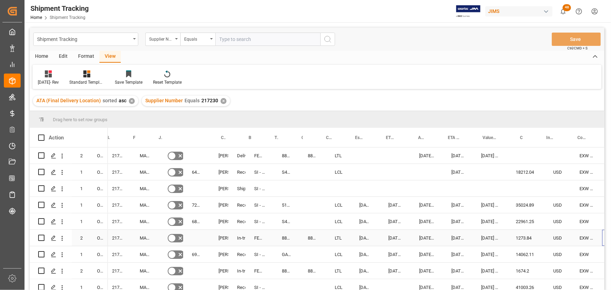
scroll to position [0, 74]
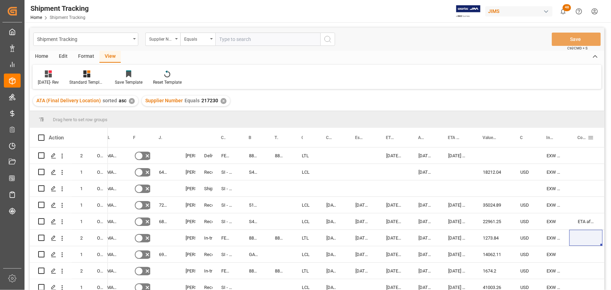
drag, startPoint x: 569, startPoint y: 134, endPoint x: 590, endPoint y: 138, distance: 21.1
click at [590, 138] on div "Comments for customers (SAL)" at bounding box center [585, 137] width 33 height 19
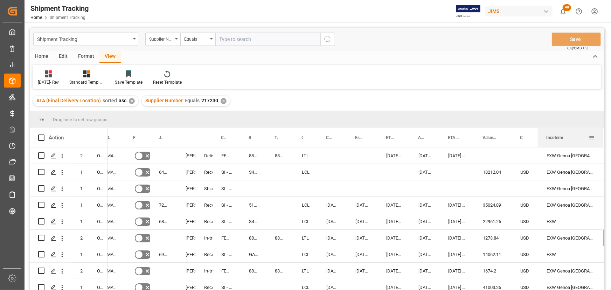
drag, startPoint x: 567, startPoint y: 135, endPoint x: 602, endPoint y: 145, distance: 35.6
click at [602, 145] on div at bounding box center [603, 137] width 3 height 19
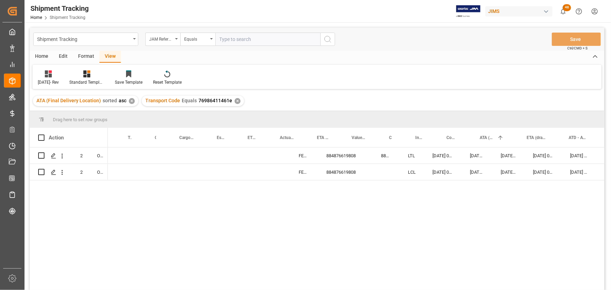
scroll to position [0, 253]
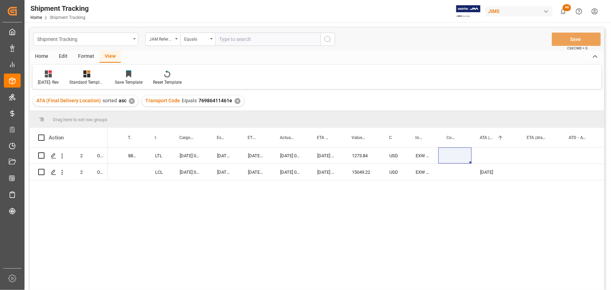
click at [137, 36] on div "Shipment Tracking" at bounding box center [85, 39] width 105 height 13
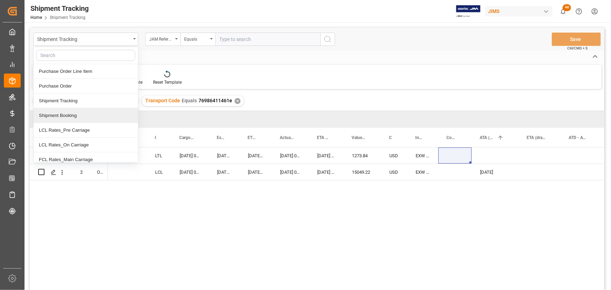
scroll to position [63, 0]
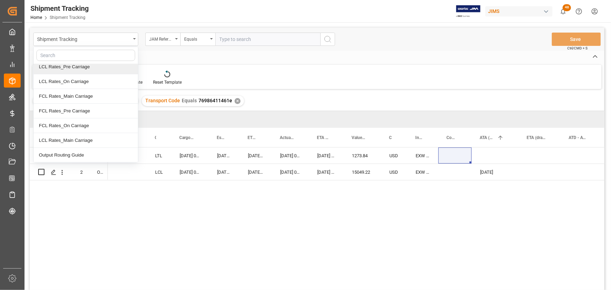
click at [73, 52] on input "text" at bounding box center [85, 55] width 99 height 11
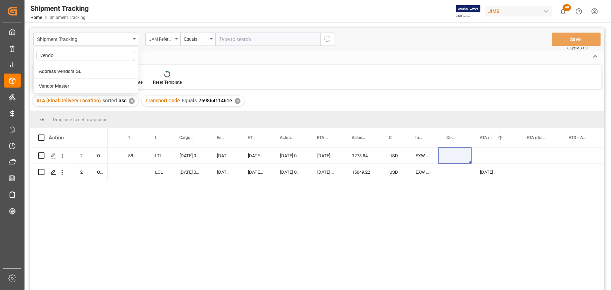
type input "vendor"
click at [63, 86] on div "Vendor Master" at bounding box center [86, 86] width 104 height 15
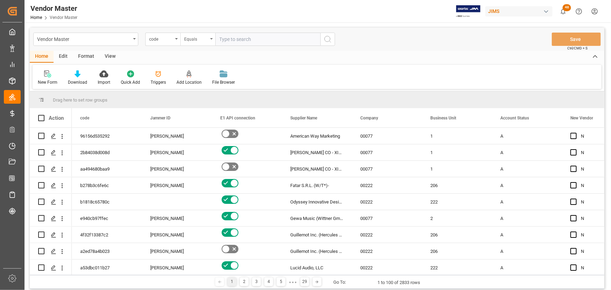
click at [214, 42] on div "Equals" at bounding box center [197, 39] width 35 height 13
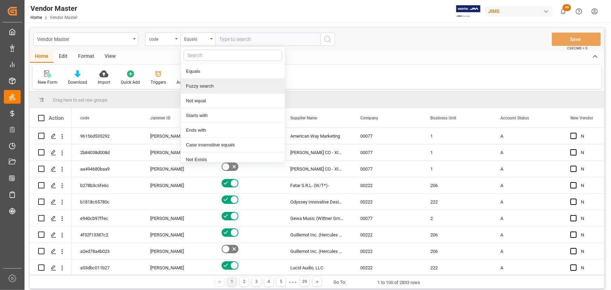
click at [196, 86] on div "Fuzzy search" at bounding box center [233, 86] width 104 height 15
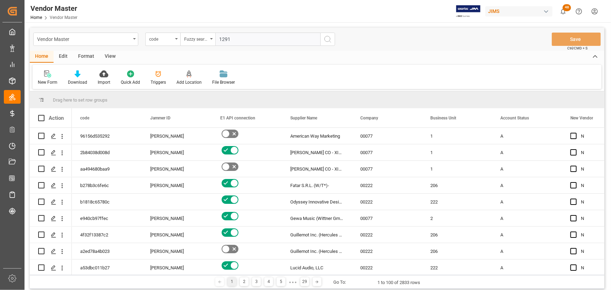
type input "1291"
click at [330, 36] on icon "search button" at bounding box center [327, 39] width 8 height 8
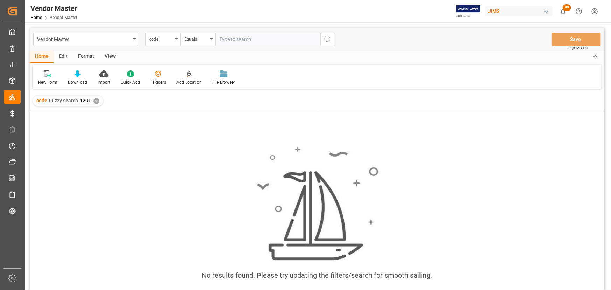
click at [174, 37] on div "code" at bounding box center [162, 39] width 35 height 13
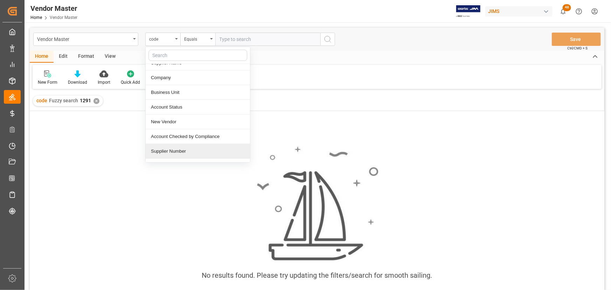
scroll to position [63, 0]
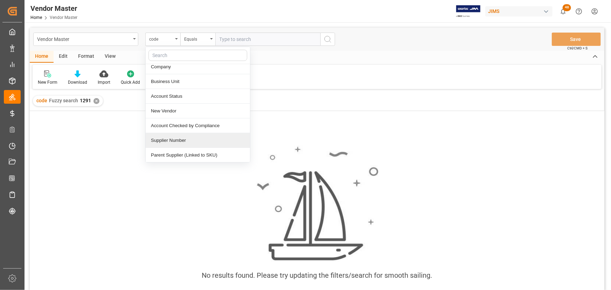
click at [185, 140] on div "Supplier Number" at bounding box center [198, 140] width 104 height 15
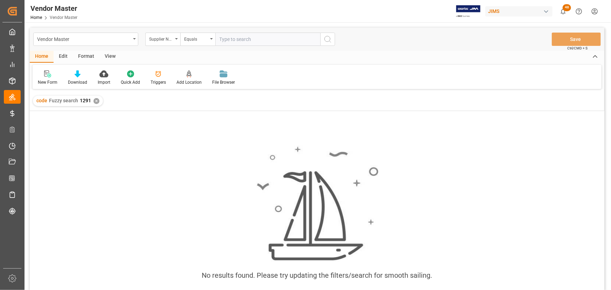
click at [233, 40] on input "text" at bounding box center [267, 39] width 105 height 13
type input "1291"
click at [325, 38] on icon "search button" at bounding box center [327, 39] width 8 height 8
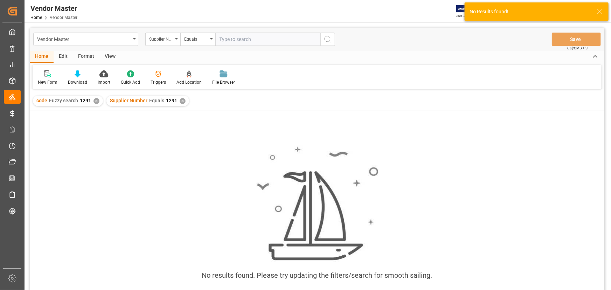
click at [94, 99] on div "✕" at bounding box center [96, 101] width 6 height 6
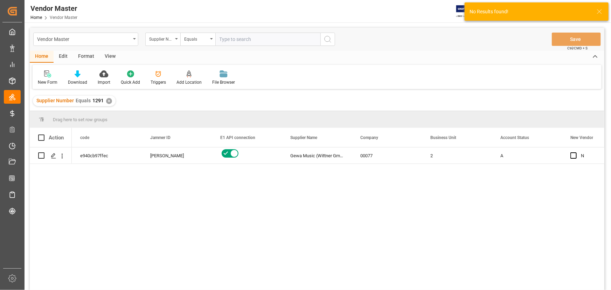
click at [114, 56] on div "View" at bounding box center [109, 57] width 21 height 12
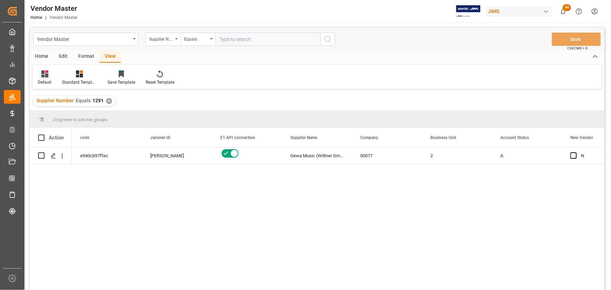
click at [46, 80] on div "Default" at bounding box center [45, 82] width 14 height 6
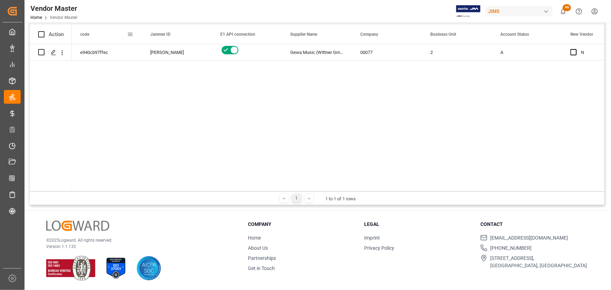
scroll to position [40, 0]
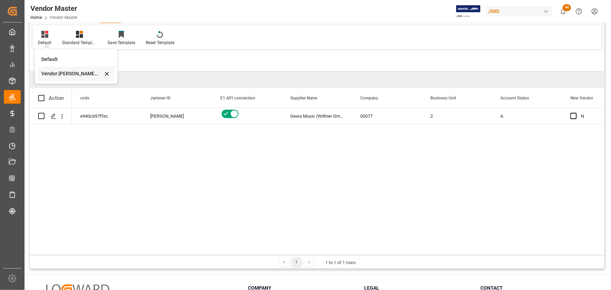
click at [71, 73] on div "Vendor master PO info grid" at bounding box center [71, 73] width 61 height 7
